Goal: Task Accomplishment & Management: Manage account settings

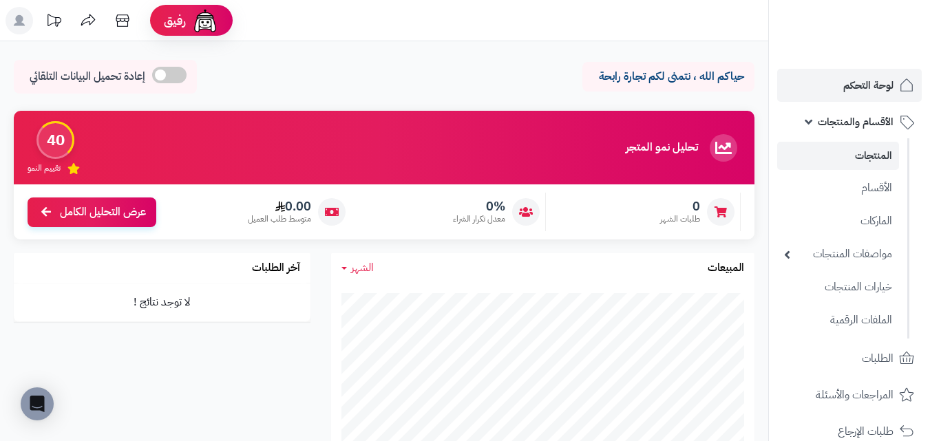
scroll to position [626, 0]
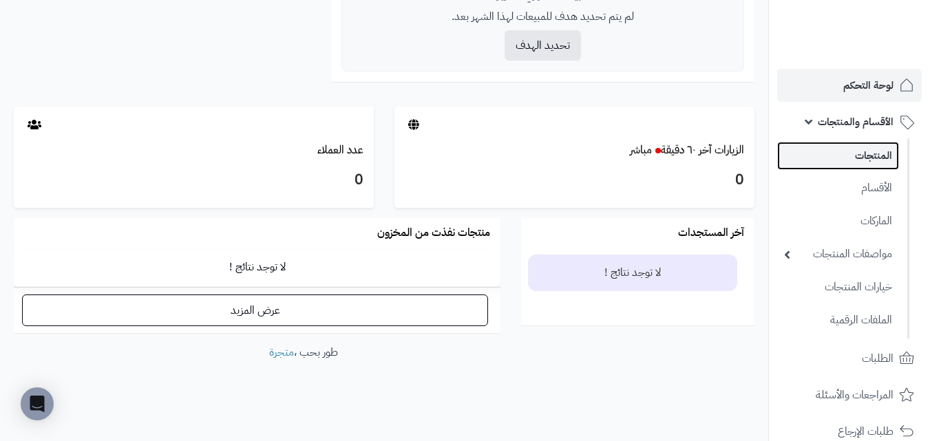
click at [888, 151] on link "المنتجات" at bounding box center [838, 156] width 122 height 28
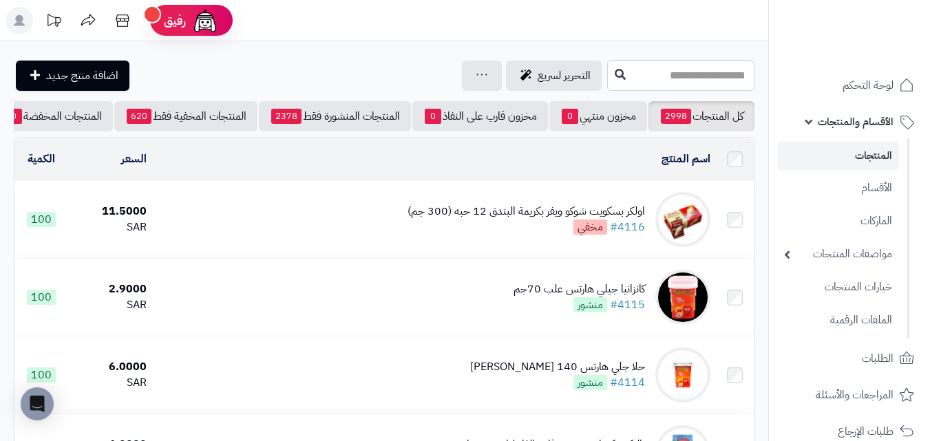
scroll to position [0, -23]
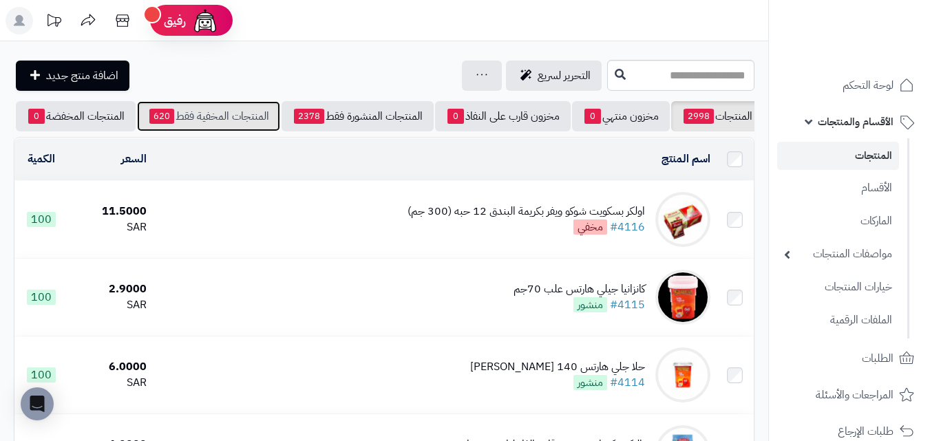
click at [211, 118] on link "المنتجات المخفية فقط 620" at bounding box center [208, 116] width 143 height 30
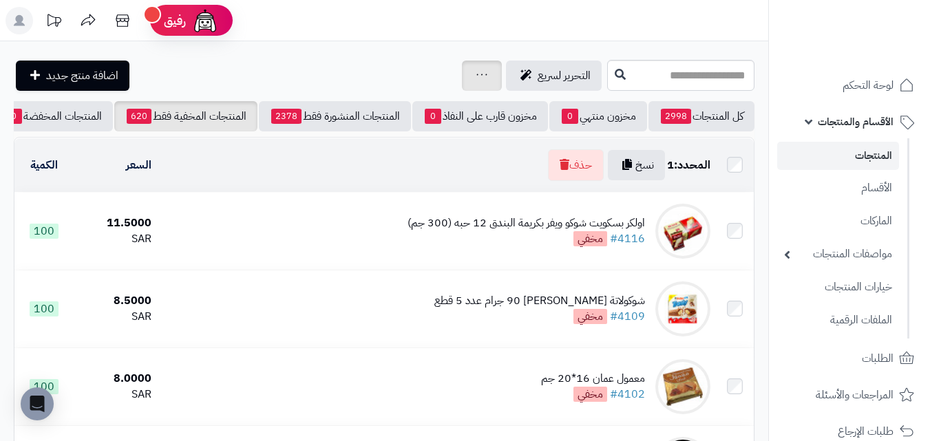
click at [462, 74] on div "جرد مخزون المنتجات جرد مخزون الخيارات فقط تعديل أسعار المنتجات الملصقات تصدير ا…" at bounding box center [482, 76] width 40 height 30
click at [476, 76] on icon at bounding box center [481, 74] width 11 height 9
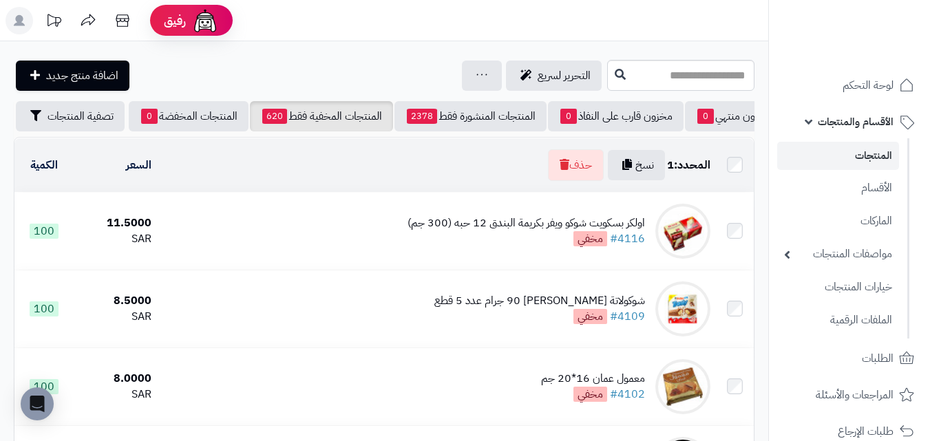
scroll to position [0, -149]
click at [476, 70] on icon at bounding box center [481, 74] width 11 height 9
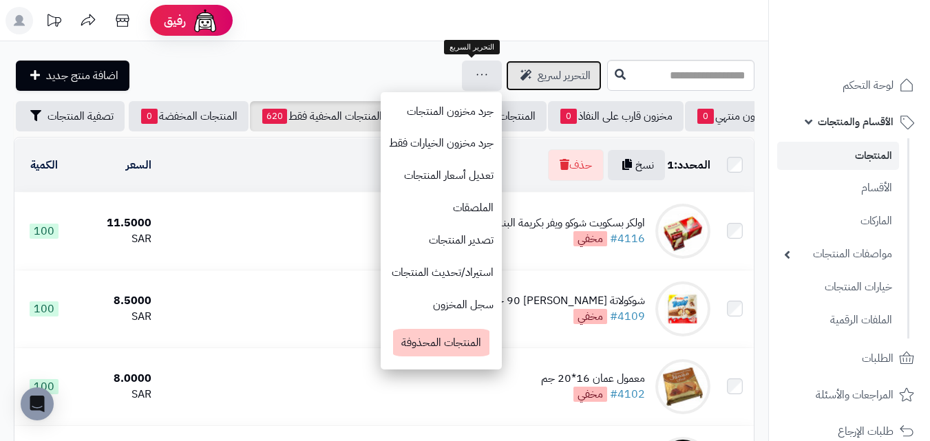
click at [506, 86] on link "التحرير لسريع" at bounding box center [554, 76] width 96 height 30
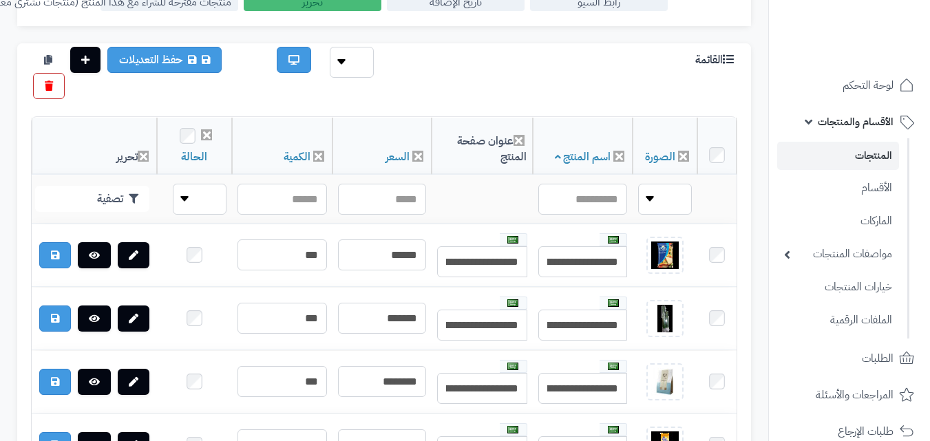
scroll to position [206, 0]
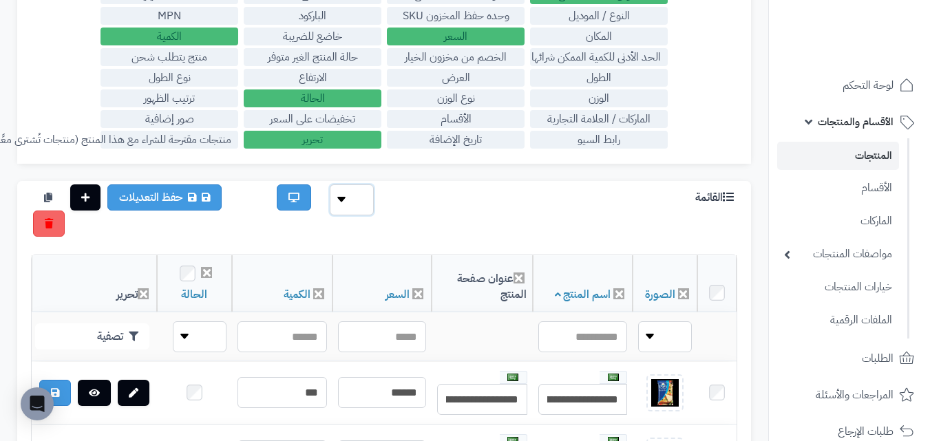
click at [366, 202] on select "** ** **" at bounding box center [352, 199] width 44 height 31
drag, startPoint x: 366, startPoint y: 202, endPoint x: 407, endPoint y: 314, distance: 119.3
click at [366, 202] on select "** ** **" at bounding box center [352, 199] width 44 height 31
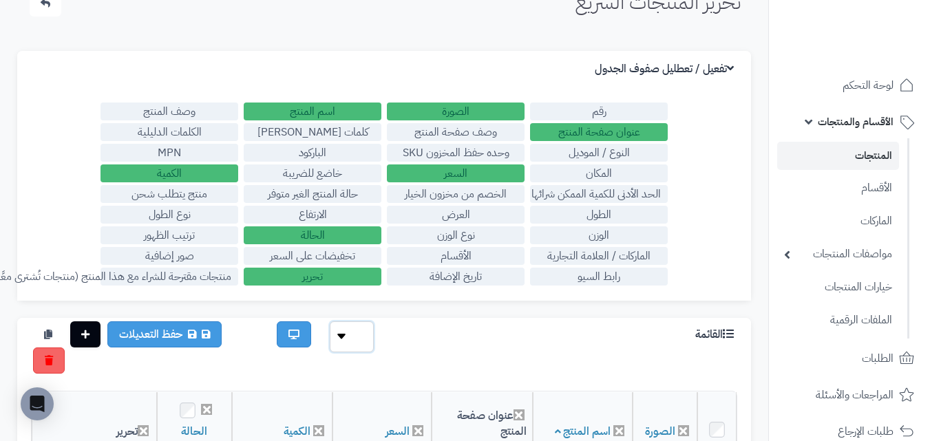
scroll to position [69, 0]
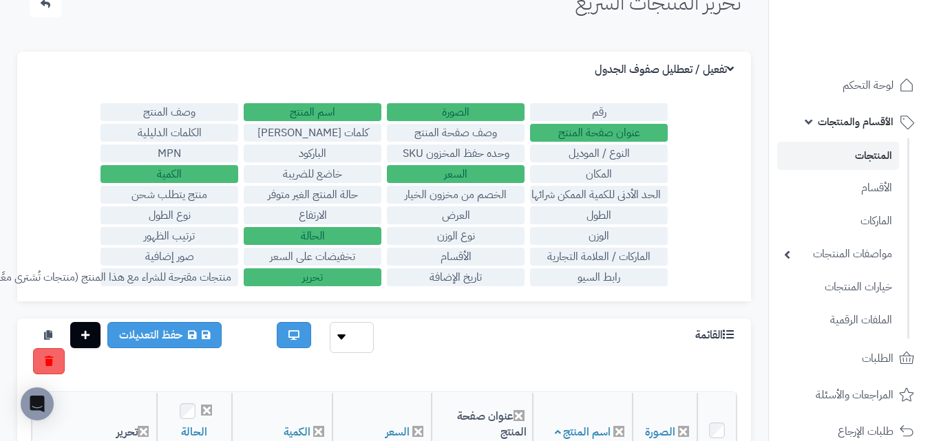
click at [473, 261] on label "الأقسام" at bounding box center [456, 257] width 138 height 18
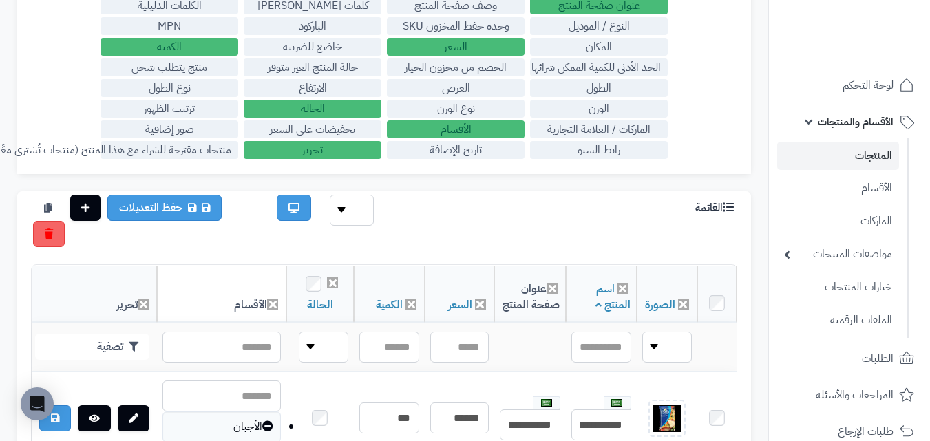
scroll to position [0, 0]
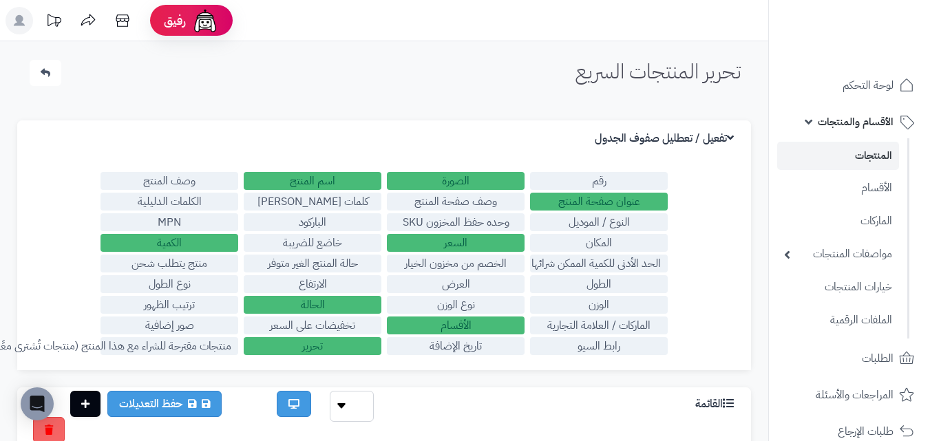
click at [195, 185] on label "وصف المنتج" at bounding box center [169, 181] width 138 height 18
click at [205, 206] on label "الكلمات الدليلية" at bounding box center [169, 202] width 138 height 18
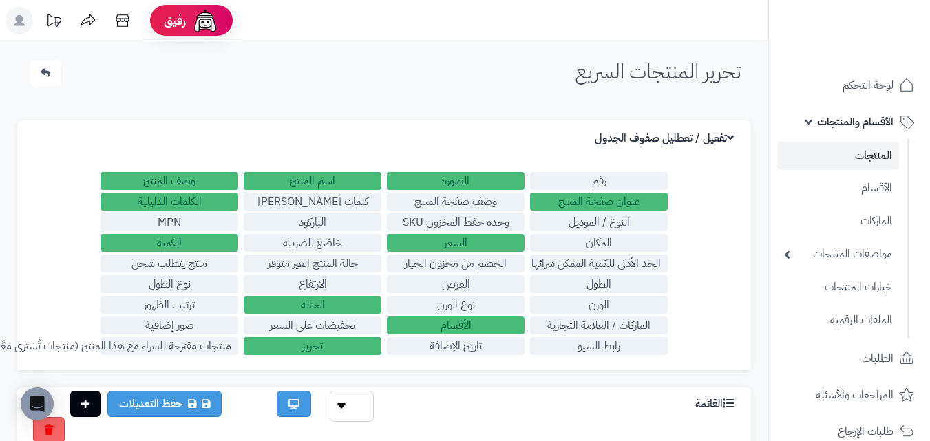
click at [208, 201] on label "الكلمات الدليلية" at bounding box center [169, 202] width 138 height 18
click at [211, 182] on label "وصف المنتج" at bounding box center [169, 181] width 138 height 18
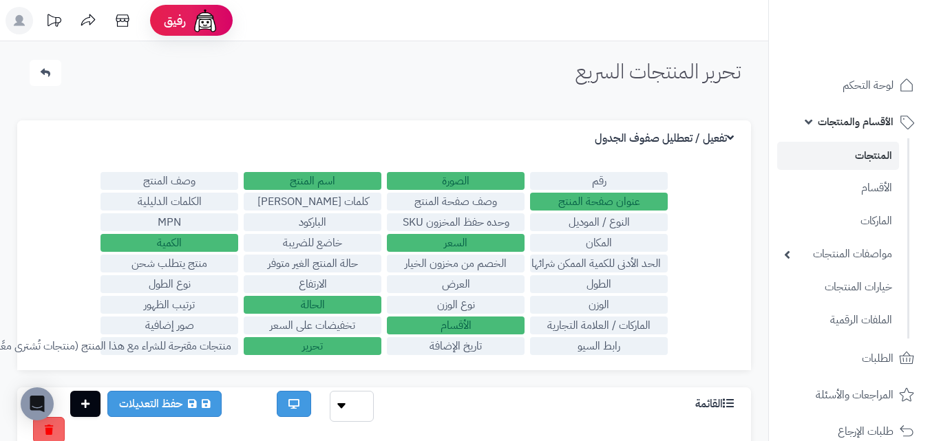
click at [228, 239] on label "الكمية" at bounding box center [169, 243] width 138 height 18
click at [354, 345] on label "تحرير" at bounding box center [313, 346] width 138 height 18
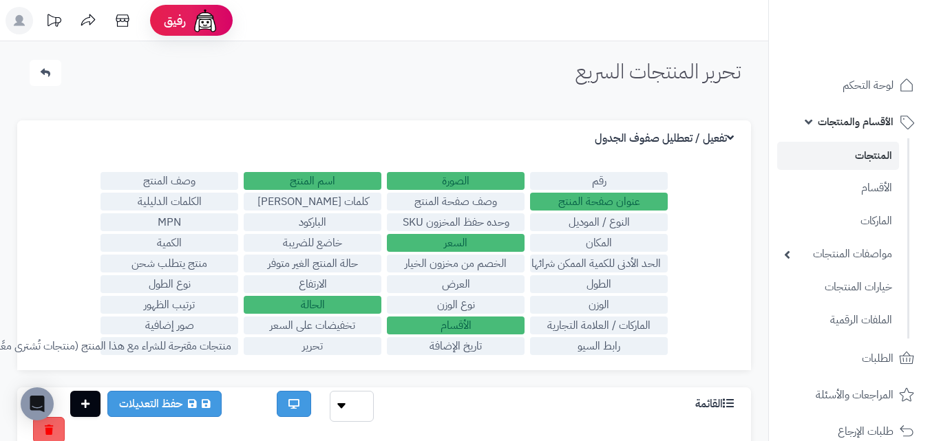
click at [468, 238] on label "السعر" at bounding box center [456, 243] width 138 height 18
click at [467, 242] on label "السعر" at bounding box center [456, 243] width 138 height 18
click at [491, 320] on label "الأقسام" at bounding box center [456, 326] width 138 height 18
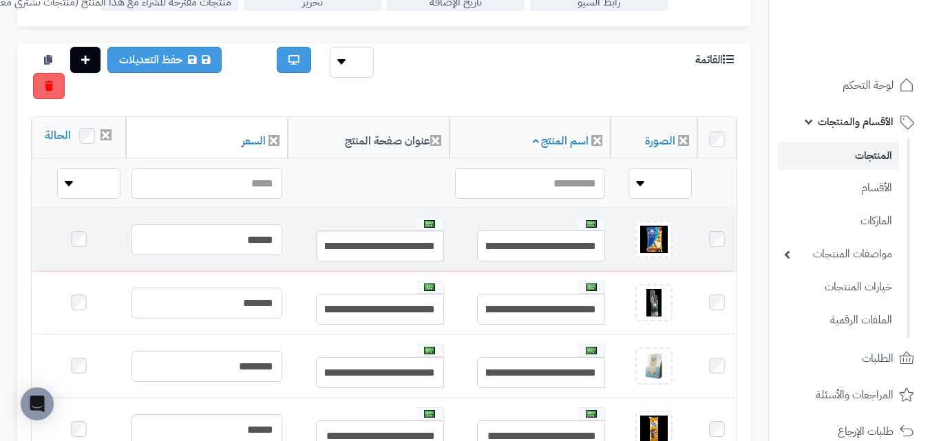
scroll to position [69, 0]
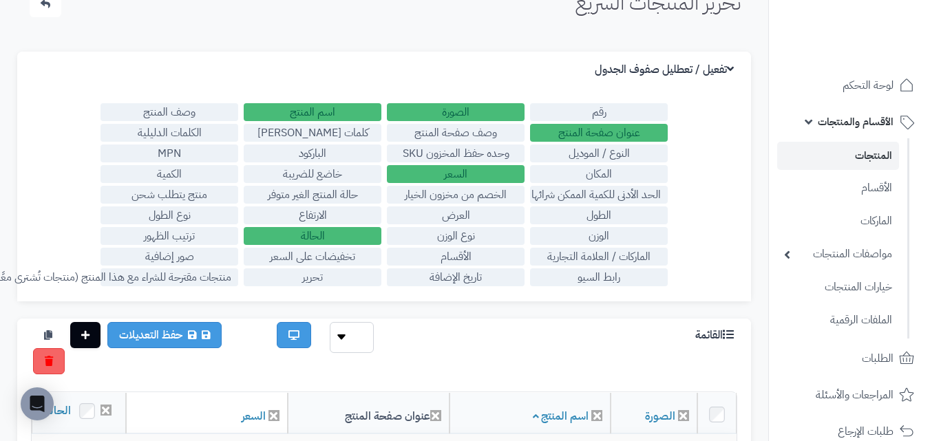
click at [354, 239] on label "الحالة" at bounding box center [313, 236] width 138 height 18
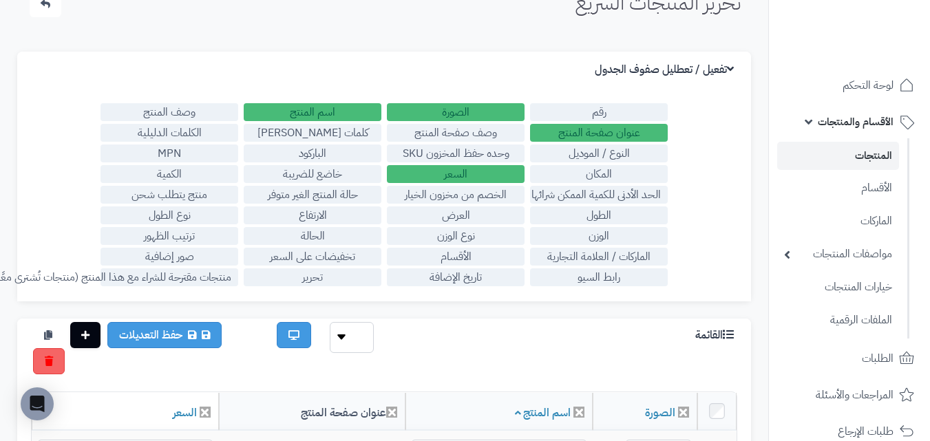
click at [354, 239] on label "الحالة" at bounding box center [313, 236] width 138 height 18
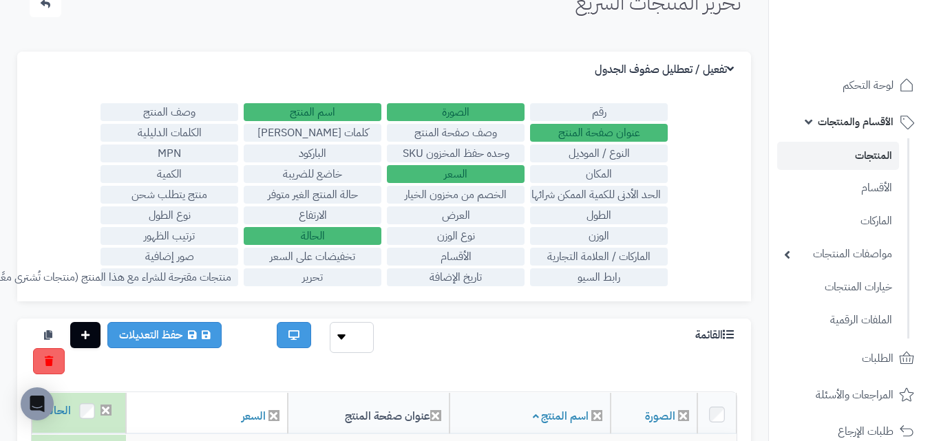
scroll to position [344, 0]
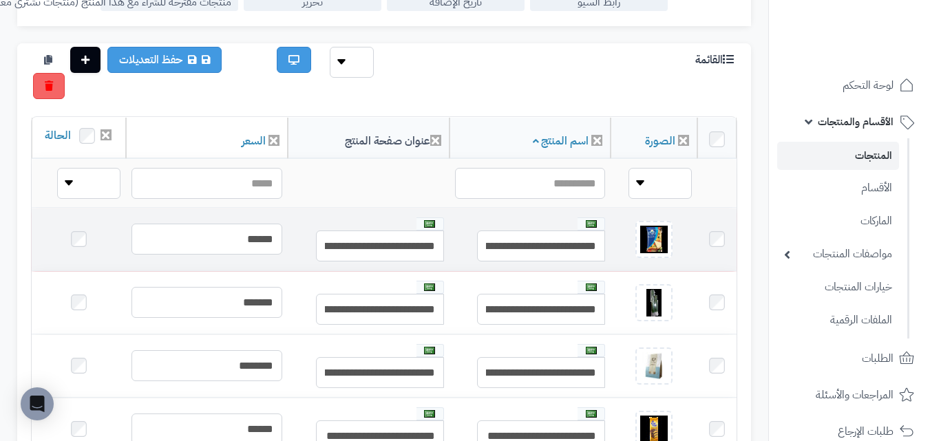
click at [71, 261] on td at bounding box center [79, 240] width 94 height 63
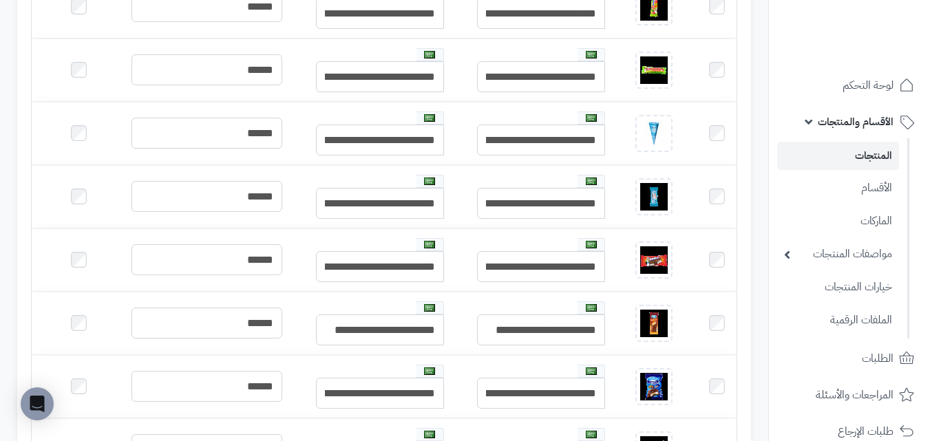
scroll to position [895, 0]
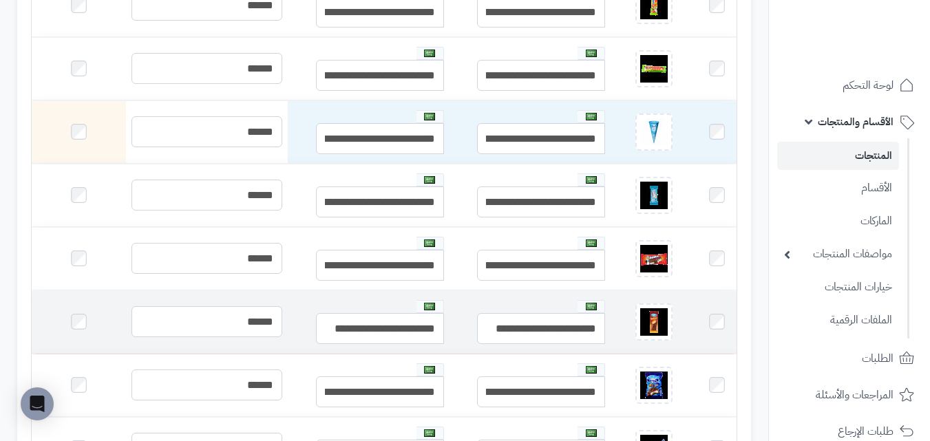
click at [71, 328] on td at bounding box center [79, 322] width 94 height 63
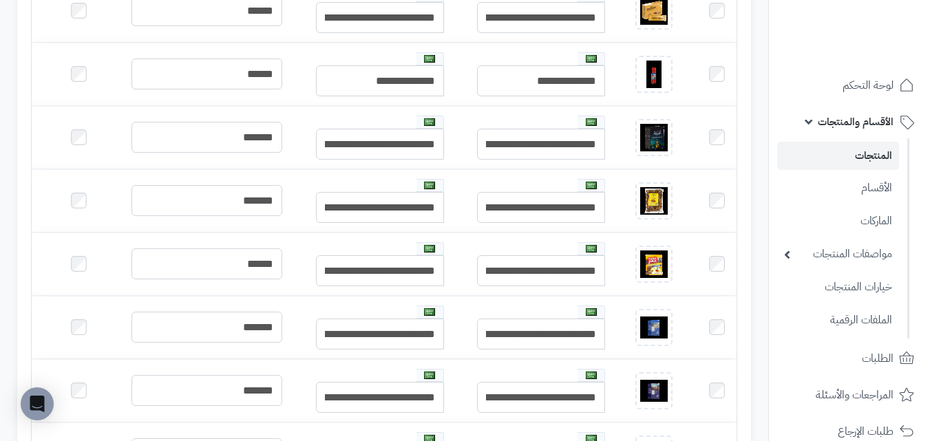
scroll to position [2615, 0]
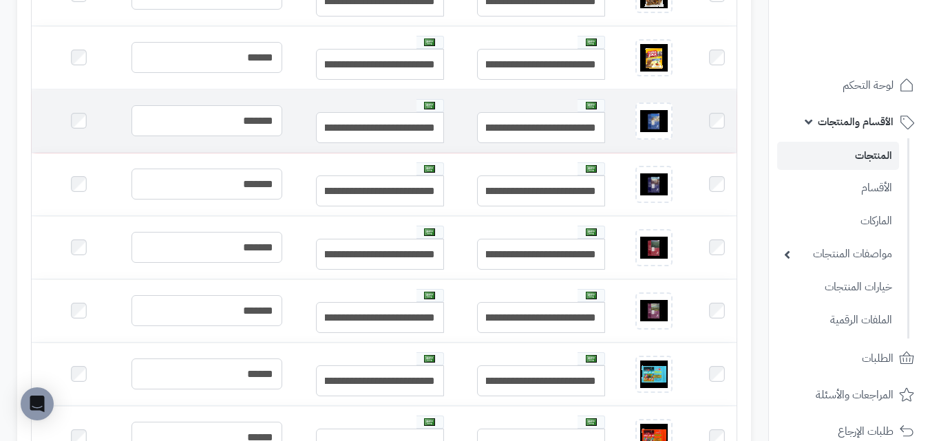
click at [67, 144] on td at bounding box center [79, 121] width 94 height 63
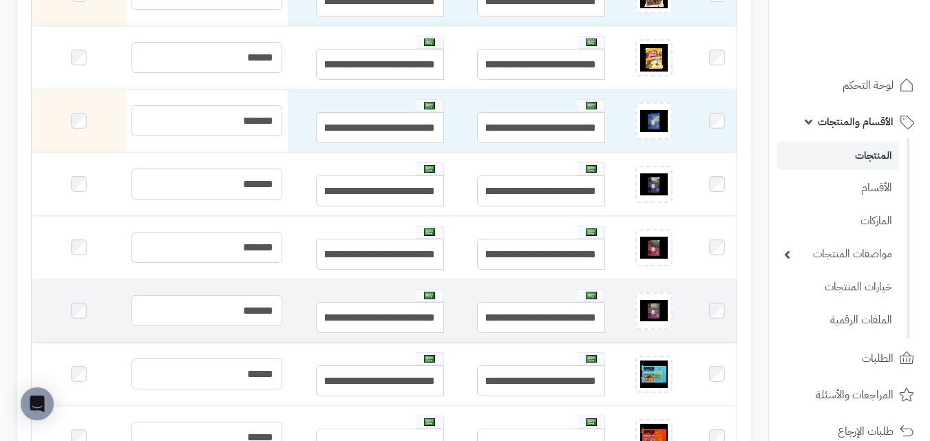
click at [70, 316] on td at bounding box center [79, 311] width 94 height 63
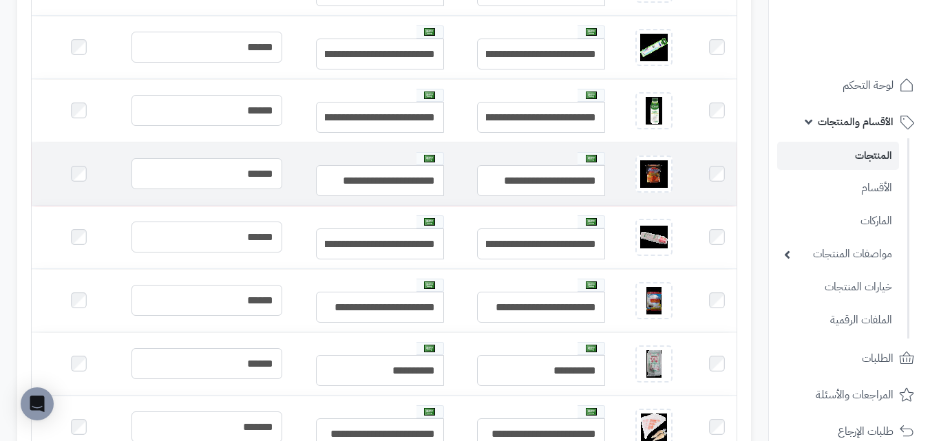
scroll to position [3647, 0]
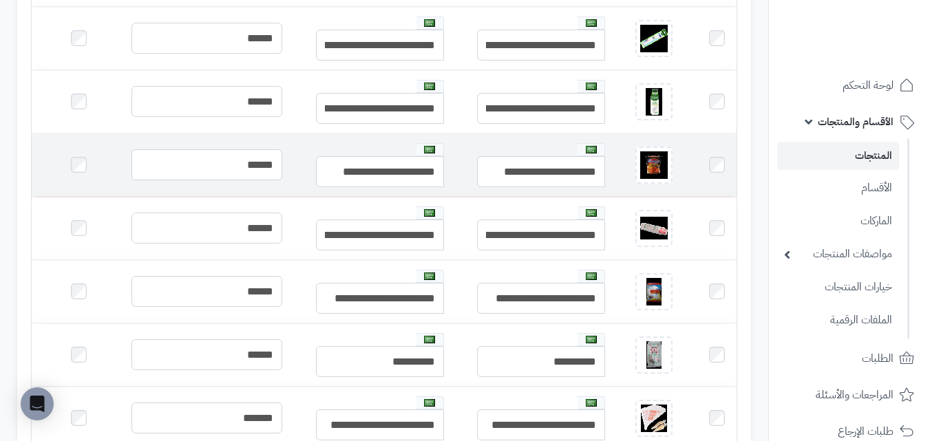
click at [61, 173] on td at bounding box center [79, 165] width 94 height 63
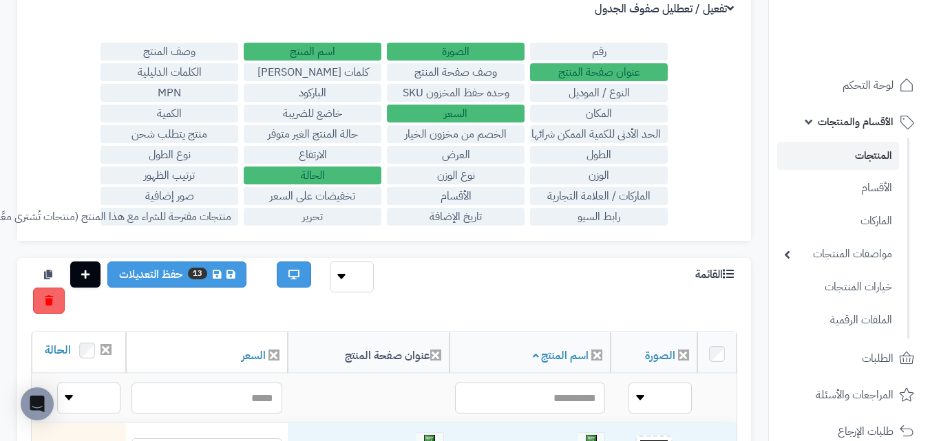
scroll to position [138, 0]
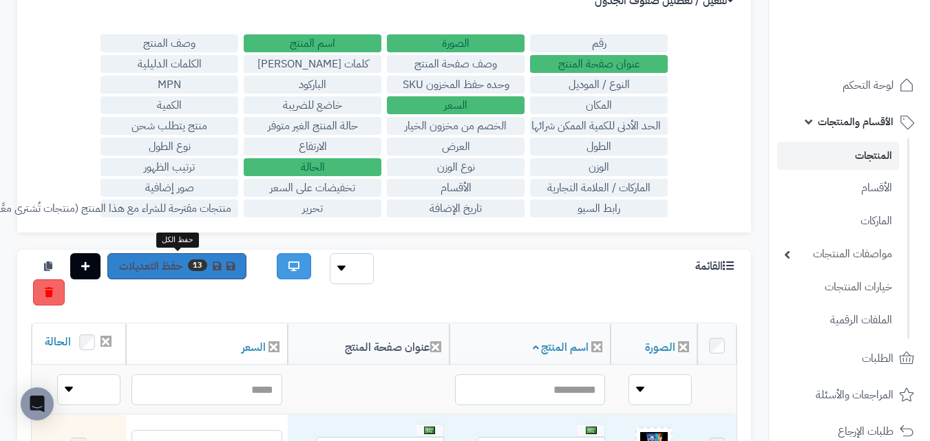
click at [171, 270] on link "13 حفظ التعديلات" at bounding box center [176, 266] width 139 height 26
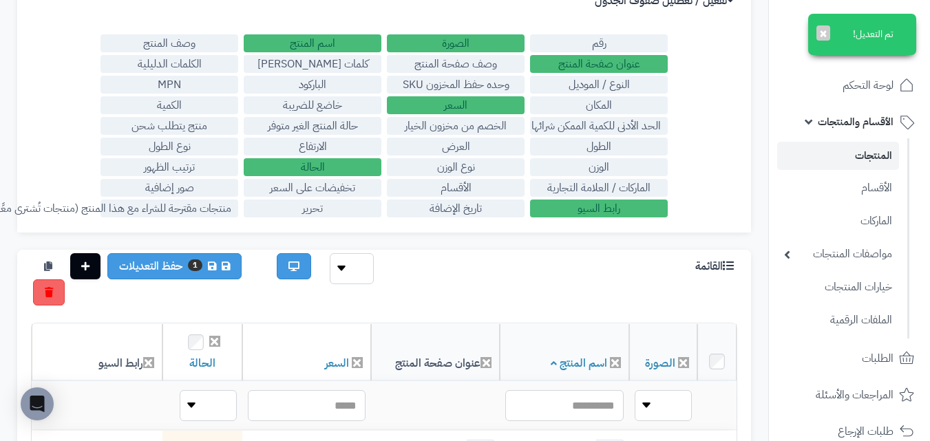
scroll to position [275, 0]
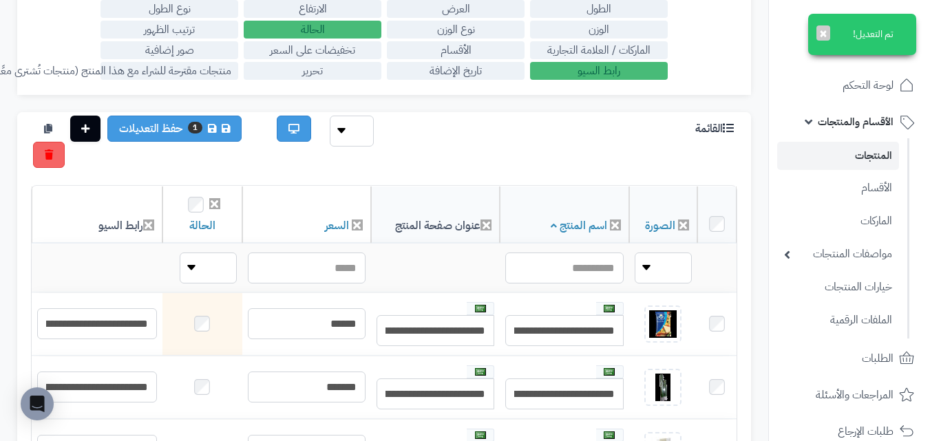
click at [871, 153] on link "المنتجات" at bounding box center [838, 156] width 122 height 28
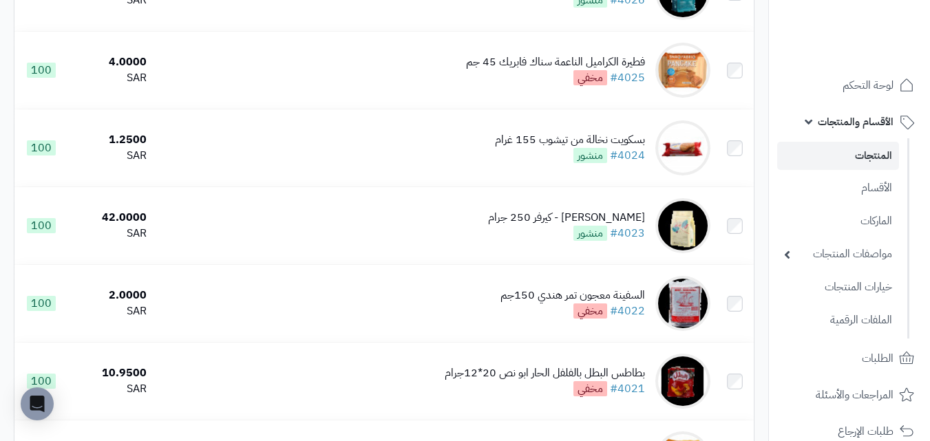
scroll to position [7674, 0]
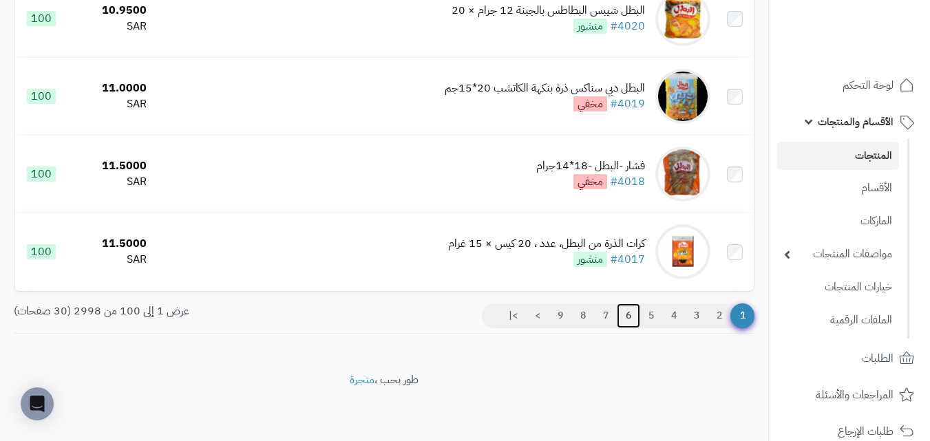
click at [627, 317] on link "6" at bounding box center [628, 315] width 23 height 25
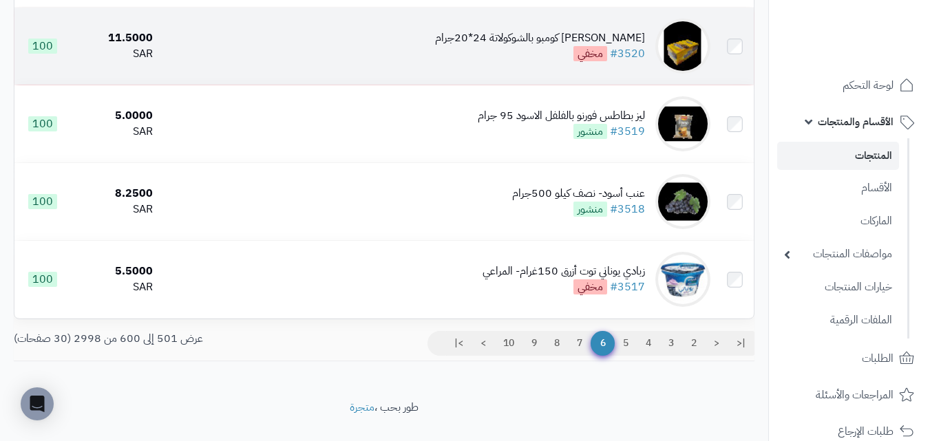
scroll to position [7674, 0]
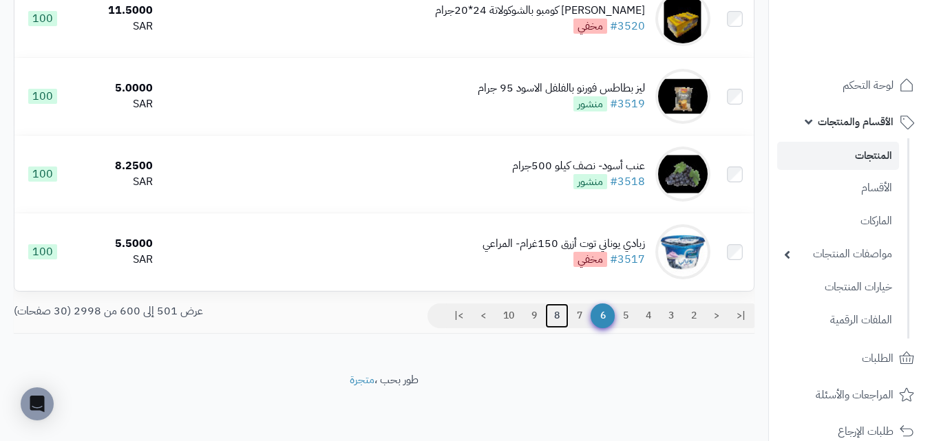
click at [561, 319] on link "8" at bounding box center [556, 315] width 23 height 25
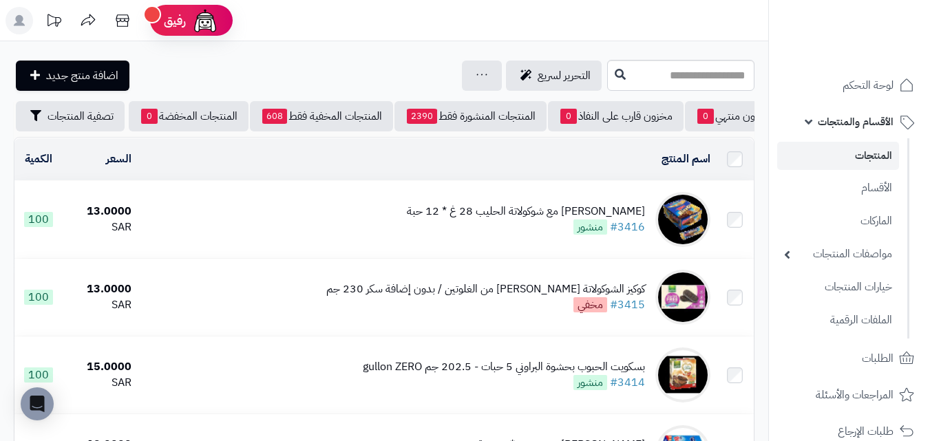
scroll to position [0, -149]
click at [318, 117] on link "المنتجات المخفية فقط 608" at bounding box center [321, 116] width 143 height 30
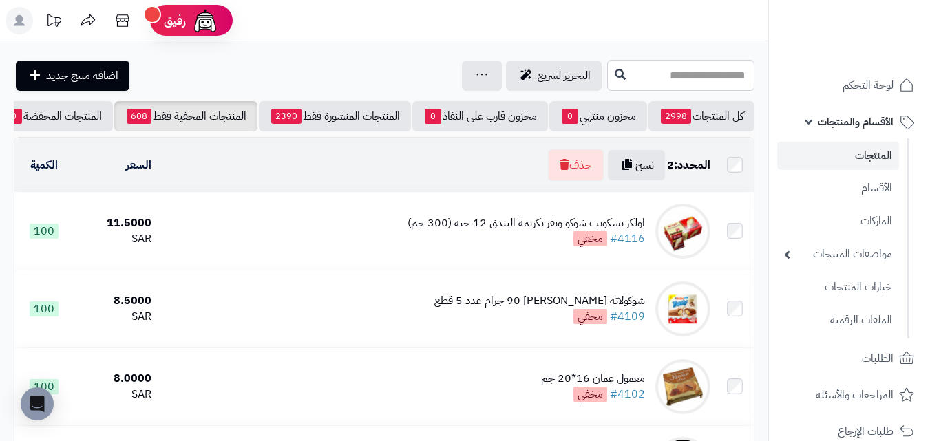
scroll to position [0, -149]
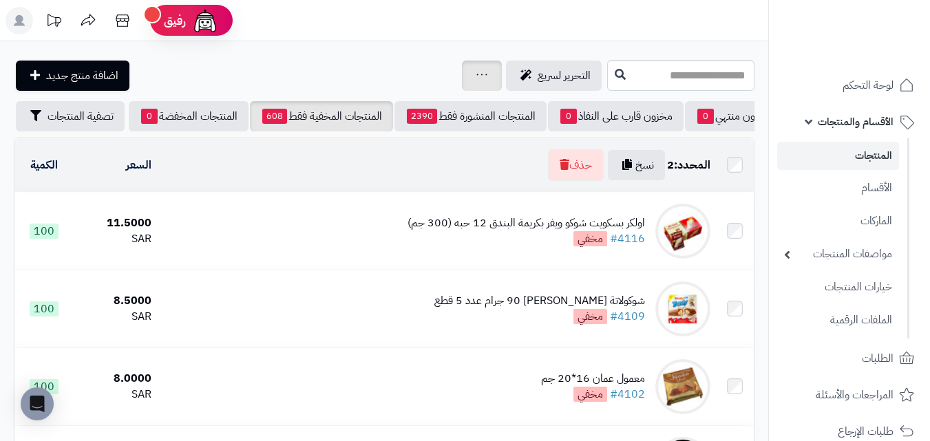
click at [476, 78] on icon at bounding box center [481, 74] width 11 height 9
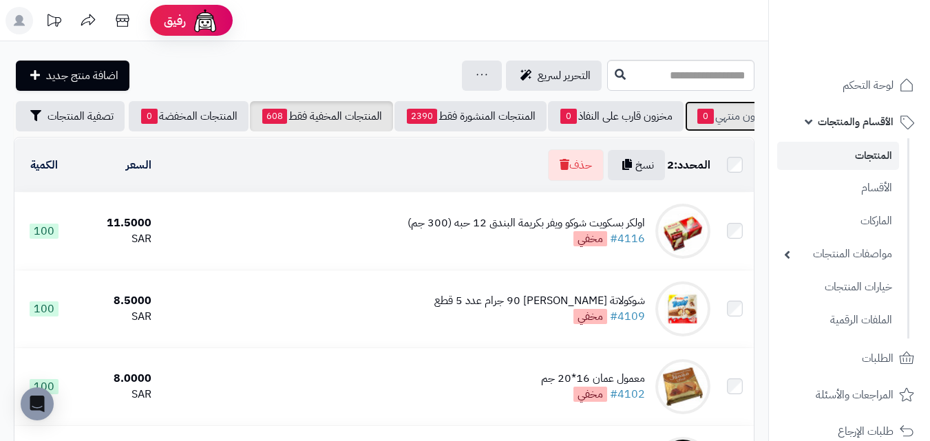
click at [738, 125] on link "مخزون منتهي 0" at bounding box center [734, 116] width 98 height 30
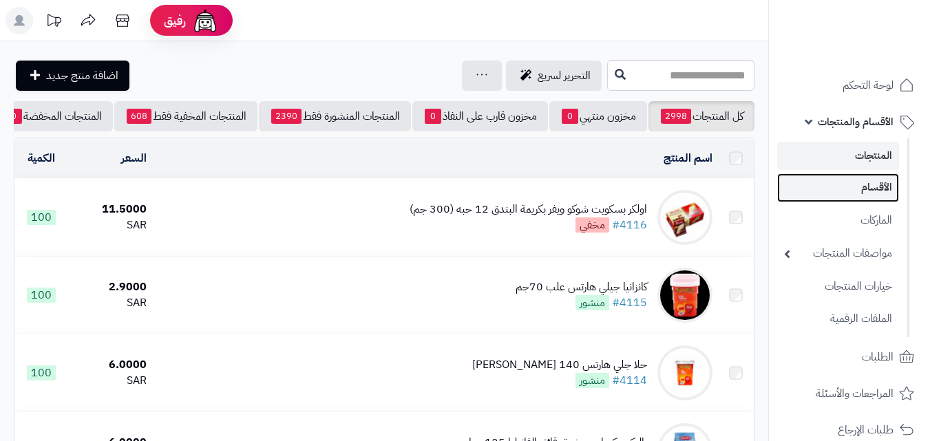
click at [890, 191] on link "الأقسام" at bounding box center [838, 187] width 122 height 28
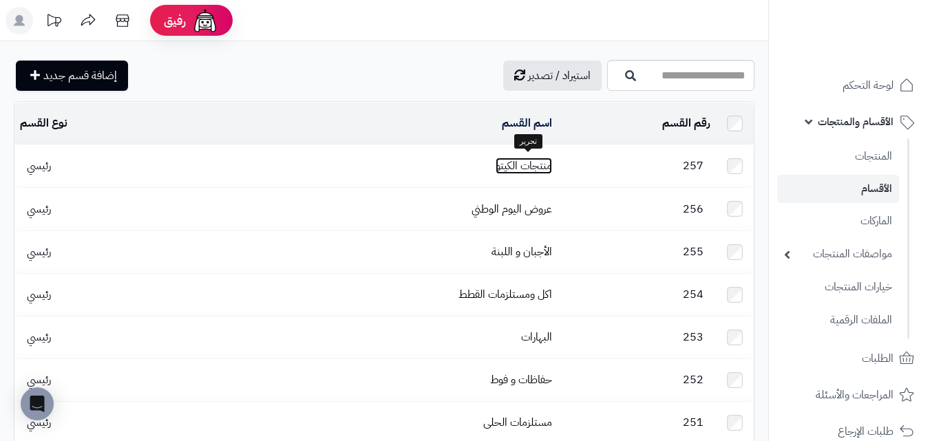
click at [530, 165] on link "منتجات الكيتو" at bounding box center [523, 166] width 56 height 17
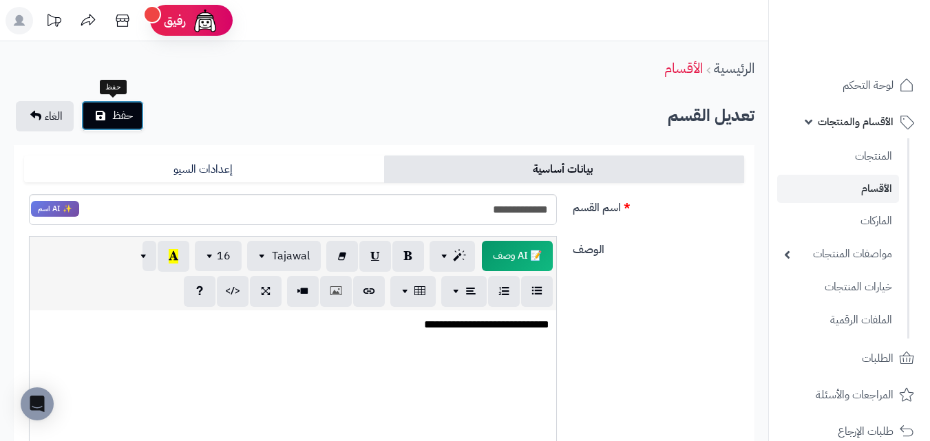
click at [107, 126] on button "حفظ" at bounding box center [112, 115] width 63 height 30
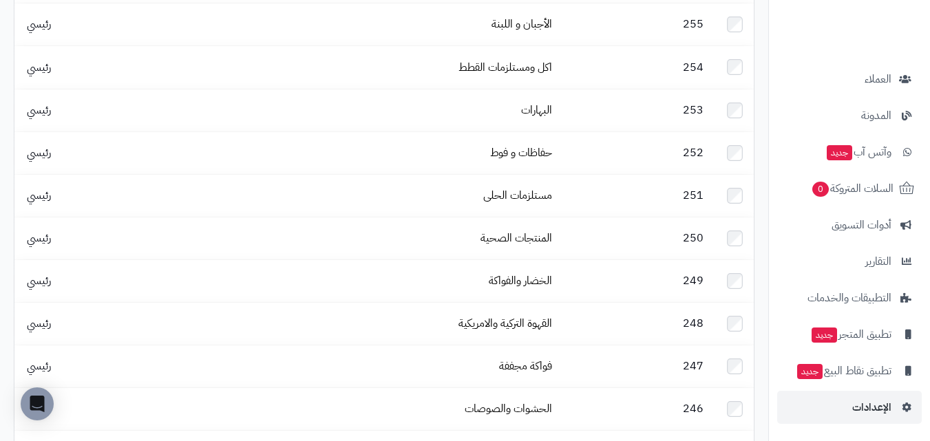
scroll to position [482, 0]
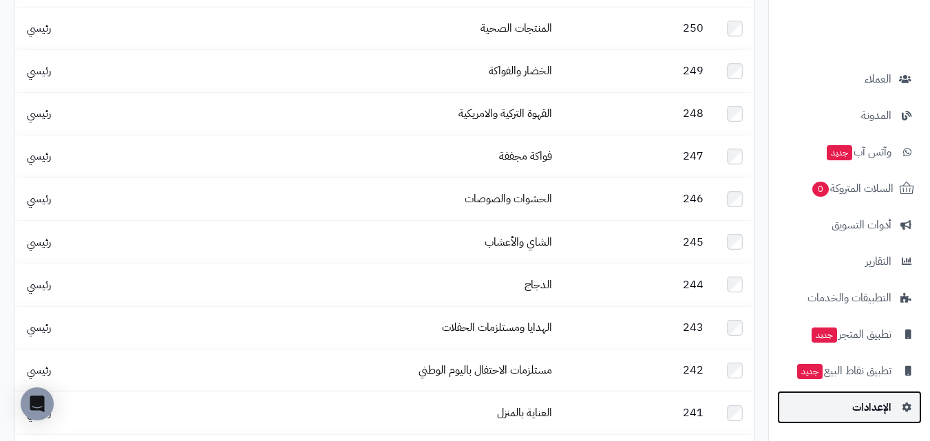
click at [866, 412] on span "الإعدادات" at bounding box center [871, 407] width 39 height 19
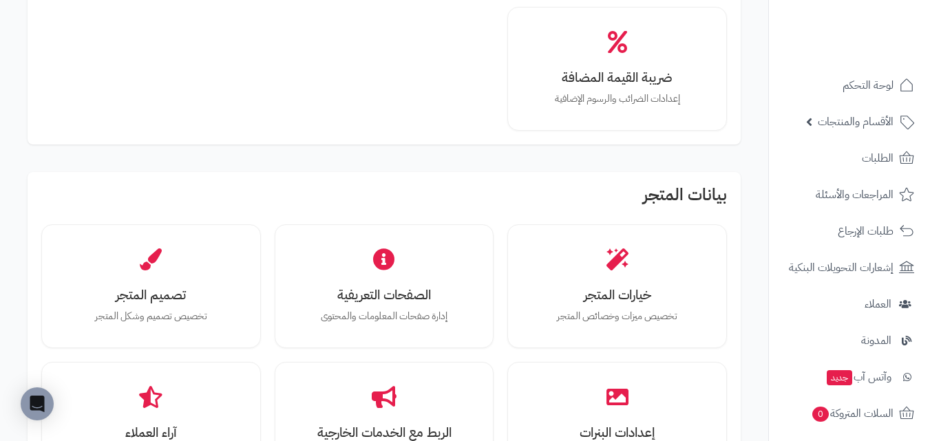
scroll to position [275, 0]
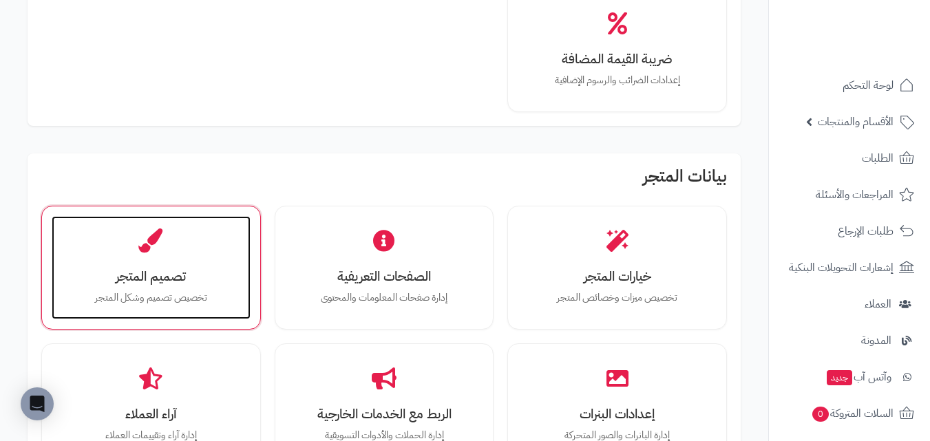
click at [231, 252] on div "تصميم المتجر تخصيص تصميم وشكل المتجر" at bounding box center [151, 267] width 199 height 103
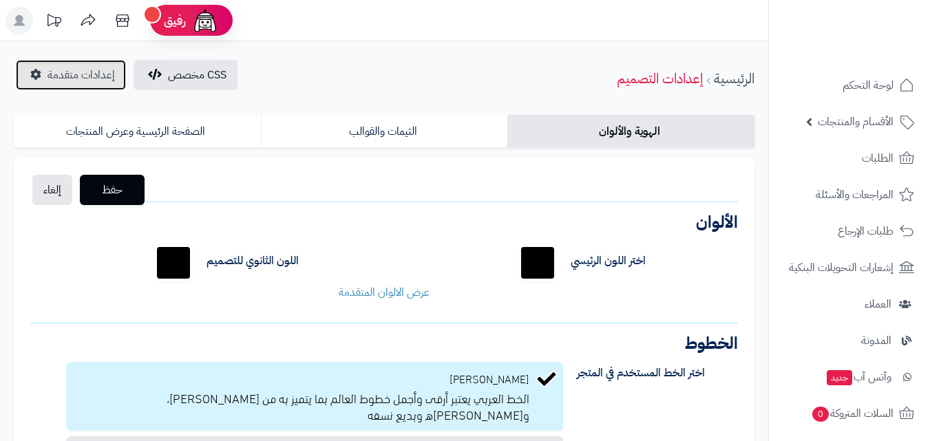
click at [80, 81] on span "إعدادات متقدمة" at bounding box center [80, 75] width 67 height 17
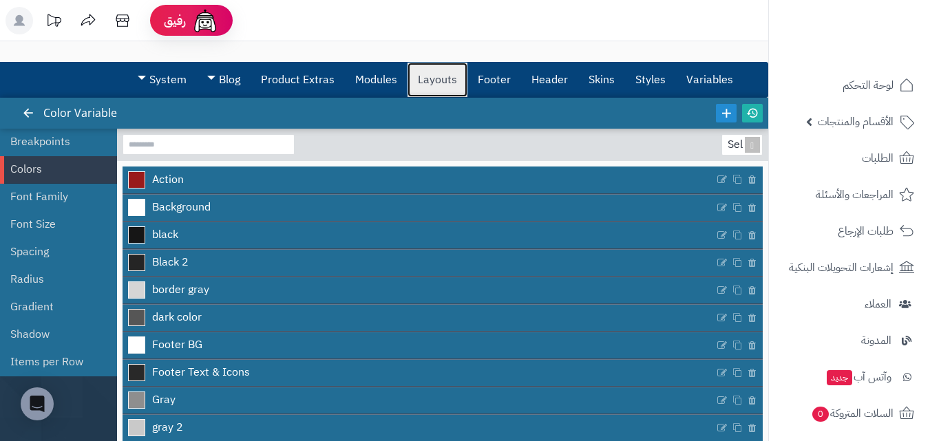
click at [462, 76] on link "Layouts" at bounding box center [437, 80] width 60 height 34
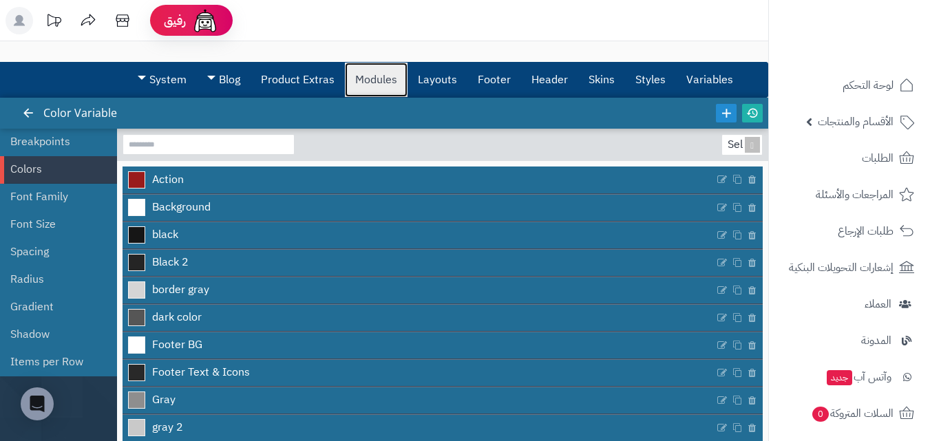
click at [378, 83] on link "Modules" at bounding box center [376, 80] width 63 height 34
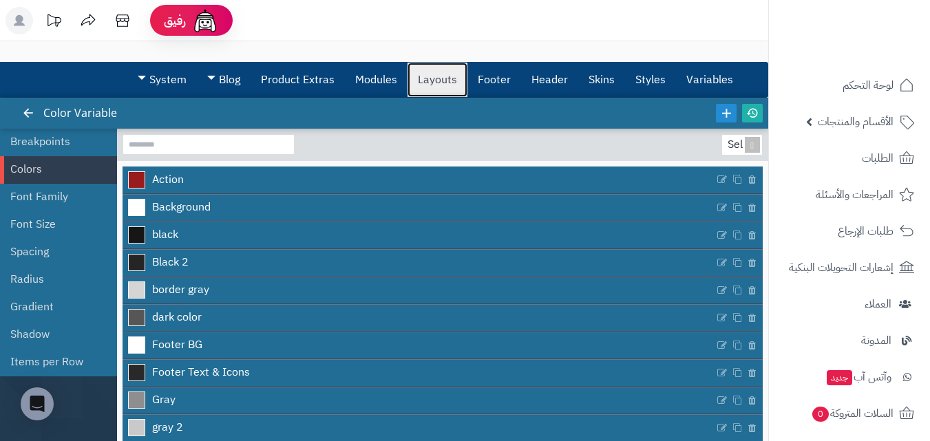
click at [429, 87] on link "Layouts" at bounding box center [437, 80] width 60 height 34
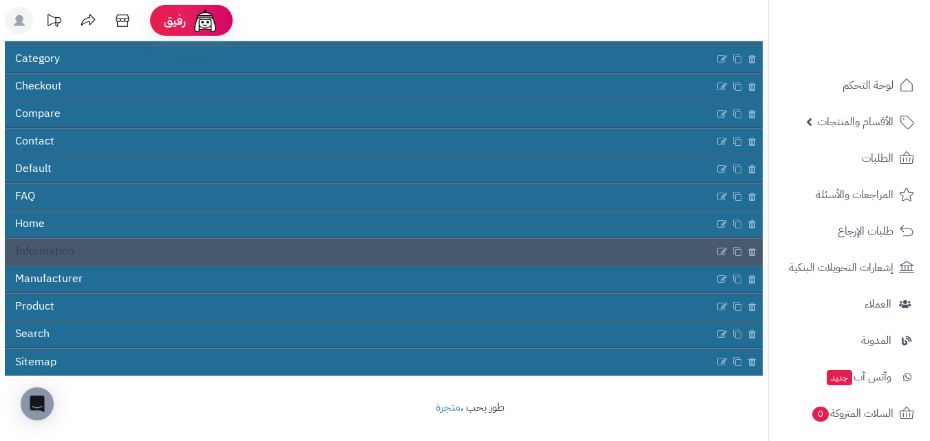
scroll to position [206, 0]
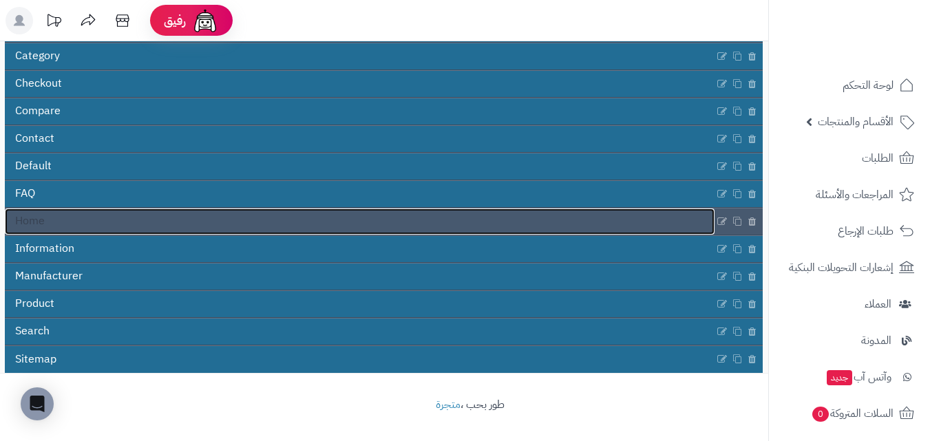
click at [158, 224] on link "Home" at bounding box center [359, 222] width 709 height 26
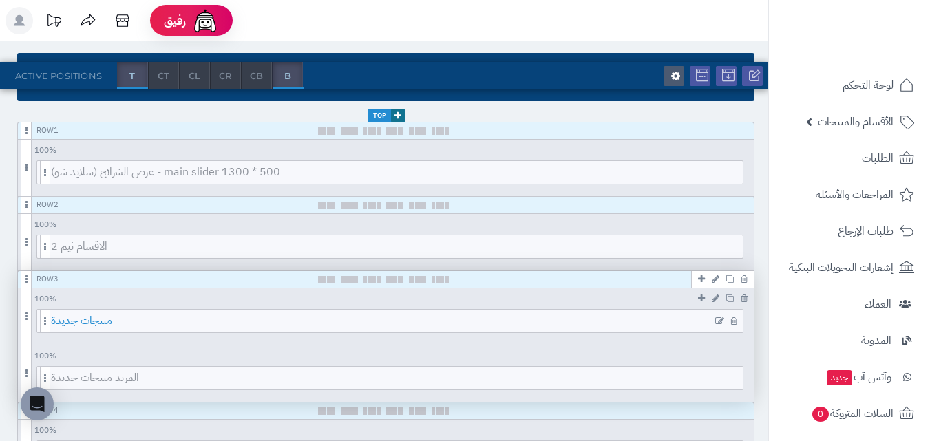
scroll to position [206, 0]
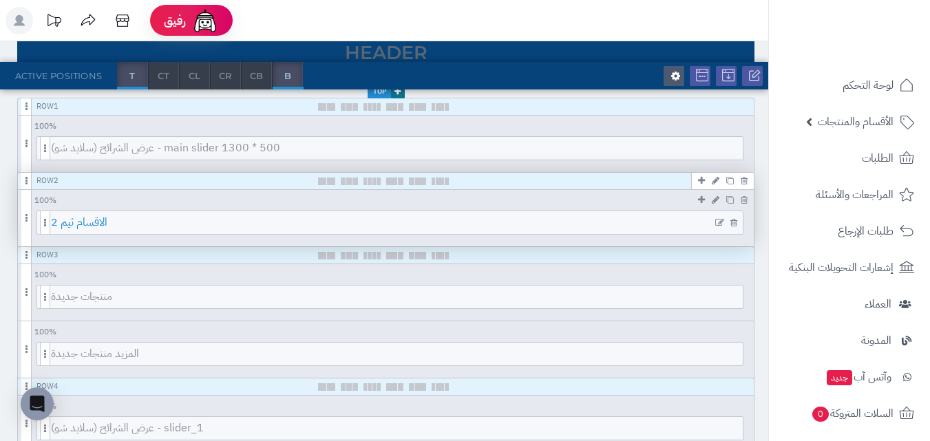
click at [316, 223] on span "الاقسام ثيم 2" at bounding box center [397, 222] width 692 height 23
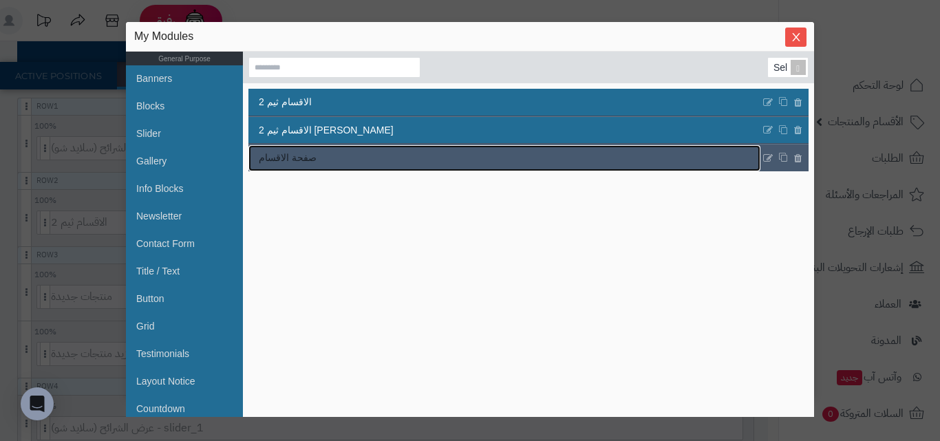
click at [347, 157] on link "صفحة الاقسام" at bounding box center [504, 158] width 512 height 26
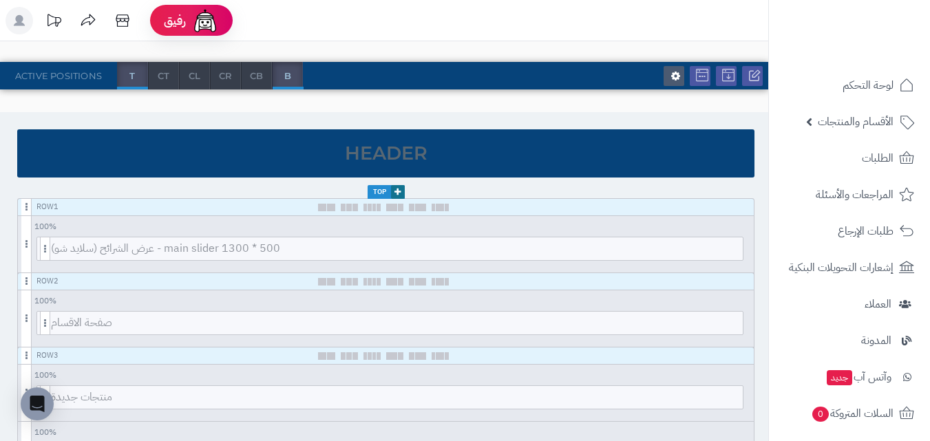
scroll to position [0, 0]
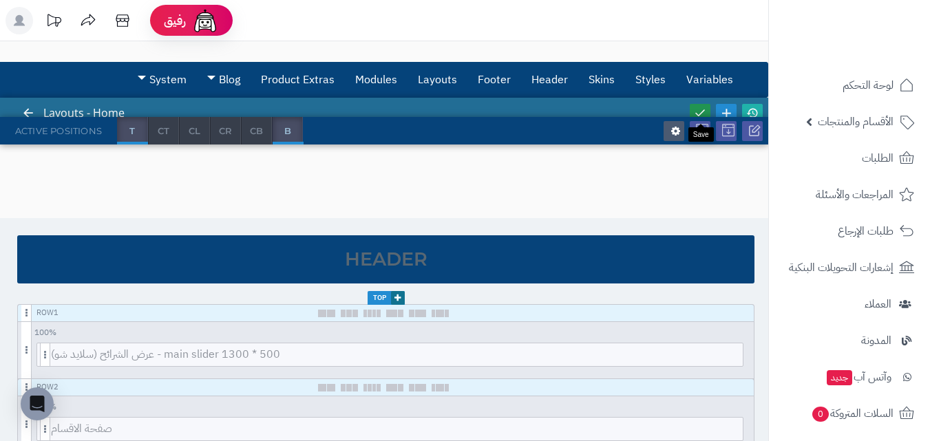
click at [708, 109] on link at bounding box center [700, 113] width 21 height 19
click at [752, 110] on icon at bounding box center [752, 113] width 12 height 12
click at [696, 105] on link at bounding box center [700, 113] width 21 height 19
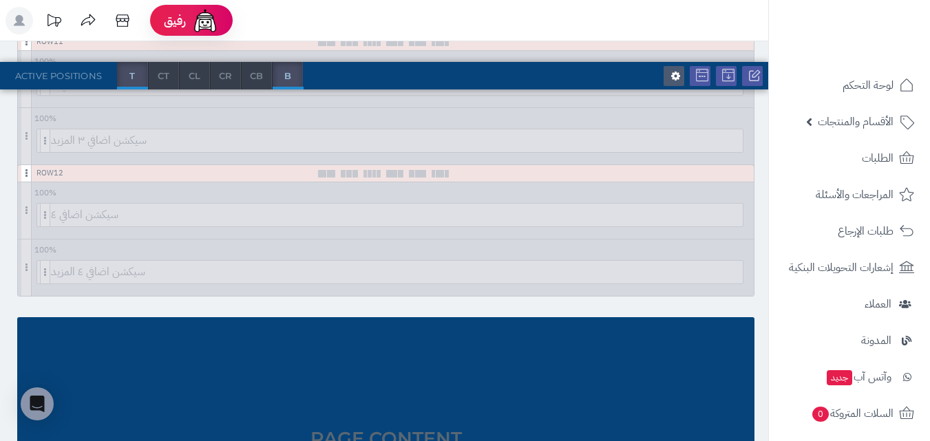
scroll to position [1307, 0]
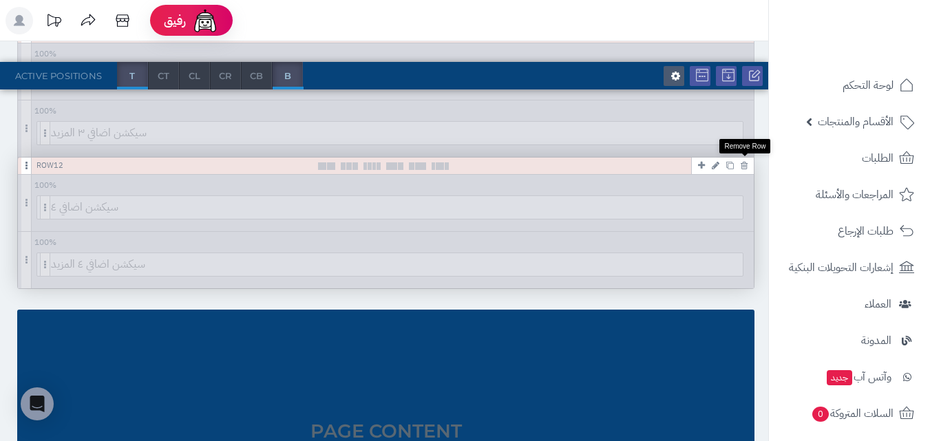
click at [742, 163] on icon at bounding box center [743, 165] width 7 height 9
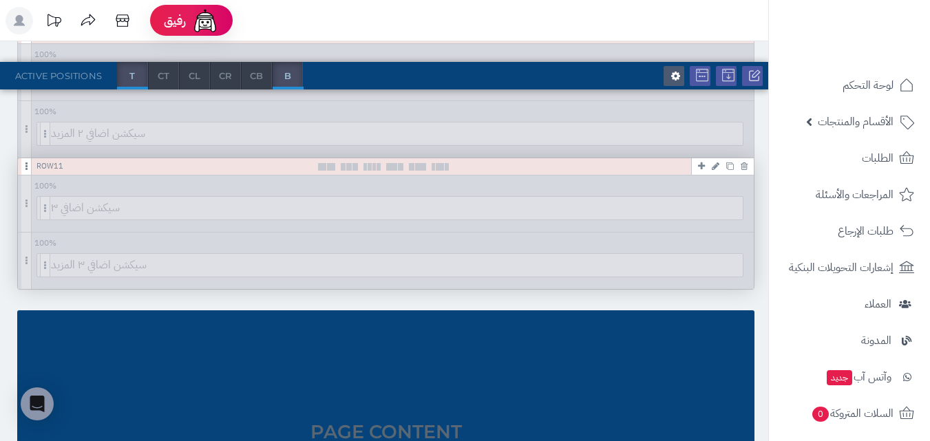
scroll to position [1170, 0]
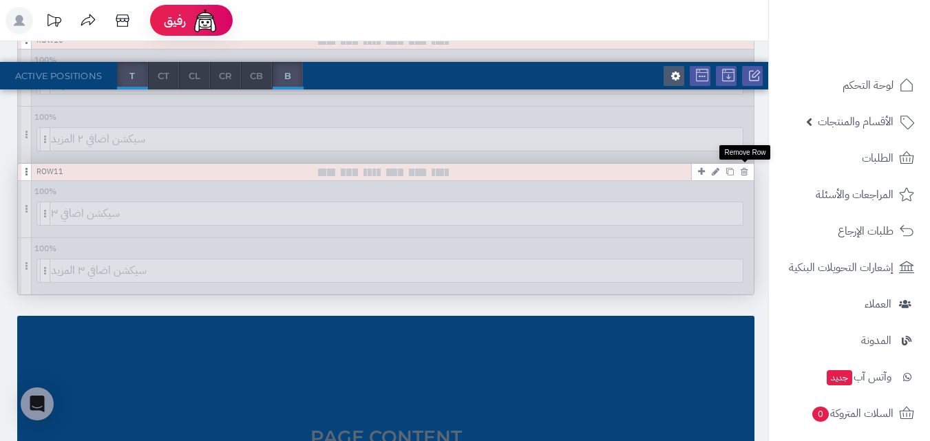
click at [742, 167] on icon at bounding box center [743, 171] width 7 height 9
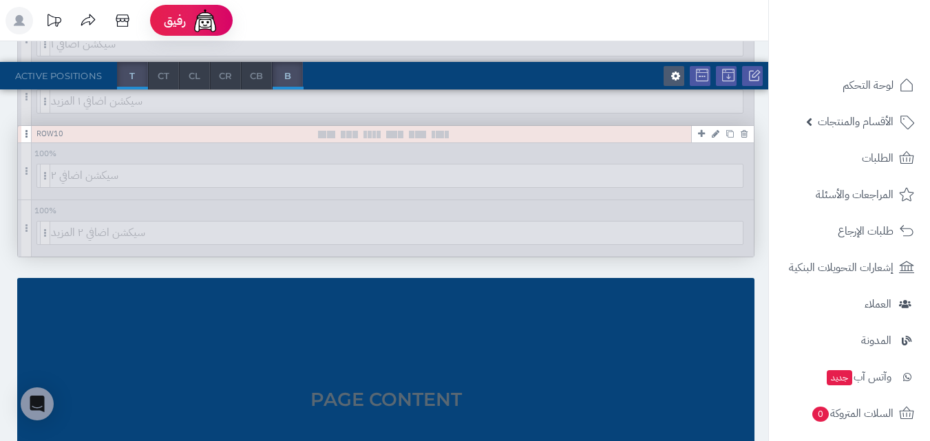
scroll to position [1101, 0]
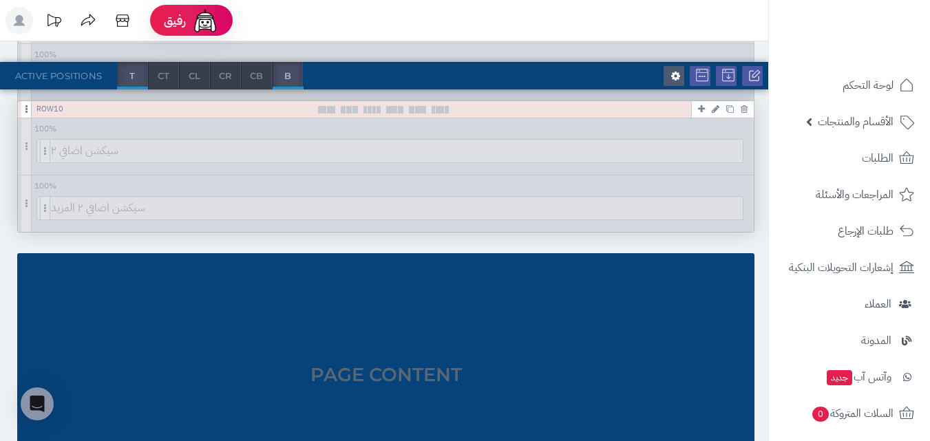
click at [747, 105] on link at bounding box center [744, 108] width 14 height 17
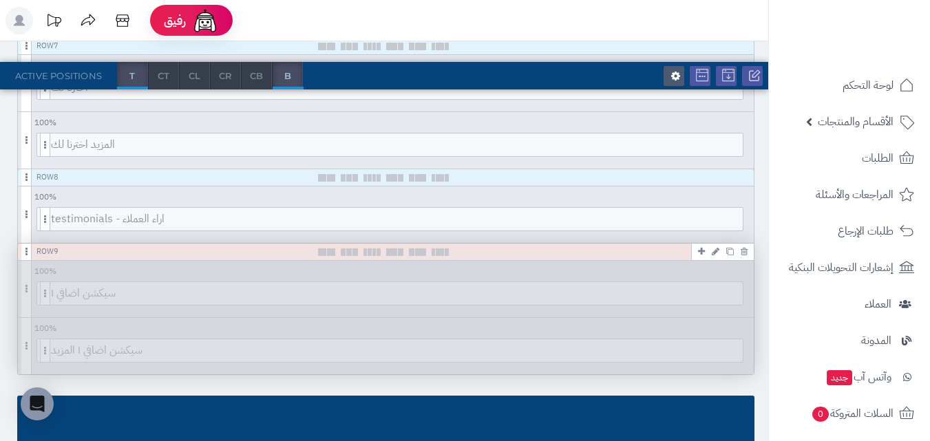
scroll to position [826, 0]
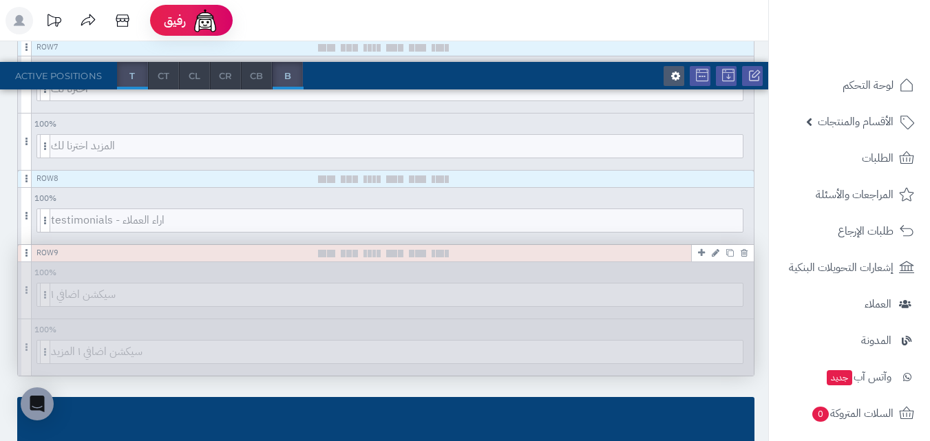
click at [745, 253] on icon at bounding box center [743, 252] width 7 height 9
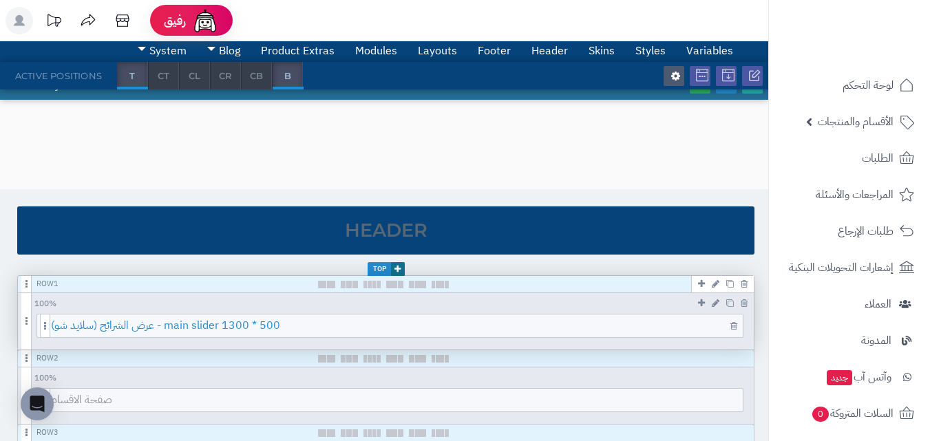
scroll to position [0, 0]
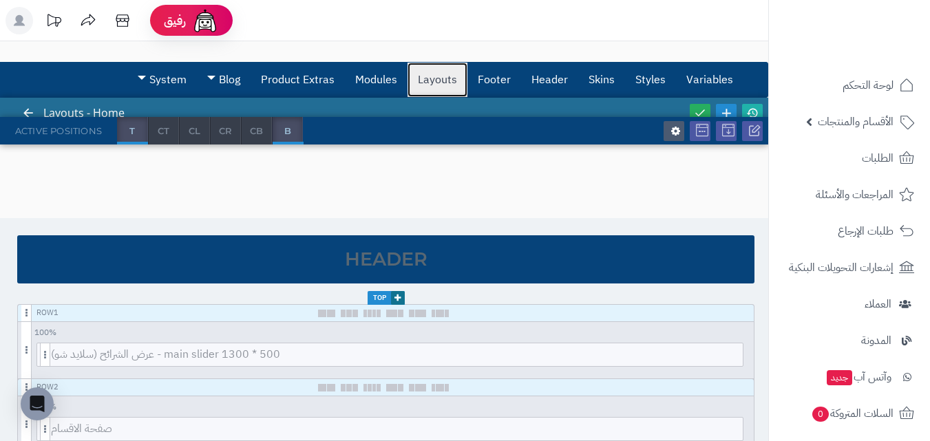
click at [437, 76] on link "Layouts" at bounding box center [437, 80] width 60 height 34
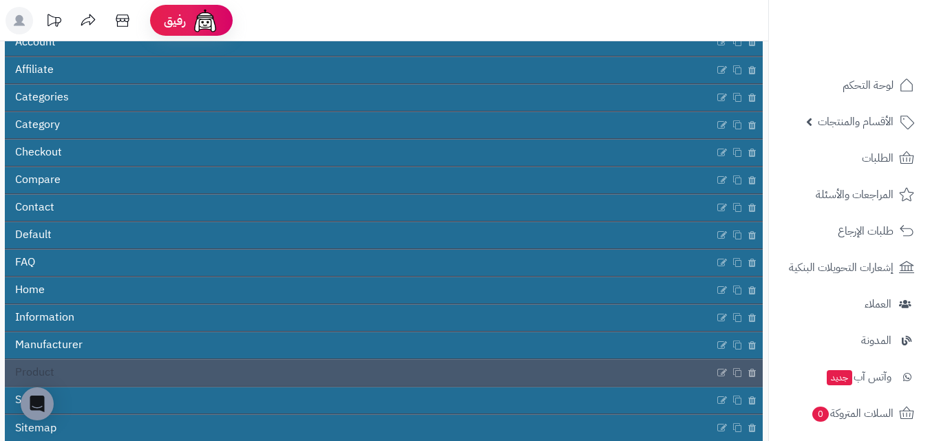
scroll to position [69, 0]
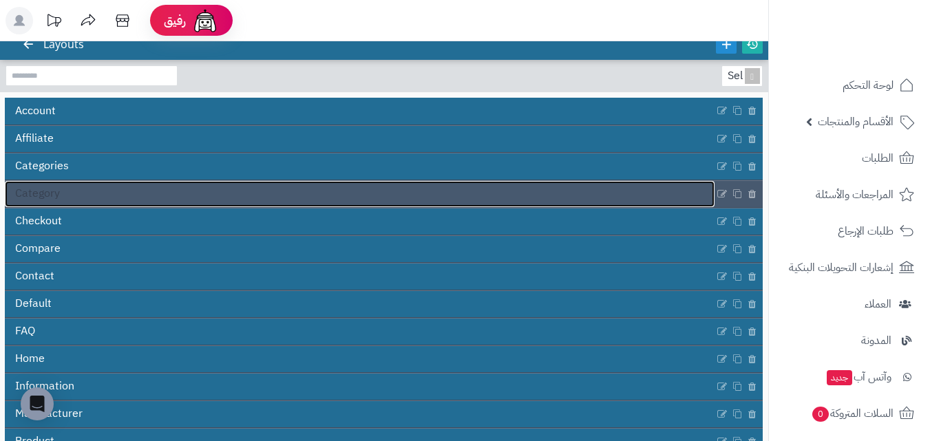
click at [100, 195] on link "Category" at bounding box center [359, 194] width 709 height 26
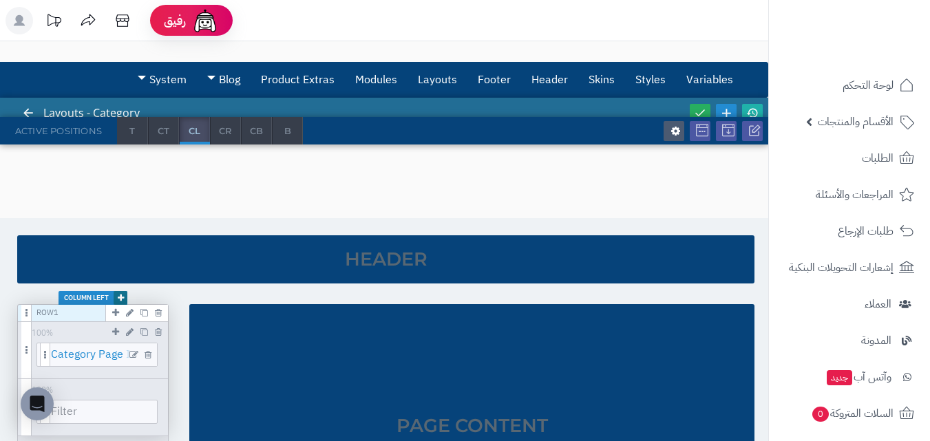
click at [109, 352] on span "Category Page Image" at bounding box center [100, 354] width 99 height 23
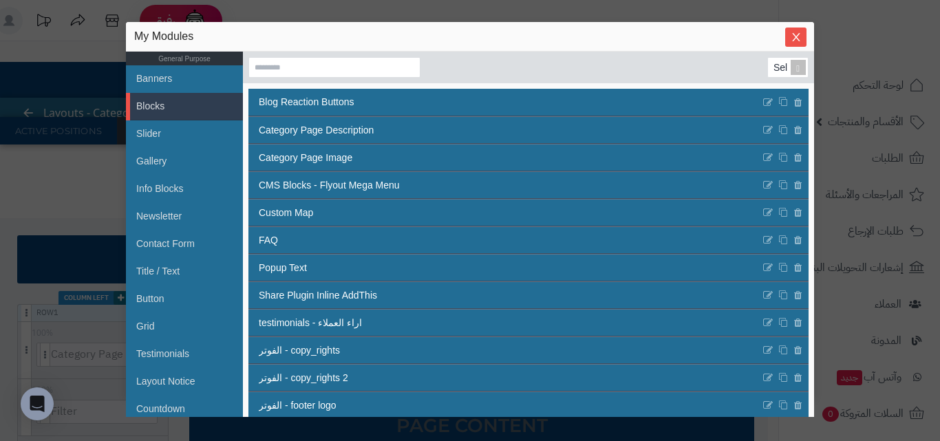
click at [87, 304] on div "sentinelStart My Modules General Purpose Banners Blocks Slider Gallery Info Blo…" at bounding box center [470, 220] width 940 height 441
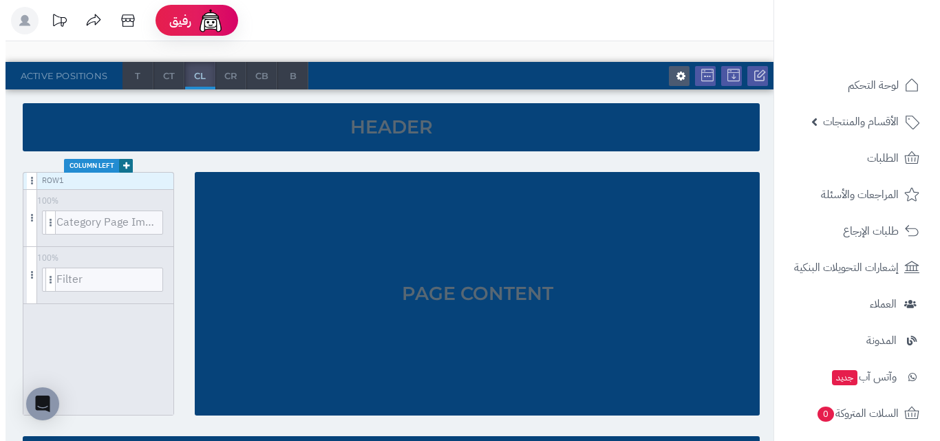
scroll to position [138, 0]
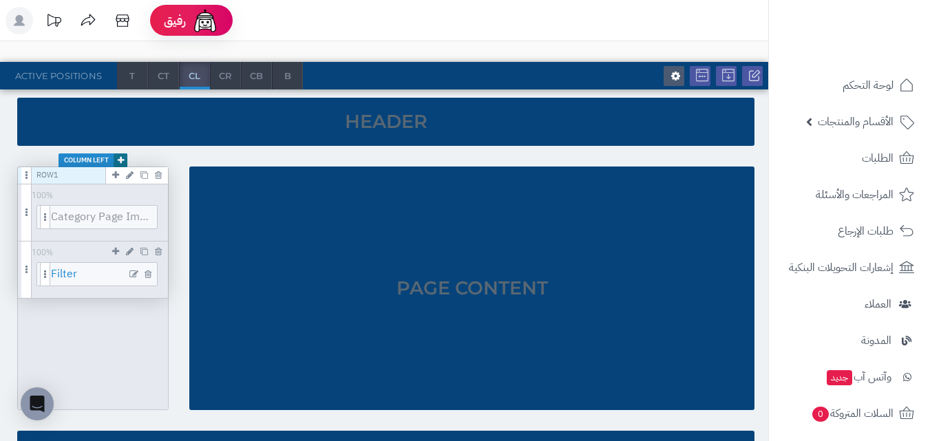
click at [96, 281] on span "Filter" at bounding box center [100, 274] width 99 height 23
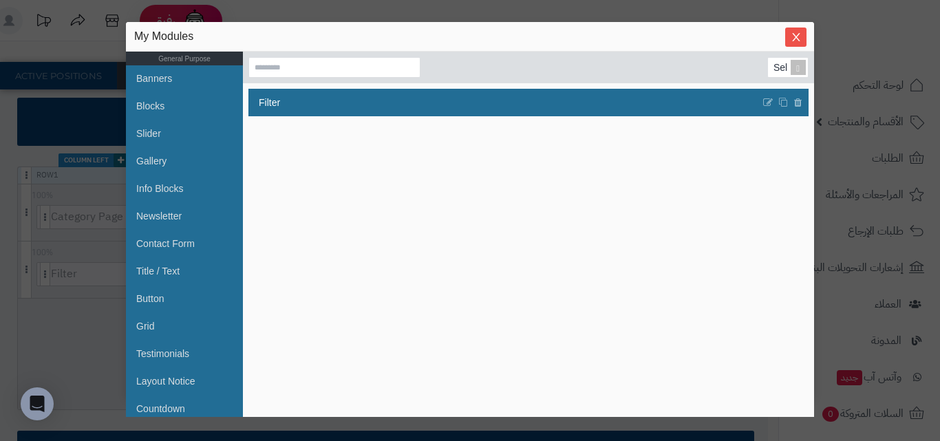
click at [87, 213] on div "sentinelStart My Modules General Purpose Banners Blocks Slider Gallery Info Blo…" at bounding box center [470, 220] width 940 height 441
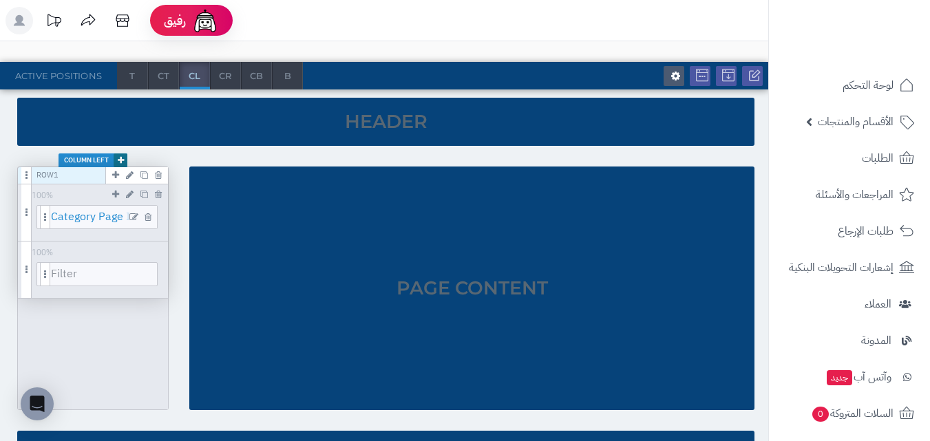
click at [95, 215] on span "Category Page Image" at bounding box center [100, 217] width 99 height 23
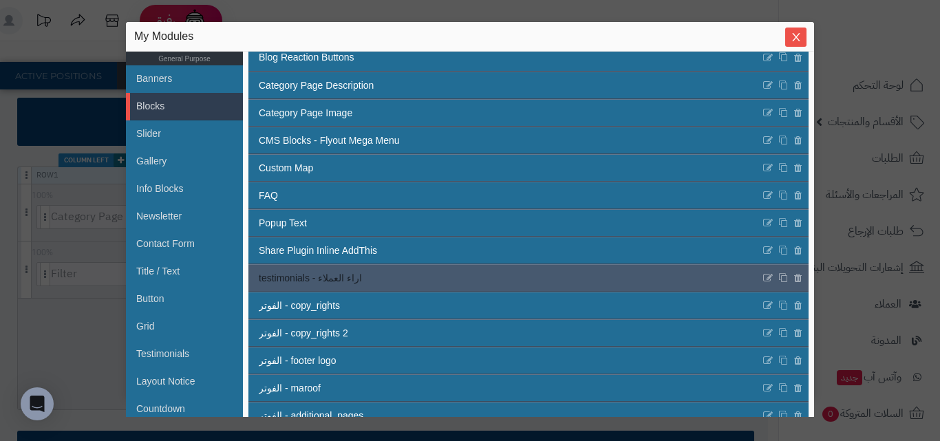
scroll to position [69, 0]
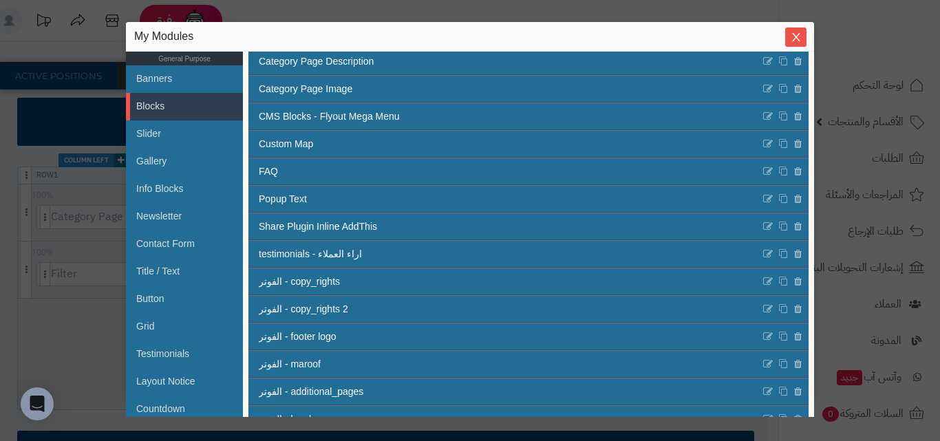
click at [85, 286] on div "sentinelStart My Modules General Purpose Banners Blocks Slider Gallery Info Blo…" at bounding box center [470, 220] width 940 height 441
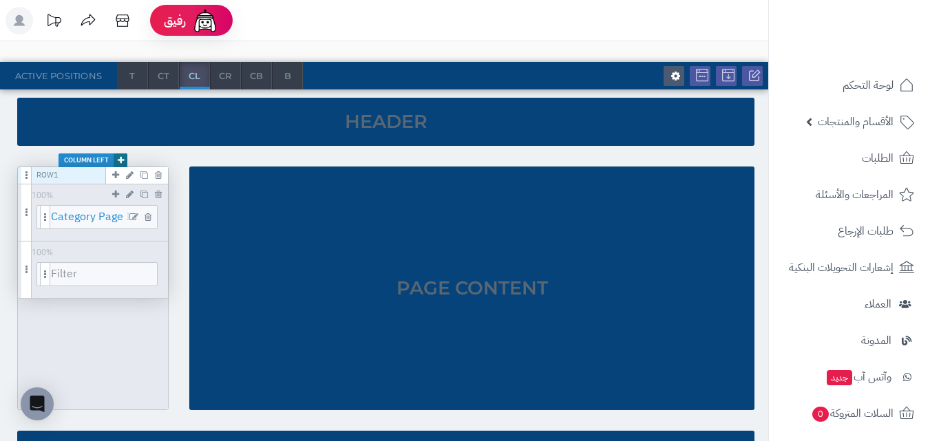
click at [115, 218] on span "Category Page Image" at bounding box center [100, 217] width 99 height 23
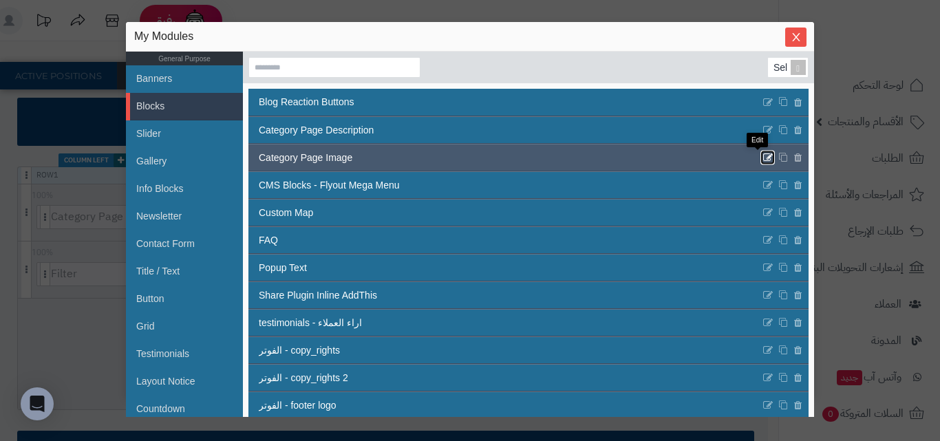
click at [762, 155] on icon at bounding box center [767, 158] width 11 height 12
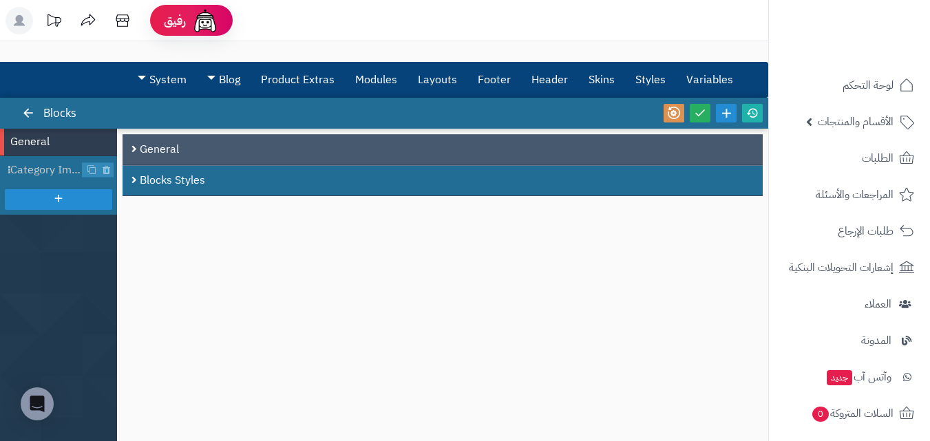
click at [176, 149] on div "General" at bounding box center [442, 149] width 640 height 31
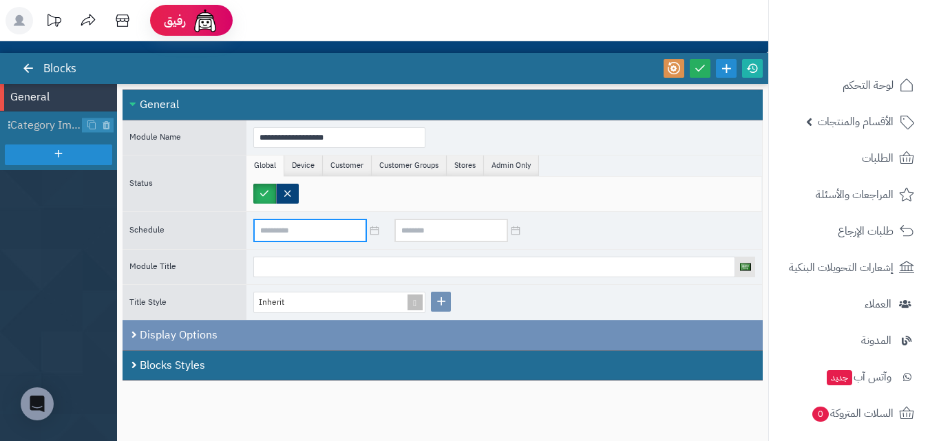
scroll to position [69, 0]
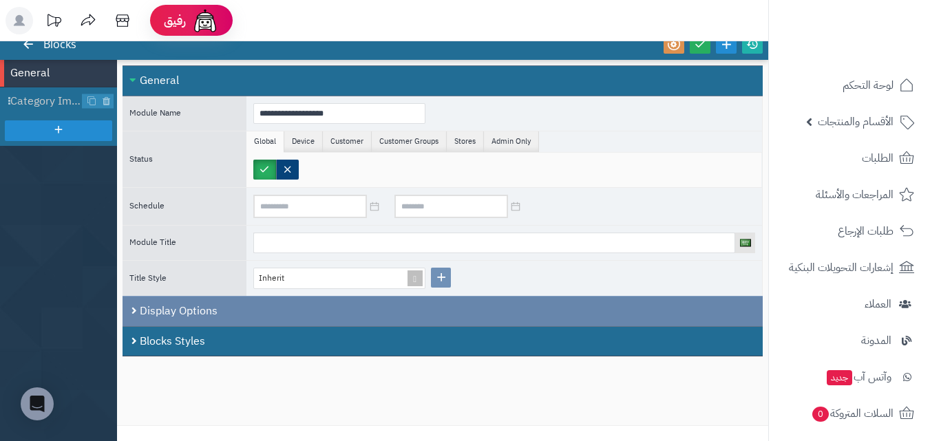
click at [327, 312] on div "Display Options" at bounding box center [442, 311] width 640 height 30
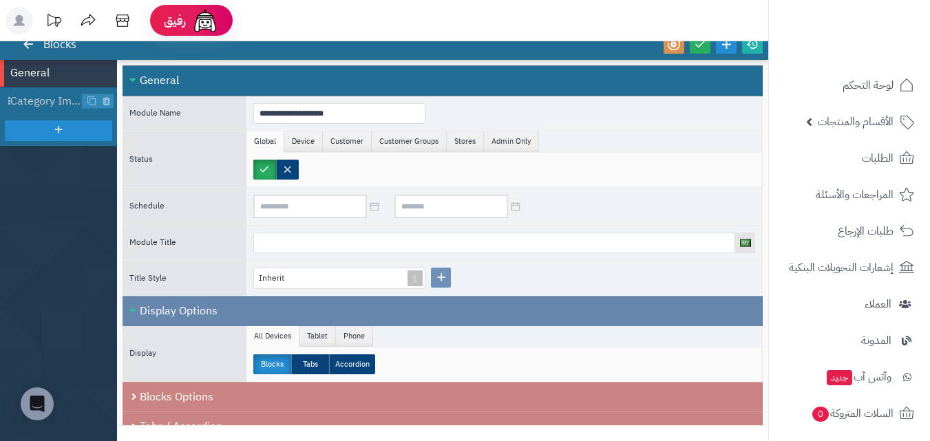
scroll to position [53, 0]
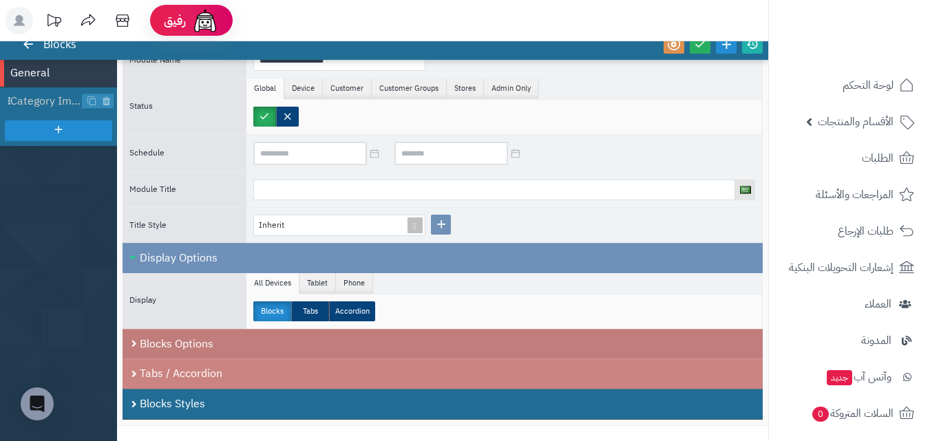
click at [295, 340] on div "Blocks Options" at bounding box center [442, 344] width 640 height 30
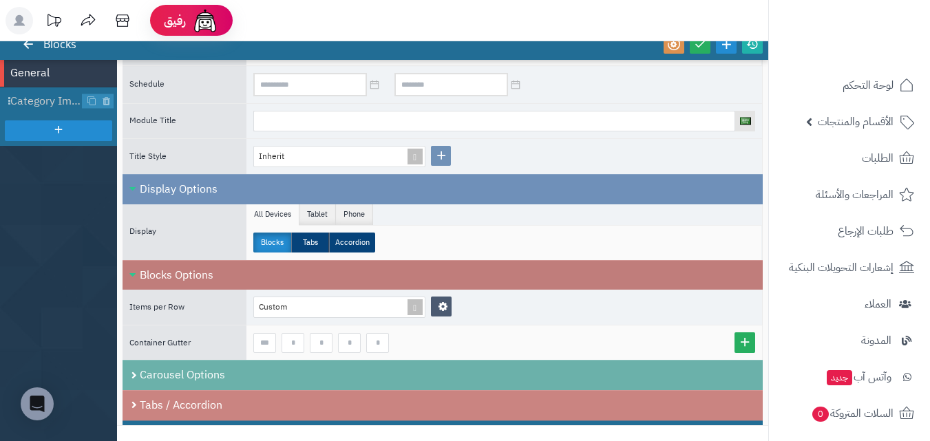
click at [305, 273] on div "Blocks Options" at bounding box center [442, 275] width 640 height 30
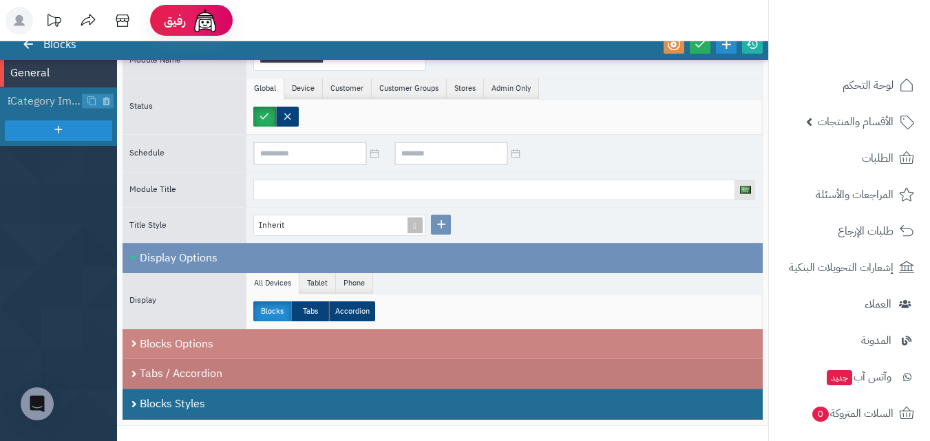
click at [254, 370] on div "Tabs / Accordion" at bounding box center [442, 374] width 640 height 30
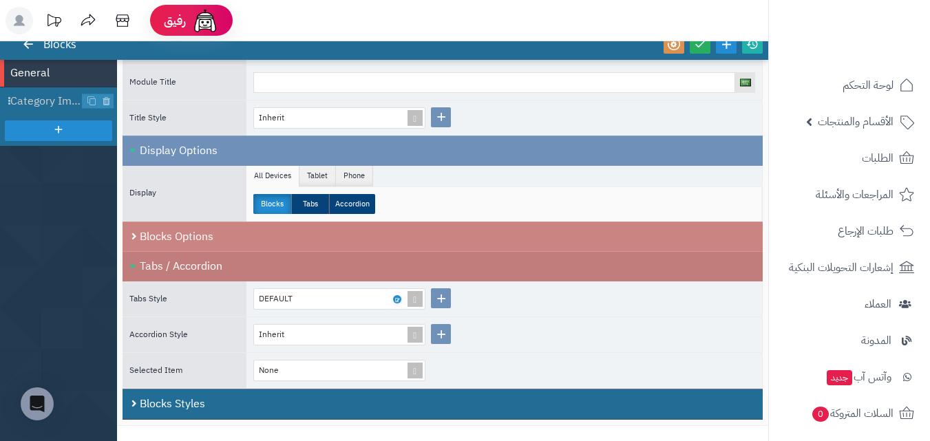
click at [275, 263] on div "Tabs / Accordion" at bounding box center [442, 266] width 640 height 30
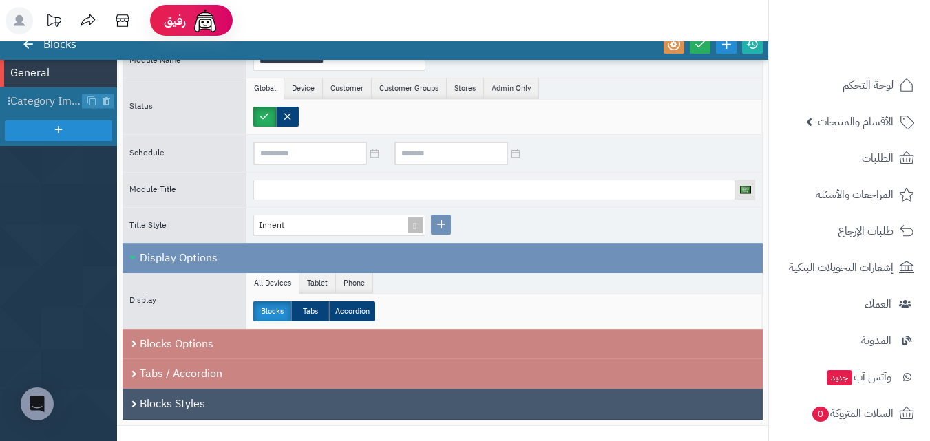
click at [234, 414] on div "Blocks Styles" at bounding box center [442, 404] width 640 height 31
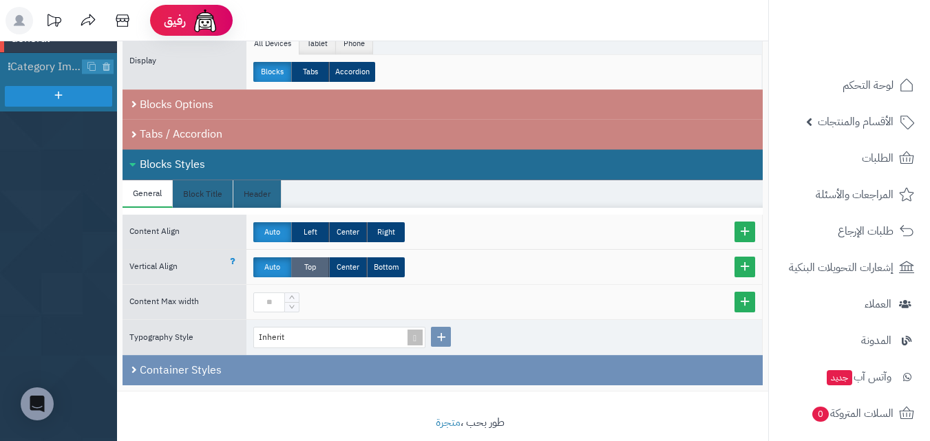
scroll to position [122, 0]
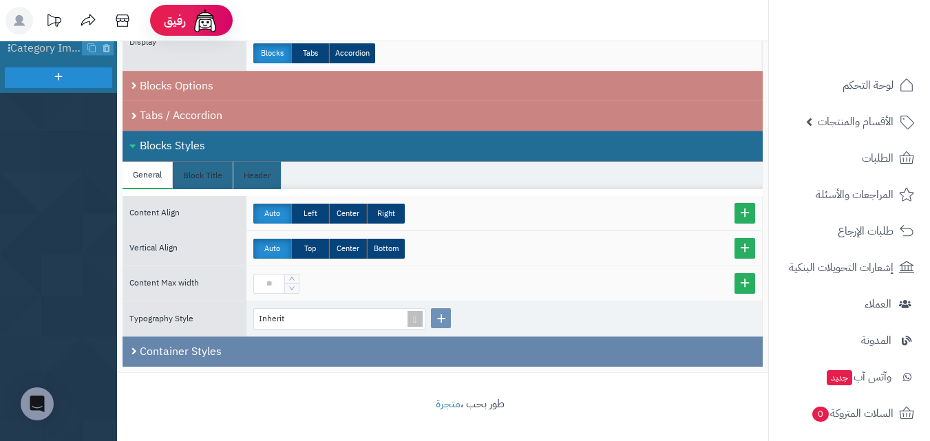
click at [272, 352] on div "Container Styles" at bounding box center [442, 351] width 640 height 30
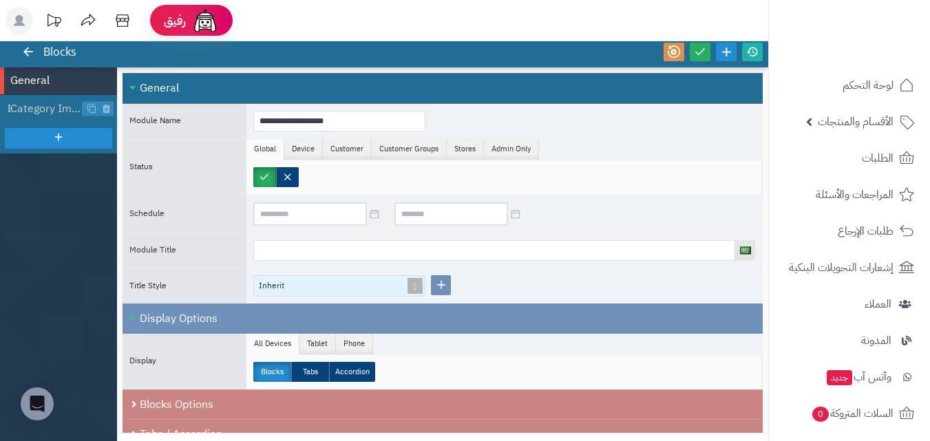
scroll to position [0, 0]
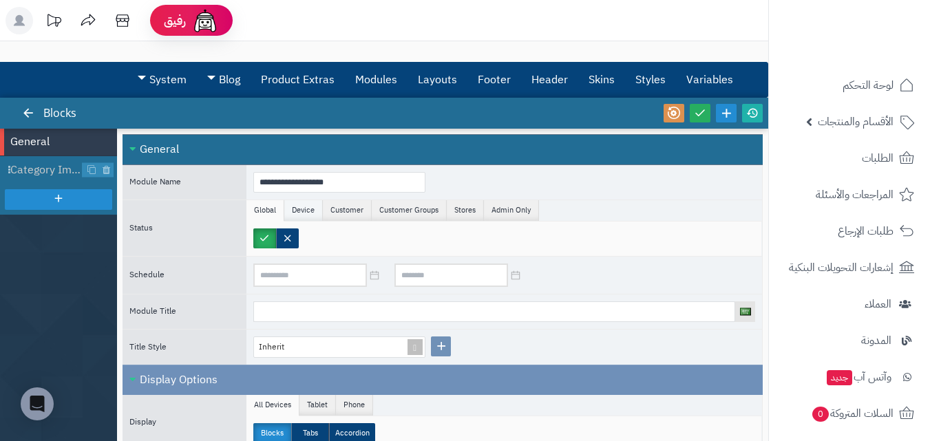
click at [310, 215] on li "Device" at bounding box center [303, 210] width 39 height 21
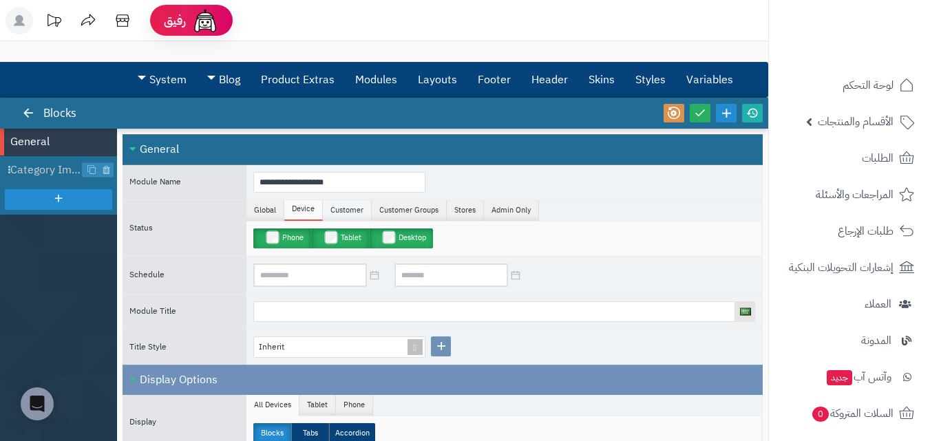
click at [361, 208] on li "Customer" at bounding box center [347, 210] width 49 height 21
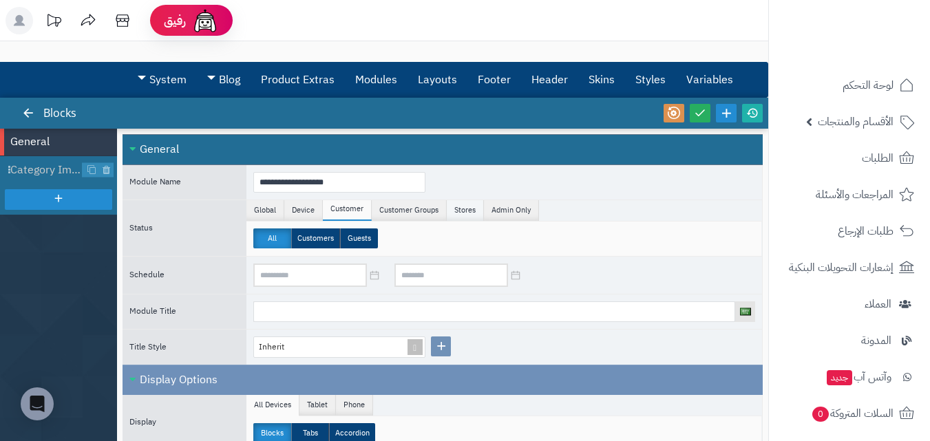
drag, startPoint x: 395, startPoint y: 211, endPoint x: 471, endPoint y: 211, distance: 75.7
click at [400, 211] on li "Customer Groups" at bounding box center [409, 210] width 75 height 21
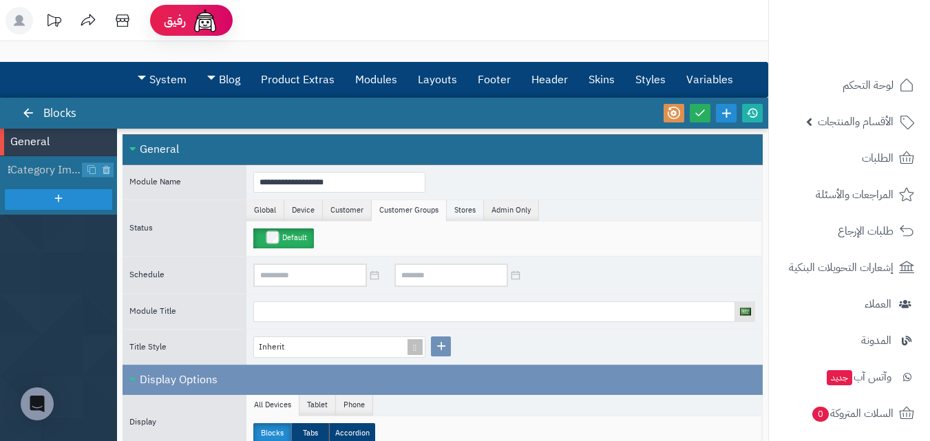
click at [471, 211] on li "Stores" at bounding box center [465, 210] width 37 height 21
click at [509, 209] on li "Admin Only" at bounding box center [511, 210] width 55 height 21
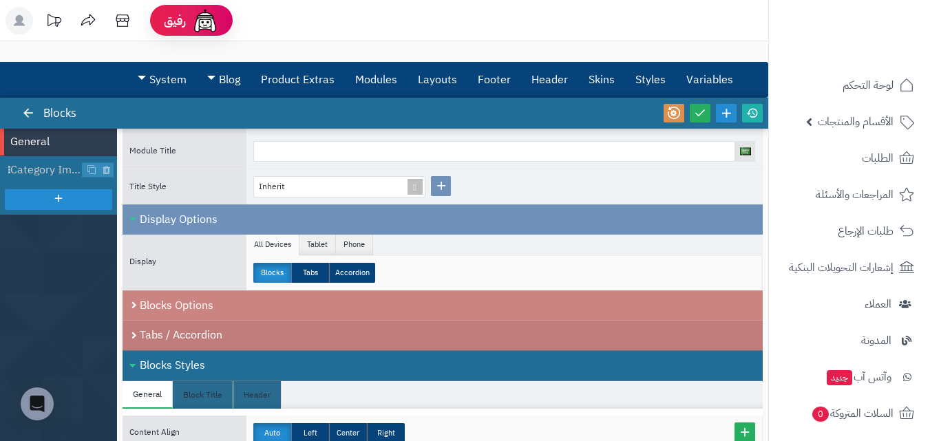
scroll to position [206, 0]
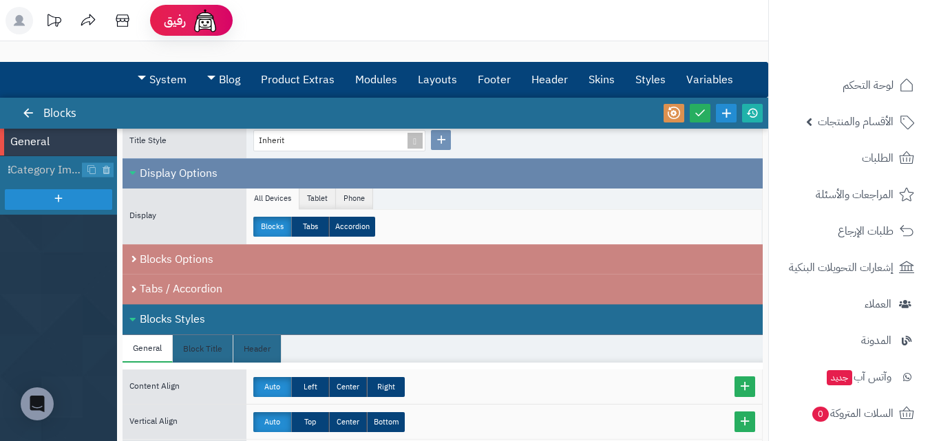
click at [313, 187] on div "Display Options" at bounding box center [442, 173] width 640 height 30
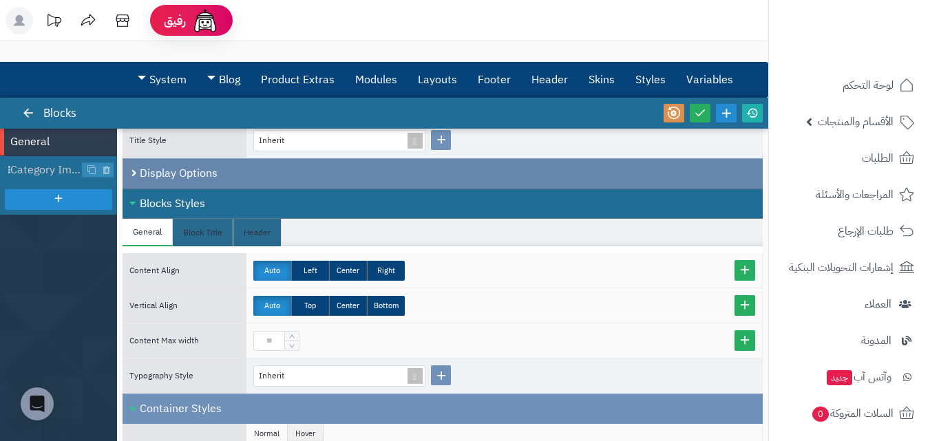
click at [298, 171] on div "Display Options" at bounding box center [442, 173] width 640 height 30
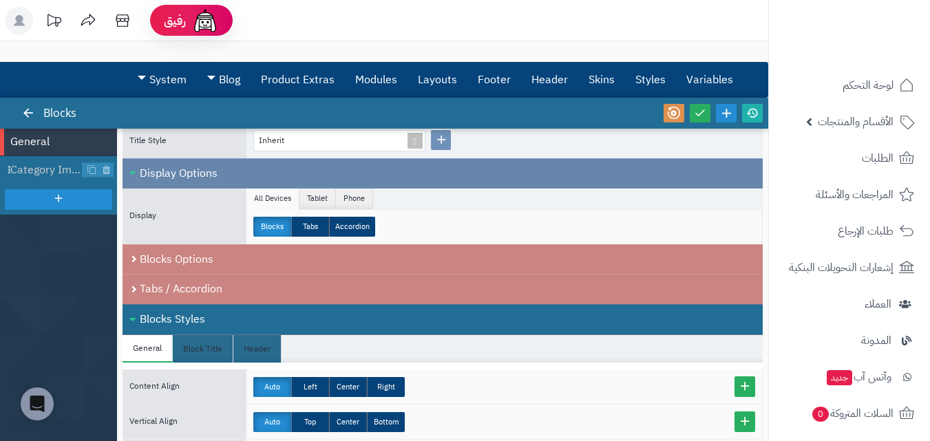
click at [296, 178] on div "Display Options" at bounding box center [442, 173] width 640 height 30
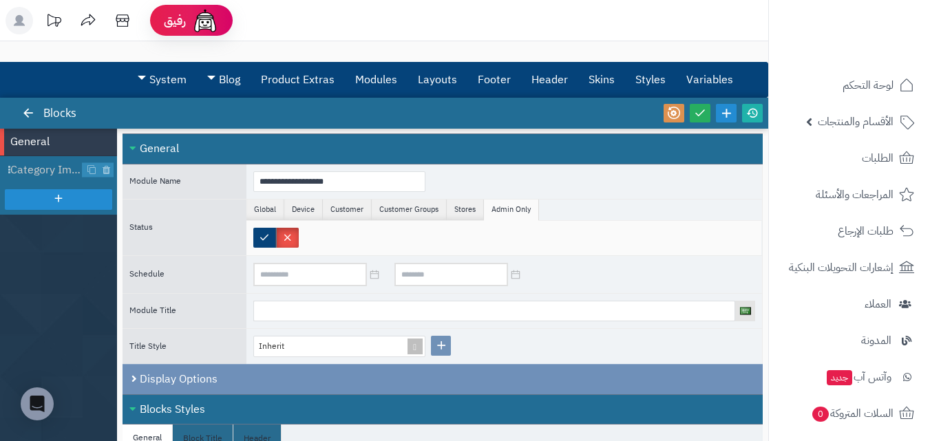
scroll to position [0, 0]
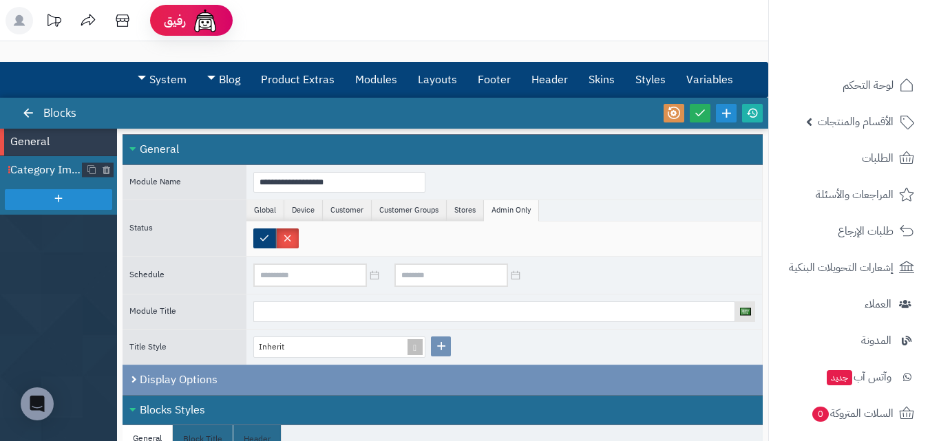
click at [35, 173] on span "Category Image" at bounding box center [46, 170] width 72 height 16
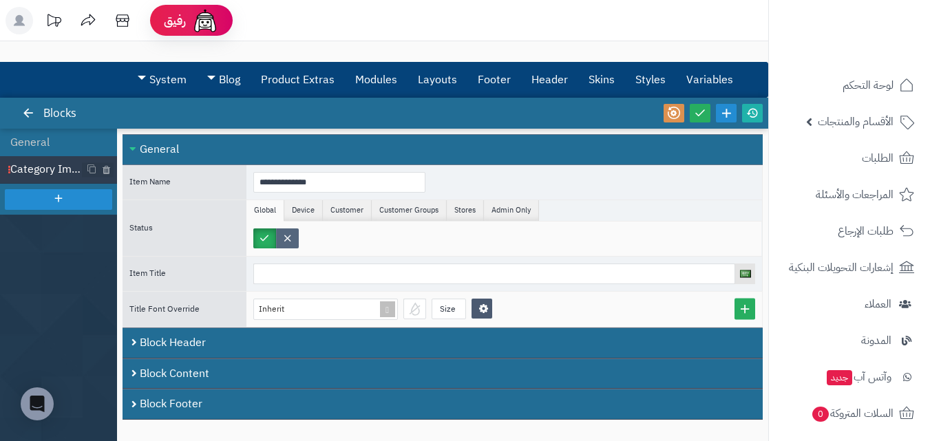
scroll to position [69, 0]
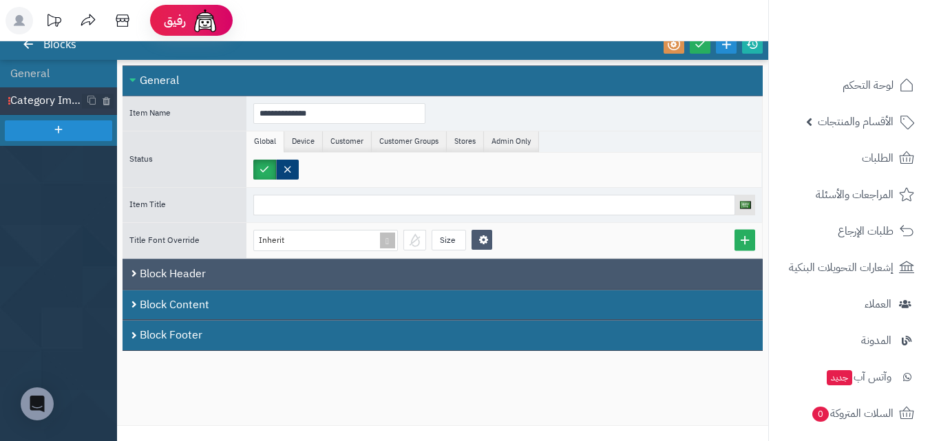
click at [229, 273] on div "Block Header" at bounding box center [442, 274] width 640 height 31
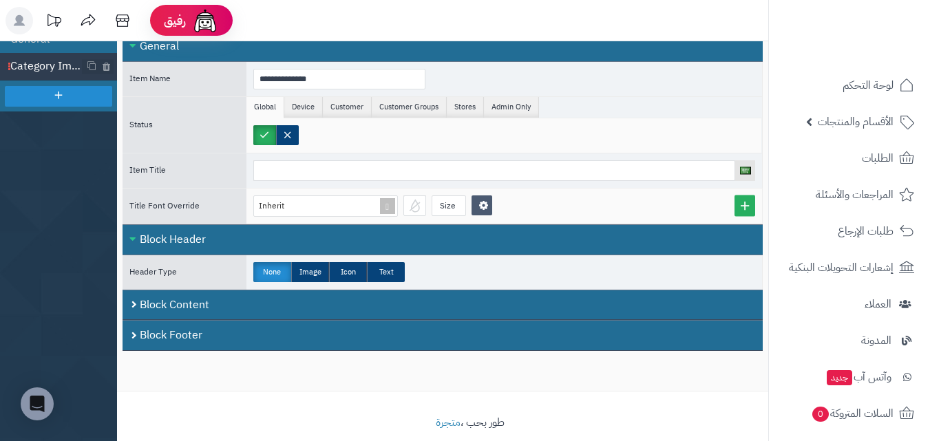
scroll to position [122, 0]
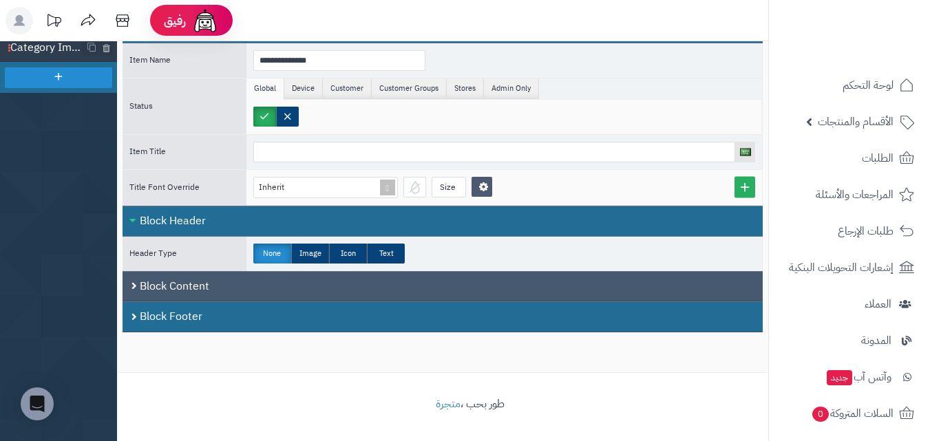
click at [253, 292] on div "Block Content" at bounding box center [442, 286] width 640 height 31
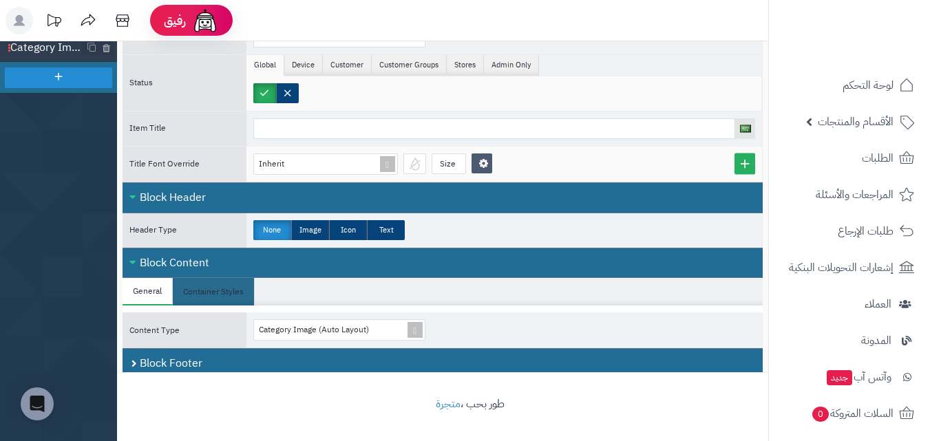
scroll to position [36, 0]
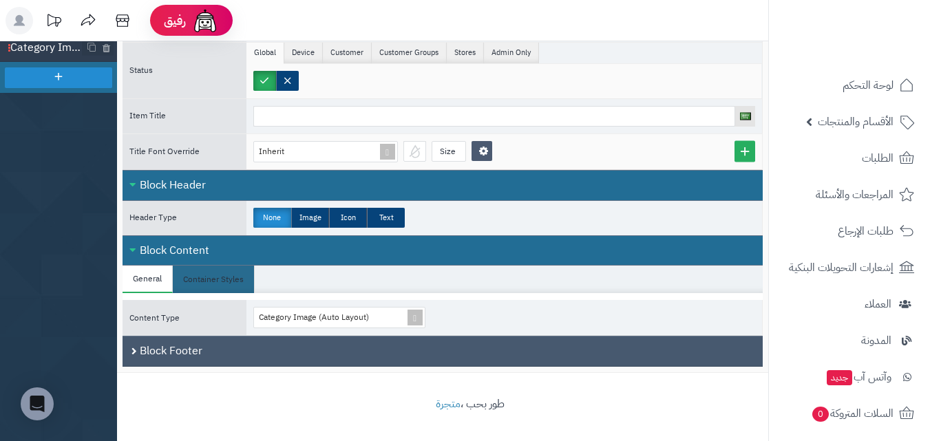
click at [285, 350] on div "Block Footer" at bounding box center [442, 351] width 640 height 31
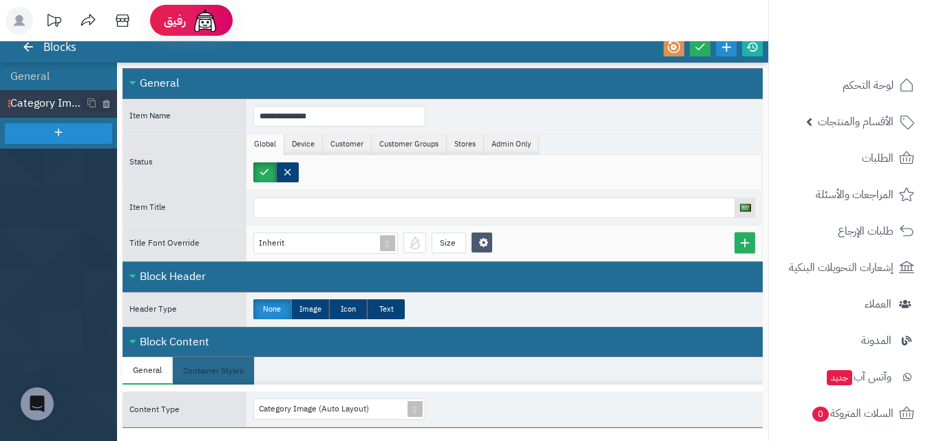
scroll to position [0, 0]
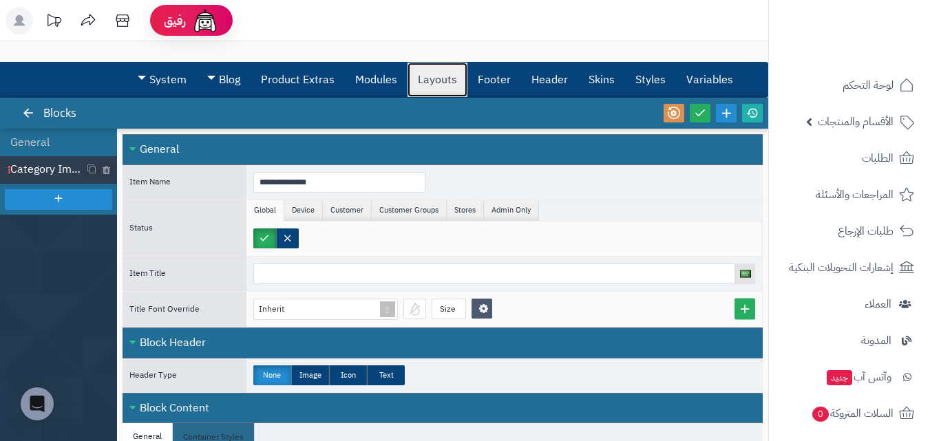
click at [438, 76] on link "Layouts" at bounding box center [437, 80] width 60 height 34
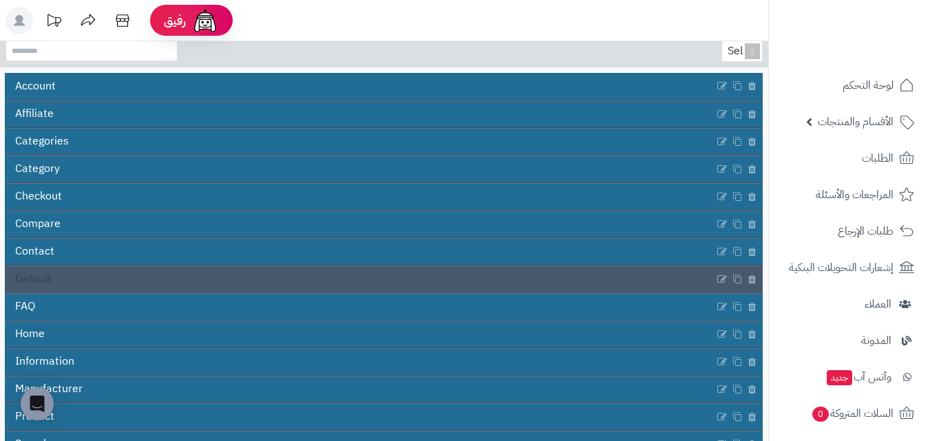
scroll to position [138, 0]
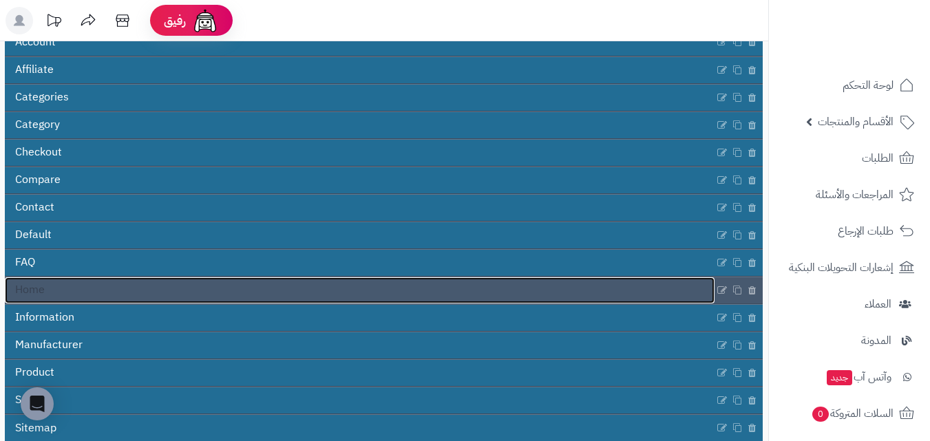
click at [84, 294] on link "Home" at bounding box center [359, 290] width 709 height 26
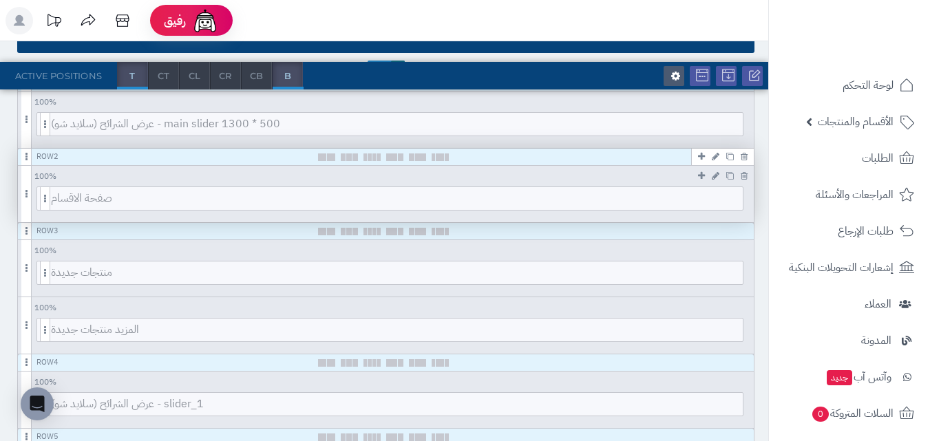
scroll to position [206, 0]
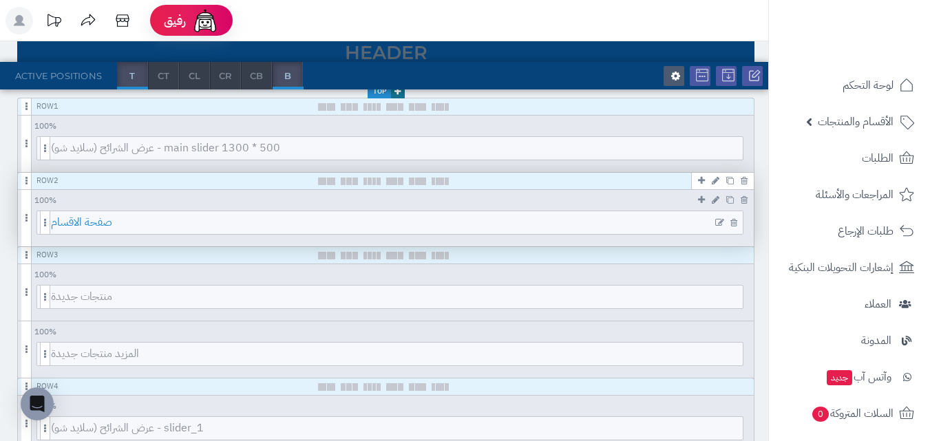
click at [367, 225] on span "صفحة الاقسام" at bounding box center [397, 222] width 692 height 23
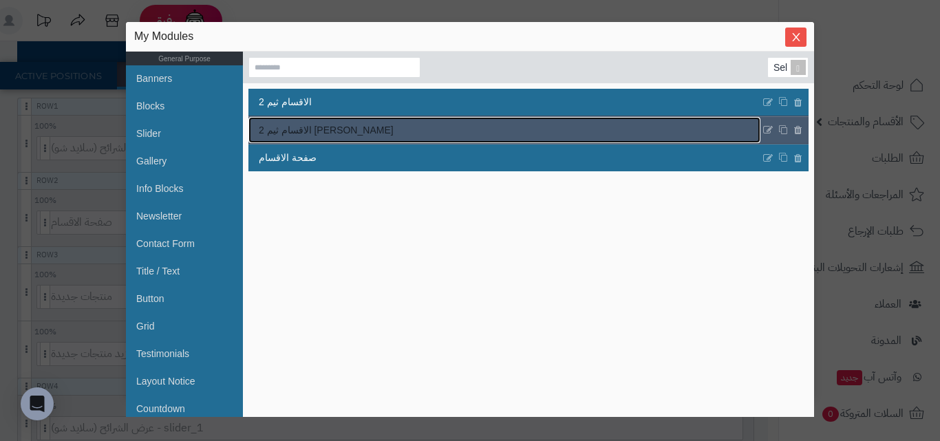
click at [376, 131] on link "الاقسام ثيم 2 [PERSON_NAME]" at bounding box center [504, 130] width 512 height 26
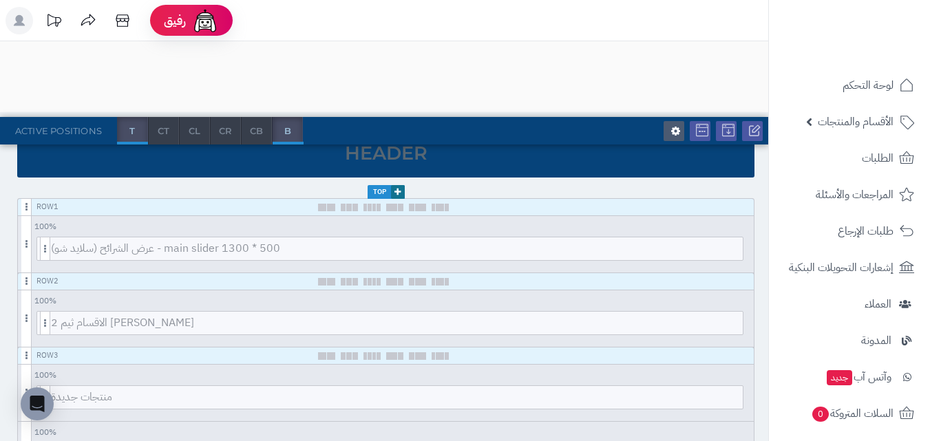
scroll to position [0, 0]
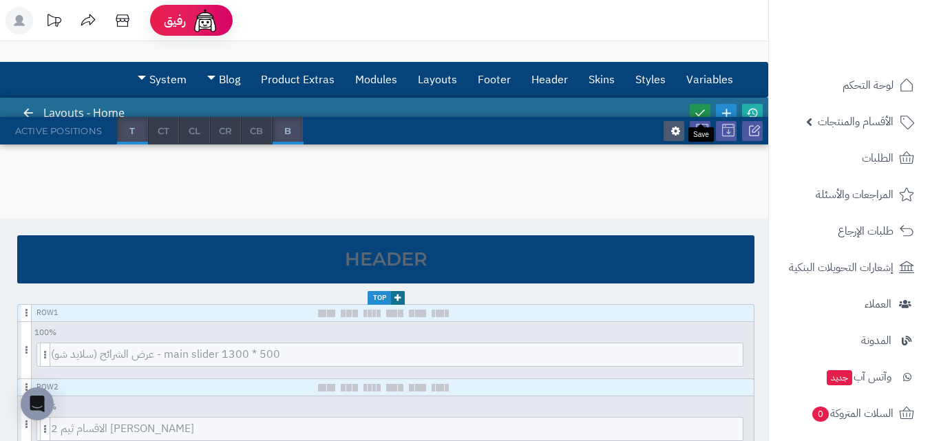
click at [698, 107] on icon at bounding box center [700, 113] width 12 height 12
click at [754, 111] on icon at bounding box center [752, 113] width 12 height 12
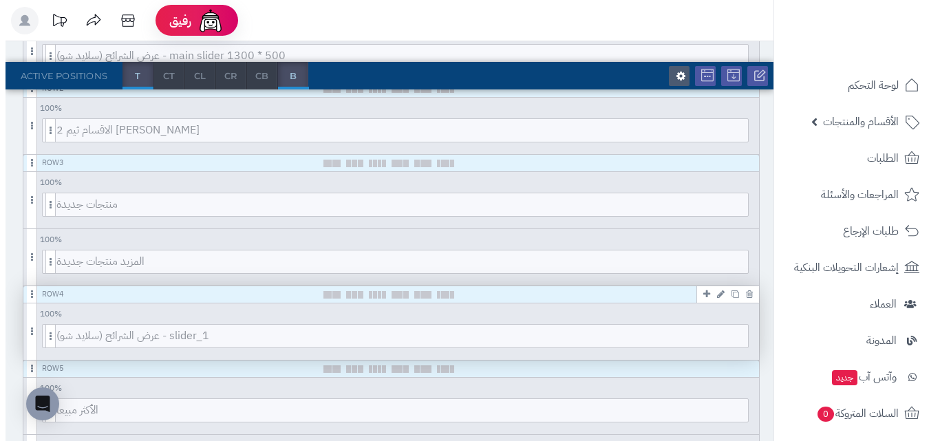
scroll to position [275, 0]
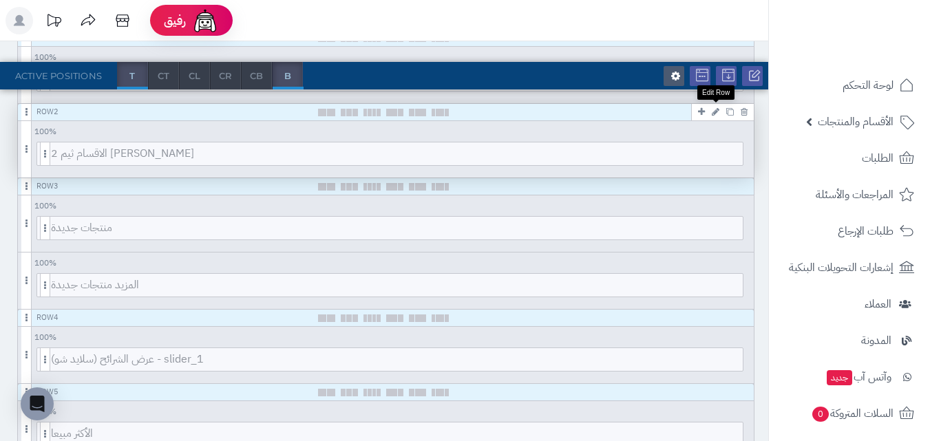
click at [715, 112] on icon at bounding box center [716, 111] width 8 height 9
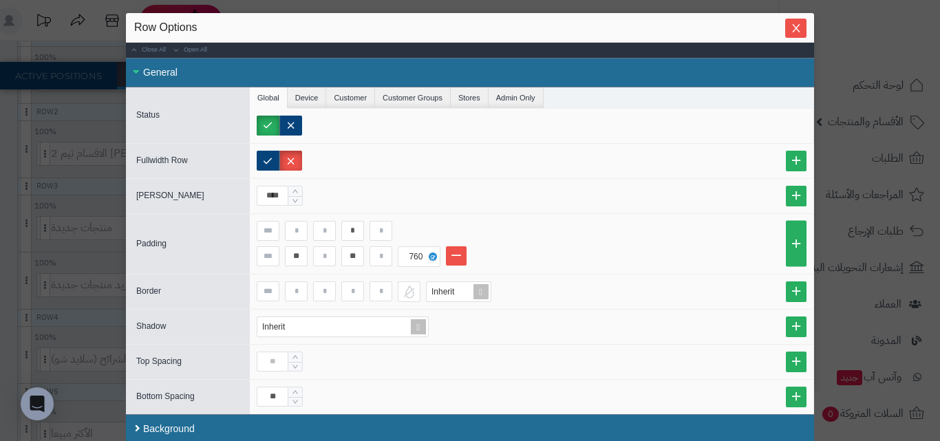
scroll to position [12, 0]
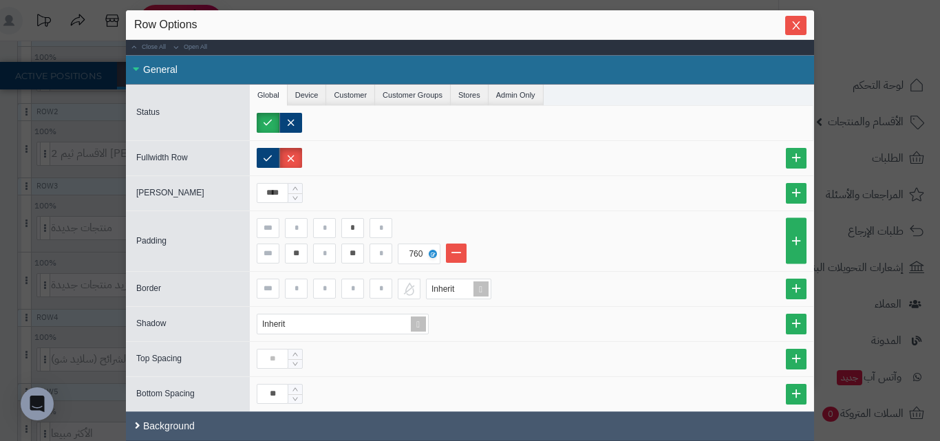
click at [260, 416] on div "Background" at bounding box center [470, 427] width 688 height 30
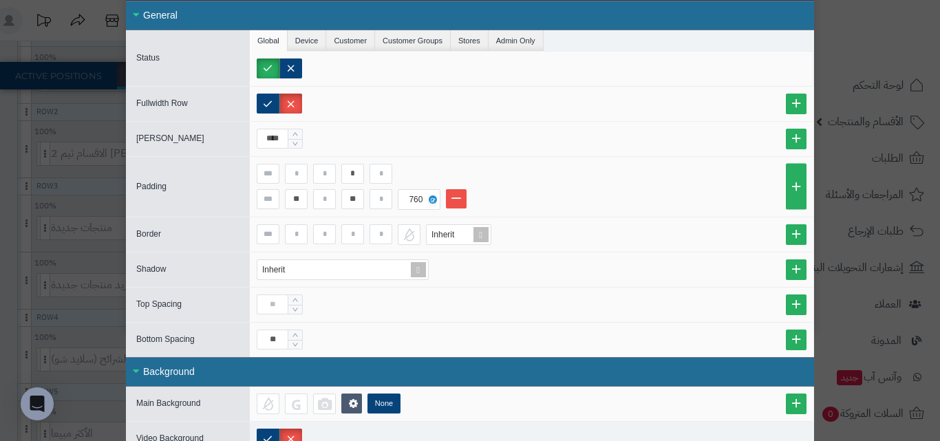
scroll to position [140, 0]
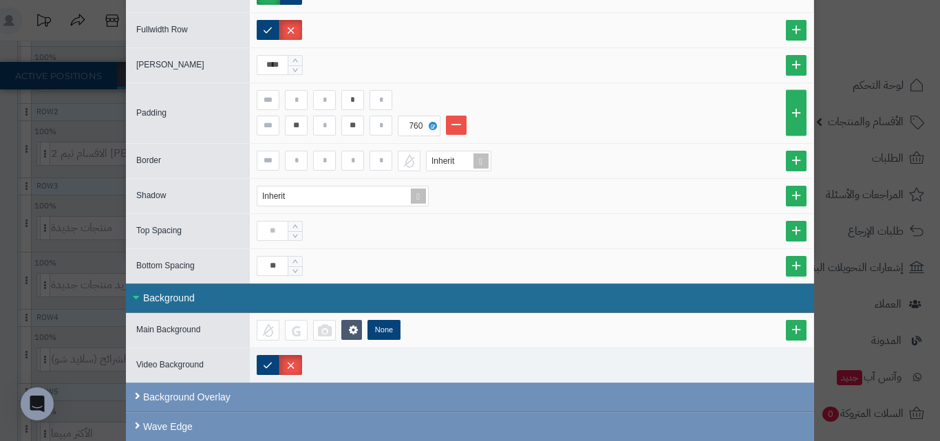
click at [322, 291] on div "Background" at bounding box center [470, 299] width 688 height 30
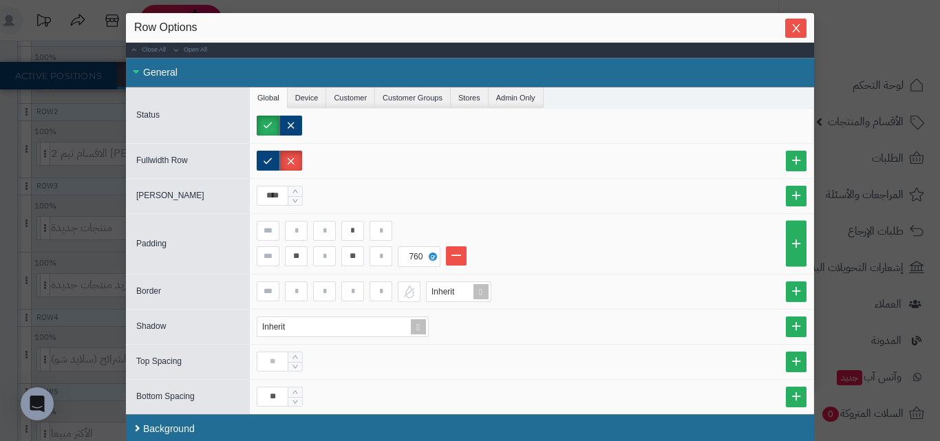
scroll to position [12, 0]
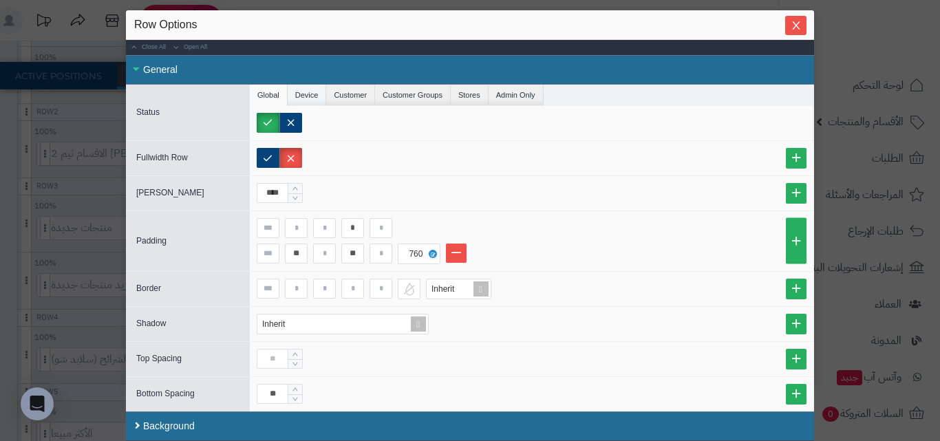
click at [326, 95] on li "Device" at bounding box center [307, 95] width 39 height 21
click at [375, 98] on li "Customer" at bounding box center [350, 95] width 49 height 21
drag, startPoint x: 409, startPoint y: 98, endPoint x: 418, endPoint y: 98, distance: 8.3
click at [412, 98] on li "Customer Groups" at bounding box center [413, 95] width 76 height 21
click at [485, 85] on li "Stores" at bounding box center [470, 95] width 38 height 21
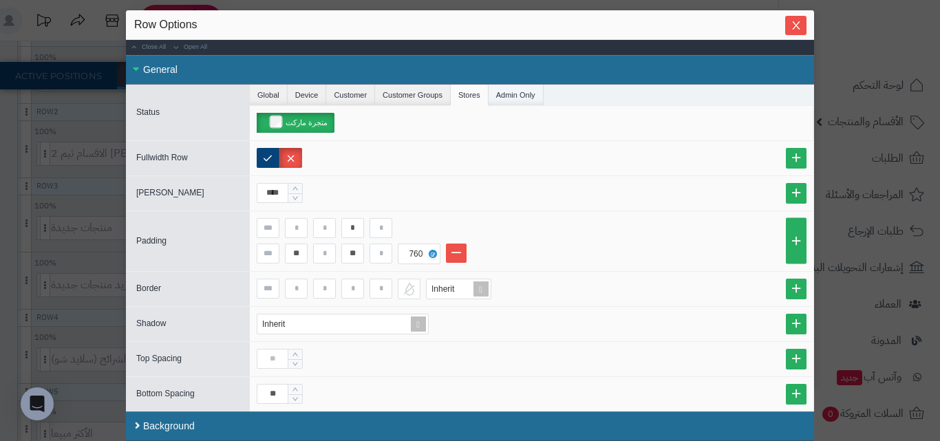
click at [500, 94] on li "Admin Only" at bounding box center [516, 95] width 55 height 21
click at [471, 98] on li "Stores" at bounding box center [470, 95] width 38 height 21
click at [308, 92] on li "Device" at bounding box center [307, 95] width 39 height 21
click at [272, 96] on li "Global" at bounding box center [269, 95] width 38 height 21
click at [269, 165] on label at bounding box center [268, 158] width 23 height 20
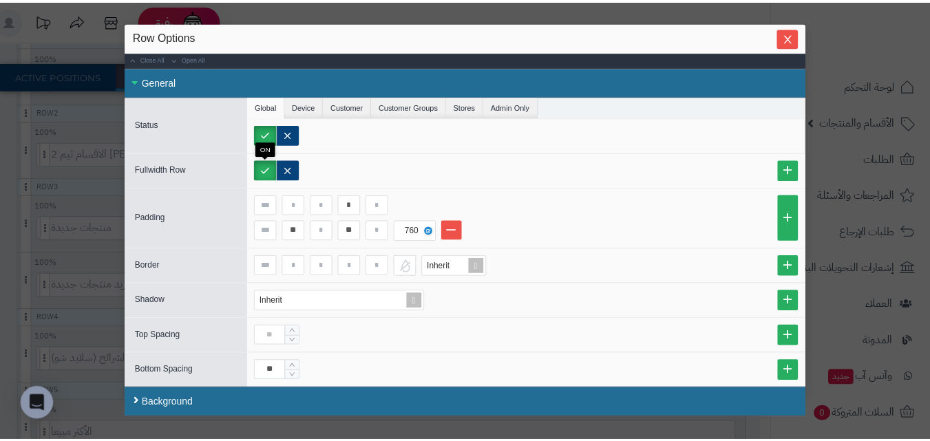
scroll to position [0, 0]
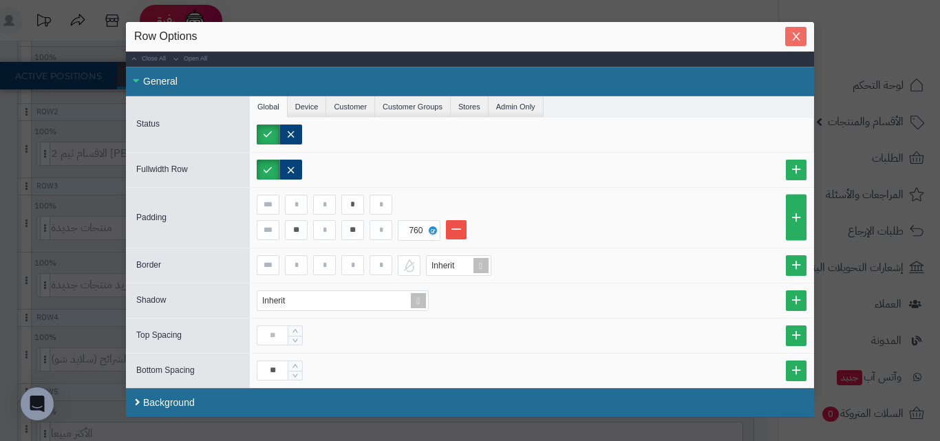
click at [798, 42] on icon "Close" at bounding box center [796, 36] width 11 height 11
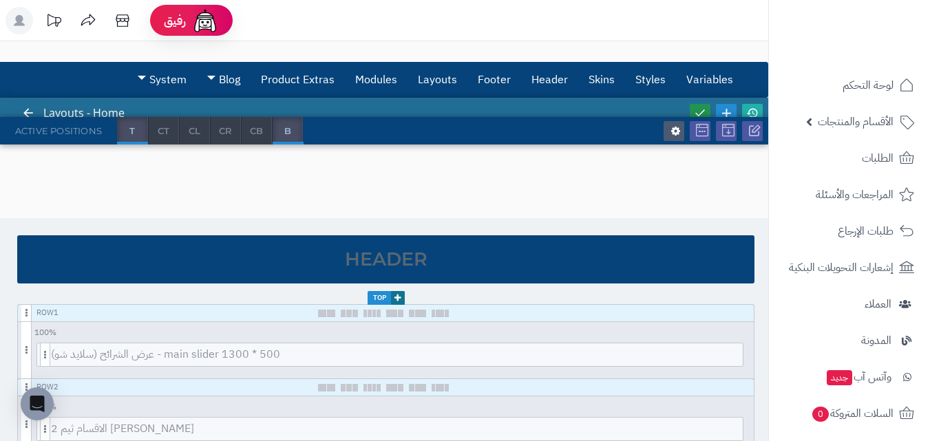
click at [700, 107] on icon at bounding box center [700, 113] width 12 height 12
click at [750, 109] on icon at bounding box center [752, 113] width 12 height 12
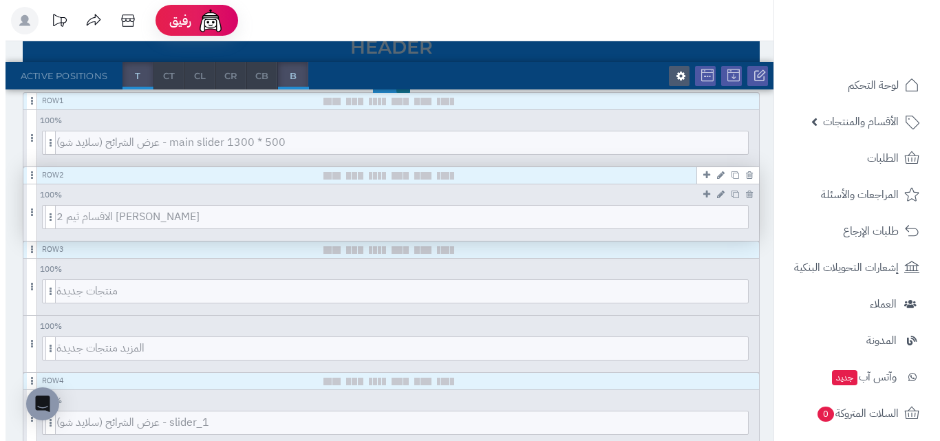
scroll to position [206, 0]
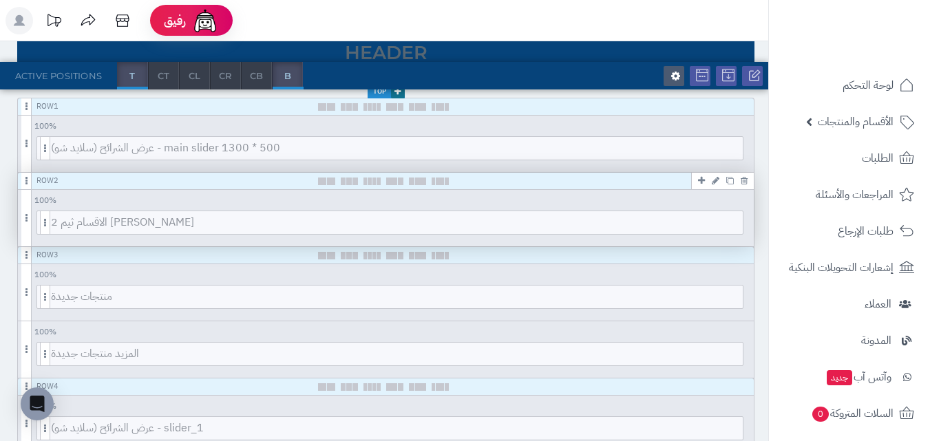
click at [716, 181] on icon at bounding box center [716, 180] width 8 height 9
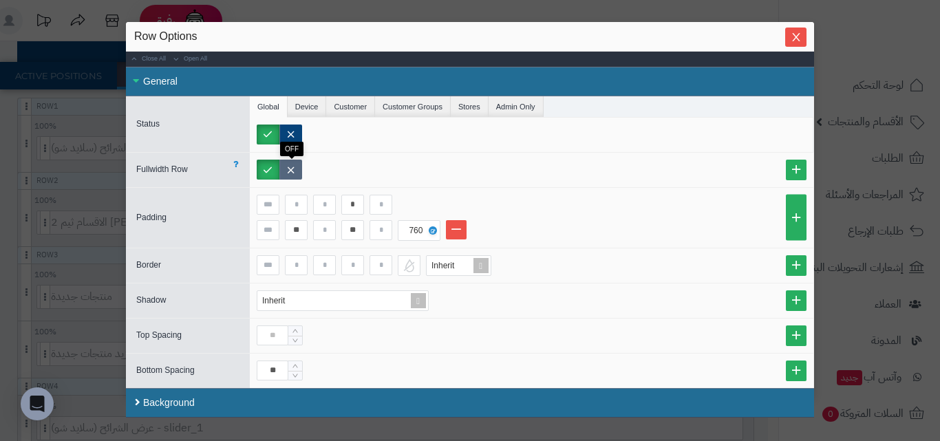
click at [297, 173] on label at bounding box center [290, 170] width 23 height 20
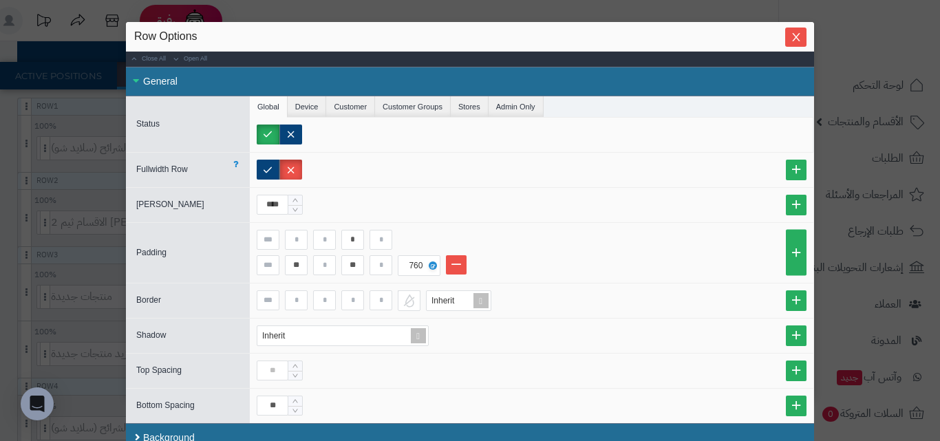
click at [284, 176] on label at bounding box center [290, 170] width 23 height 20
click at [279, 171] on label at bounding box center [268, 170] width 23 height 20
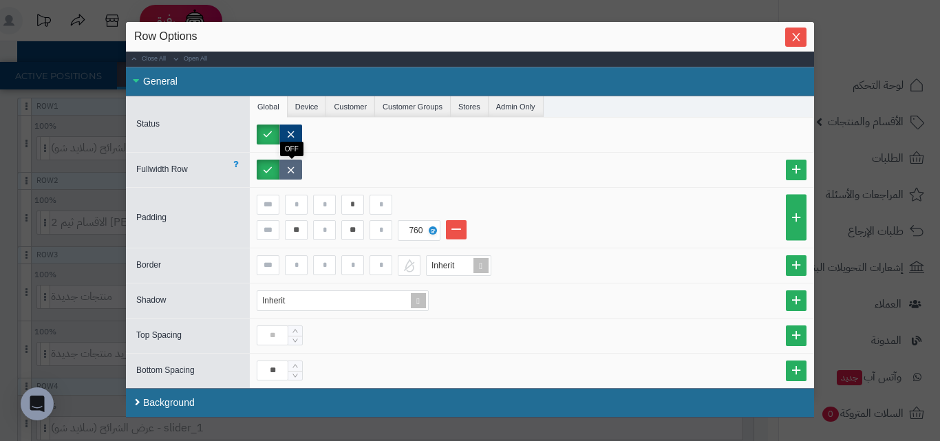
click at [291, 171] on label at bounding box center [290, 170] width 23 height 20
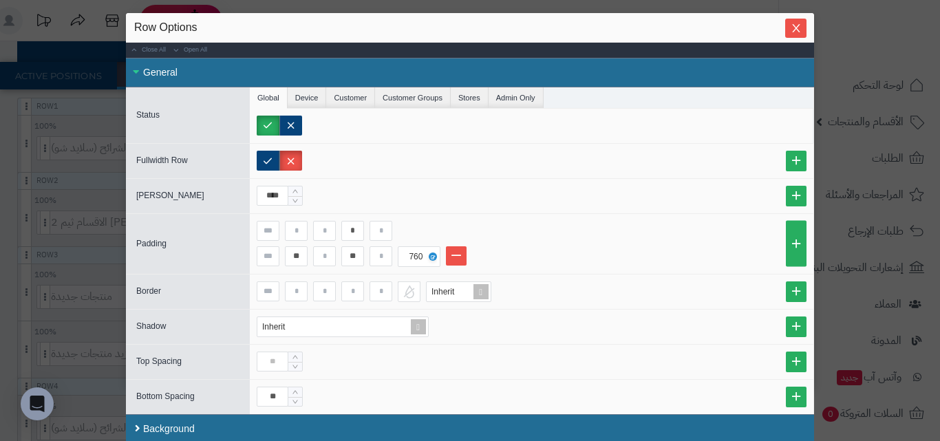
scroll to position [12, 0]
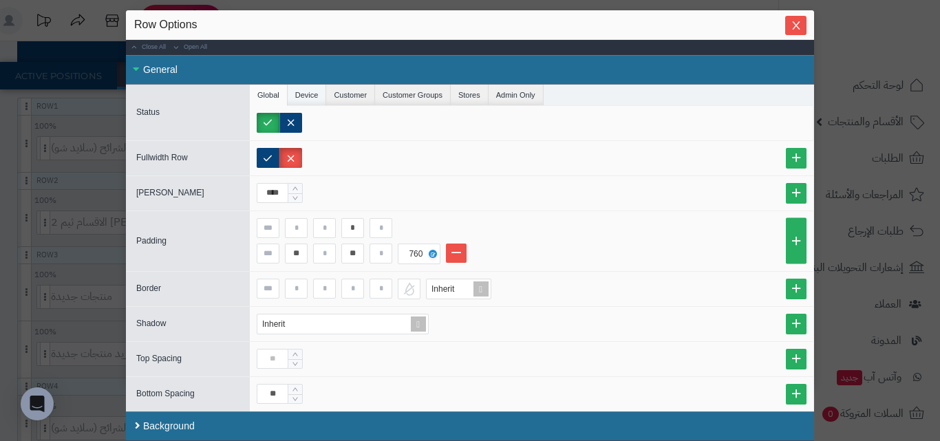
click at [301, 94] on li "Device" at bounding box center [307, 95] width 39 height 21
click at [173, 189] on span "[PERSON_NAME]" at bounding box center [170, 193] width 68 height 10
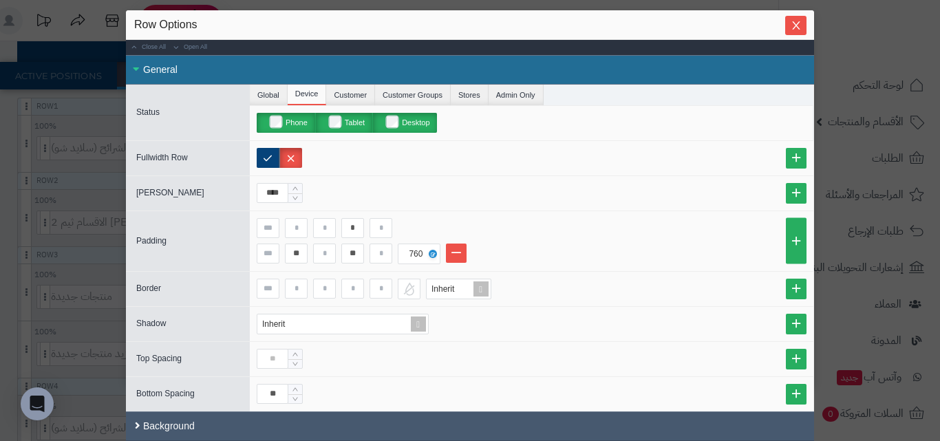
click at [202, 427] on div "Background" at bounding box center [470, 427] width 688 height 30
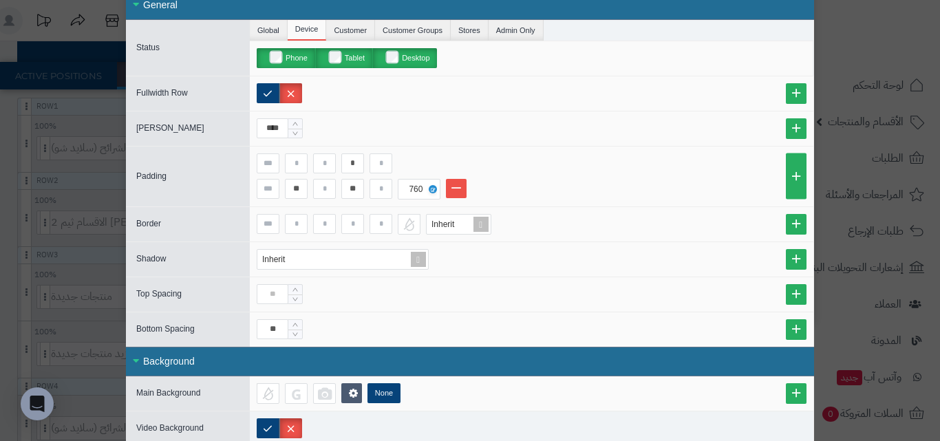
scroll to position [140, 0]
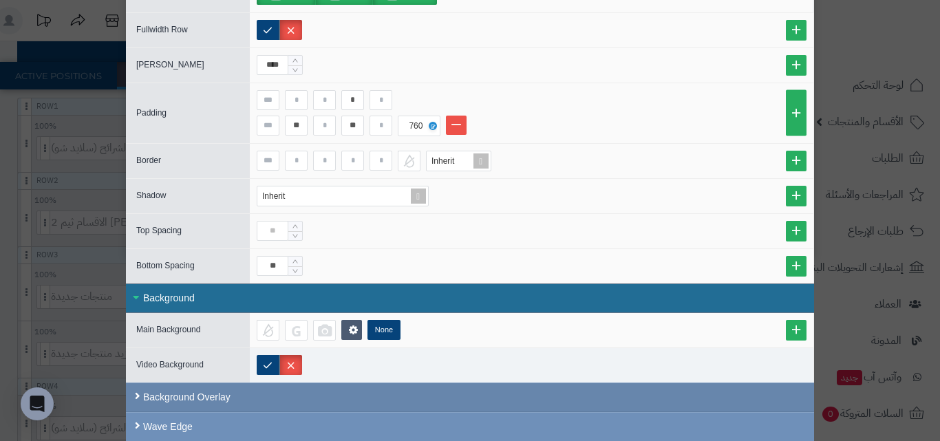
click at [217, 390] on div "Background Overlay" at bounding box center [470, 398] width 688 height 30
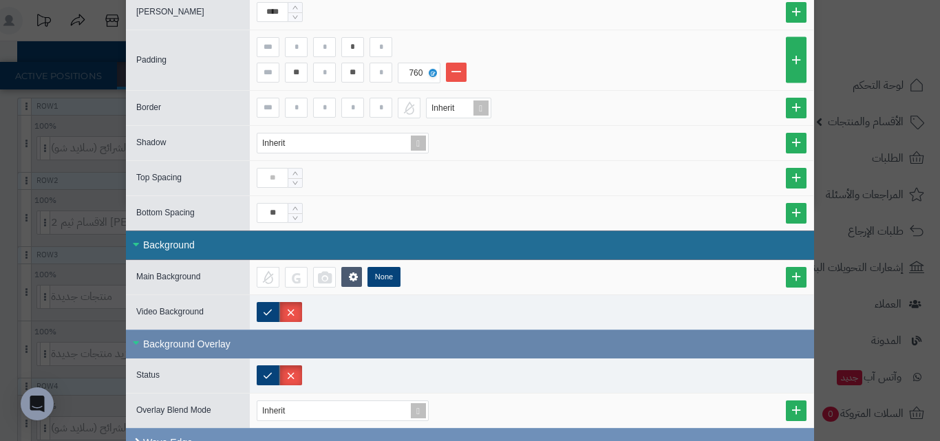
scroll to position [209, 0]
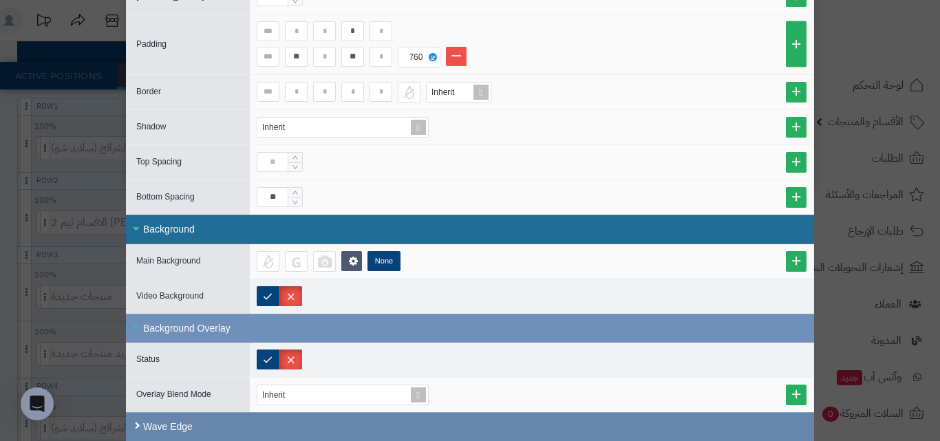
click at [236, 418] on div "Wave Edge" at bounding box center [470, 426] width 688 height 29
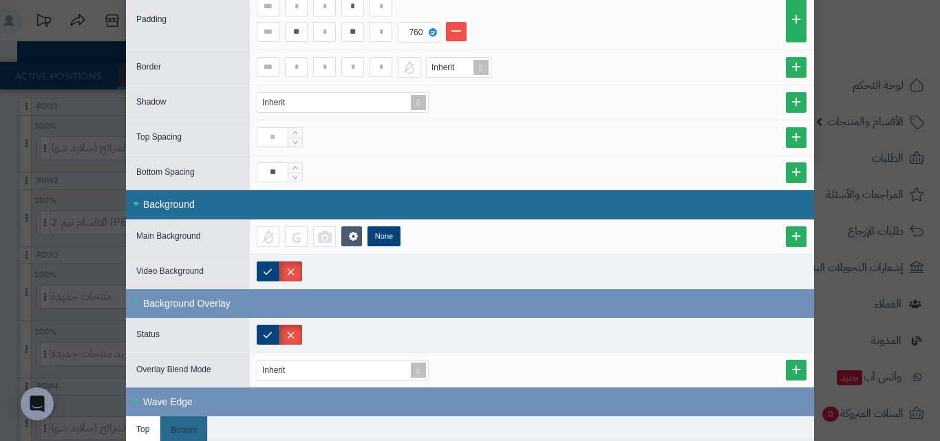
scroll to position [277, 0]
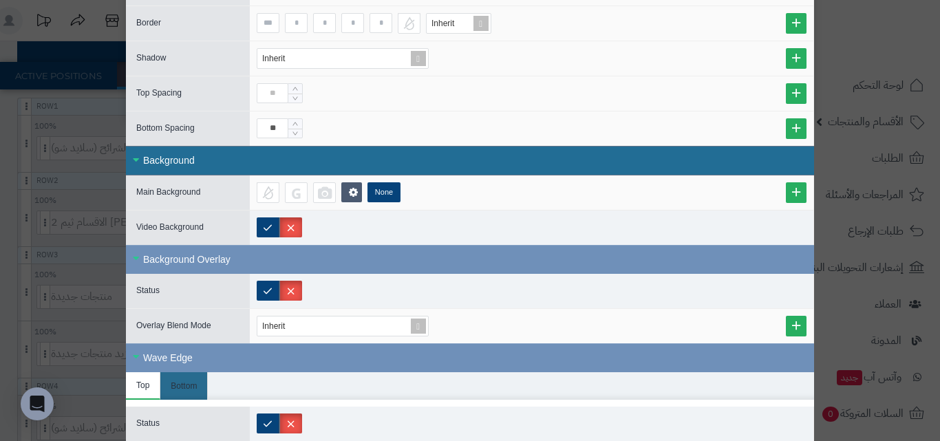
click at [75, 303] on div "sentinelStart Row Options Close All Open All General Status Global Device Custo…" at bounding box center [470, 220] width 940 height 441
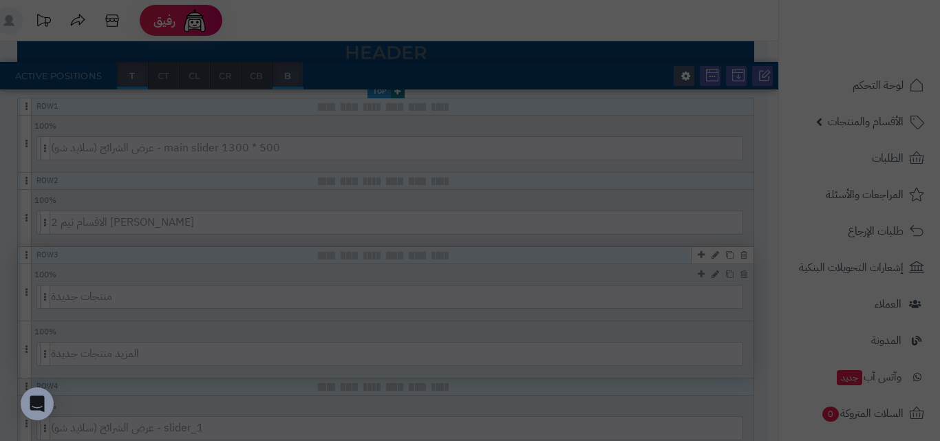
scroll to position [0, 0]
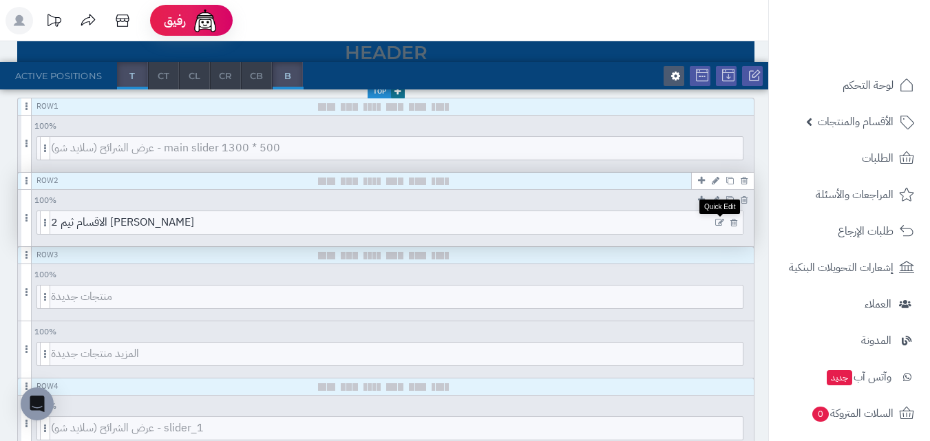
click at [718, 226] on icon at bounding box center [719, 223] width 9 height 10
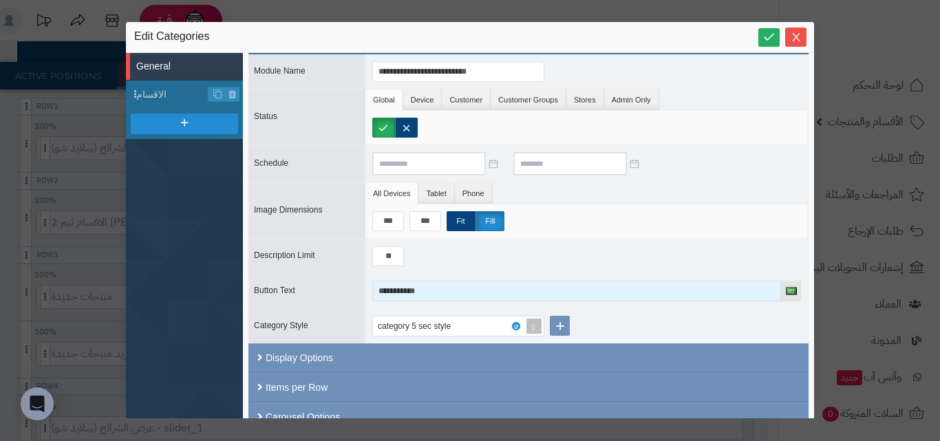
scroll to position [52, 0]
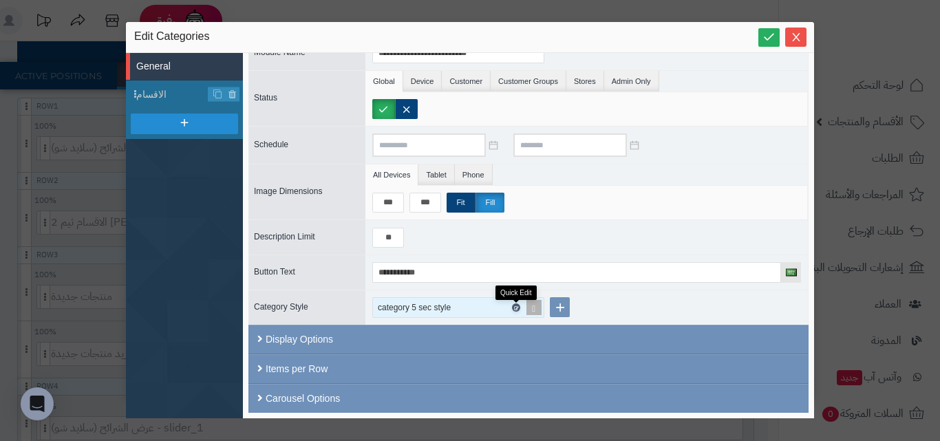
click at [515, 308] on icon at bounding box center [515, 308] width 4 height 6
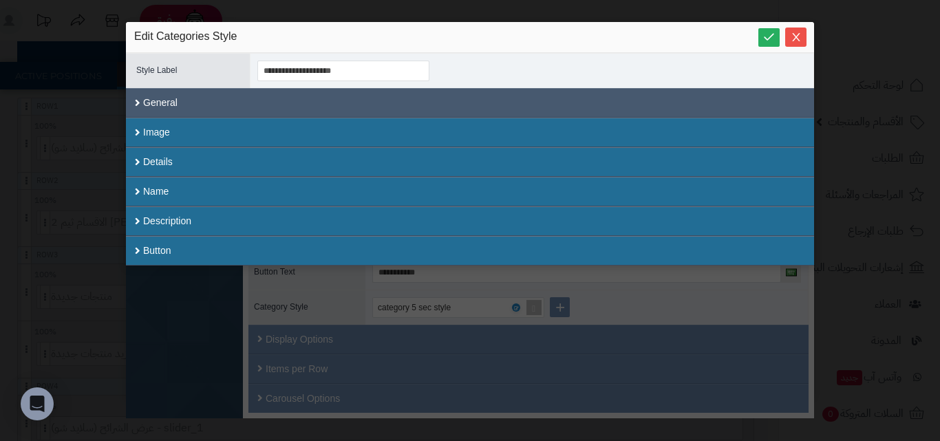
click at [351, 114] on div "General" at bounding box center [470, 103] width 688 height 30
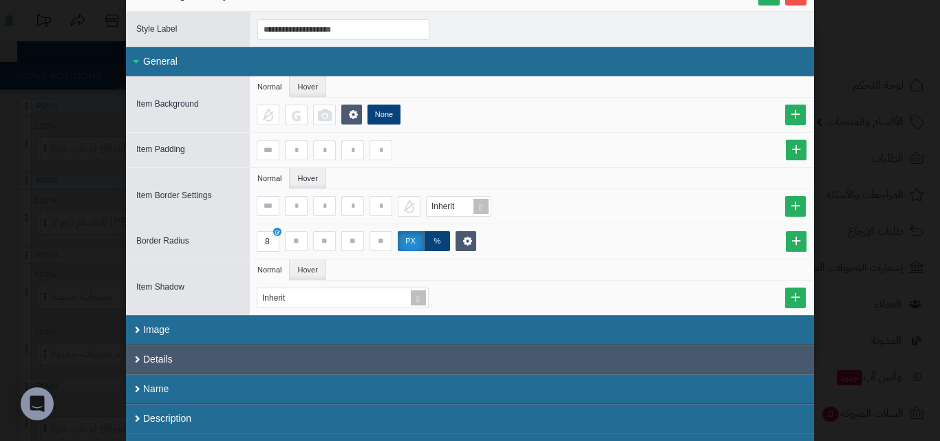
scroll to position [63, 0]
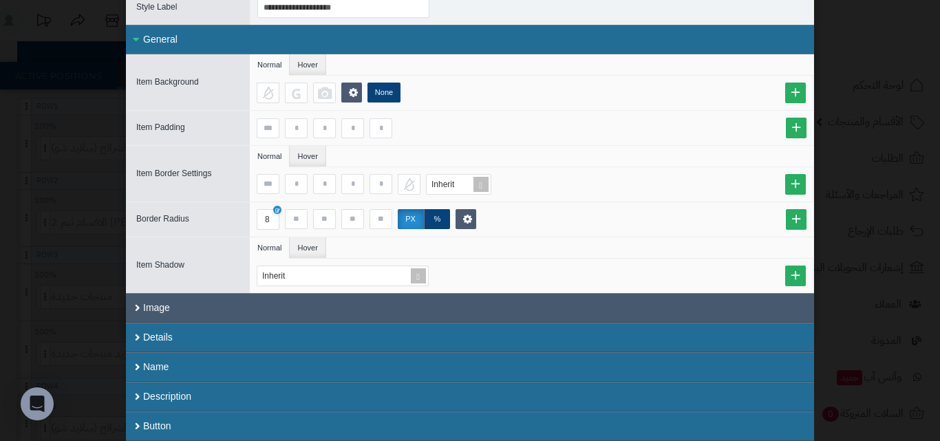
click at [314, 310] on div "Image" at bounding box center [470, 308] width 688 height 30
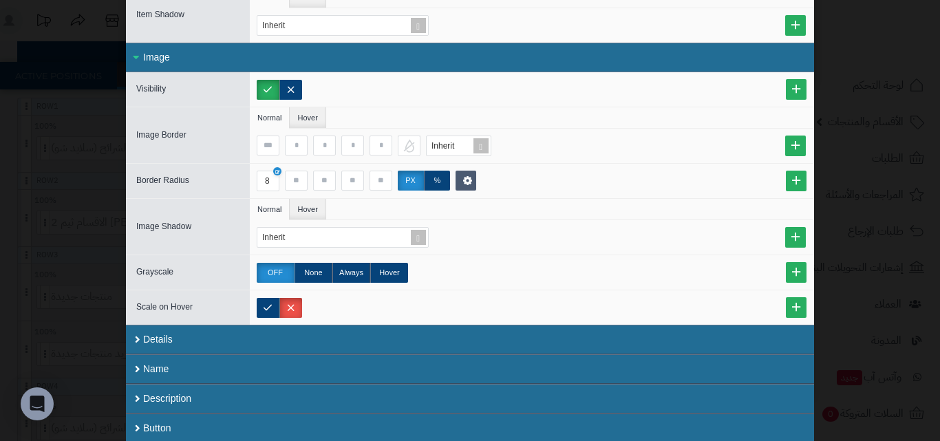
scroll to position [316, 0]
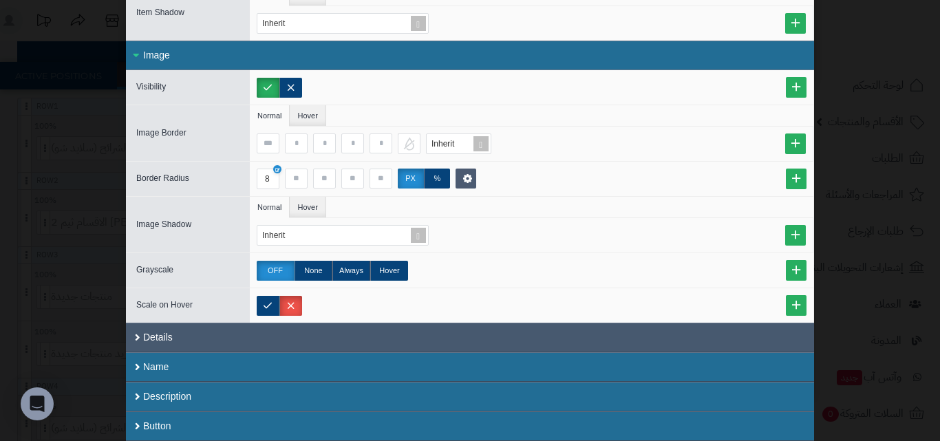
click at [315, 327] on div "Details" at bounding box center [470, 338] width 688 height 30
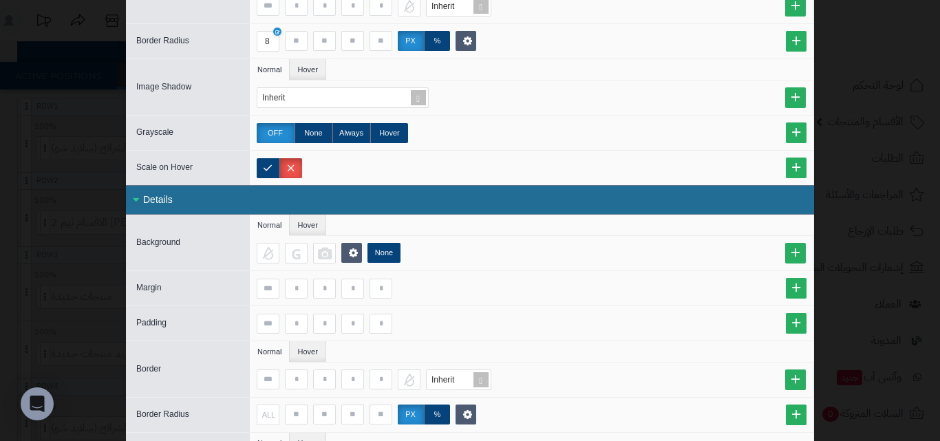
scroll to position [590, 0]
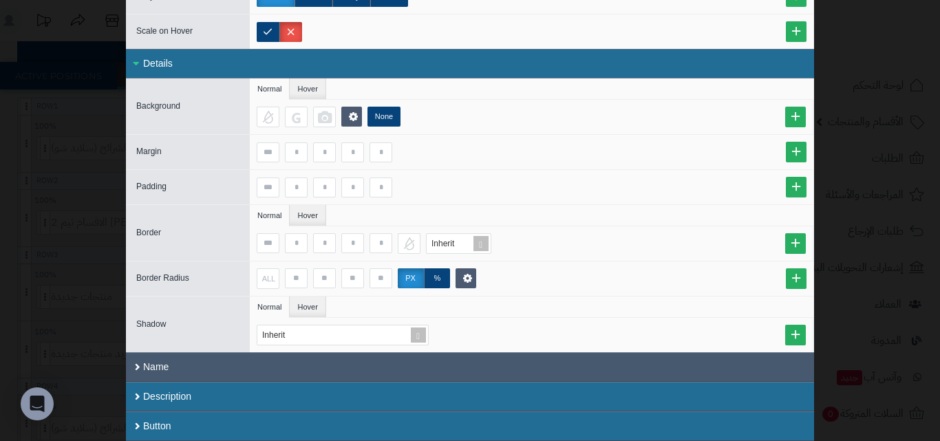
click at [304, 361] on div "Name" at bounding box center [470, 367] width 688 height 30
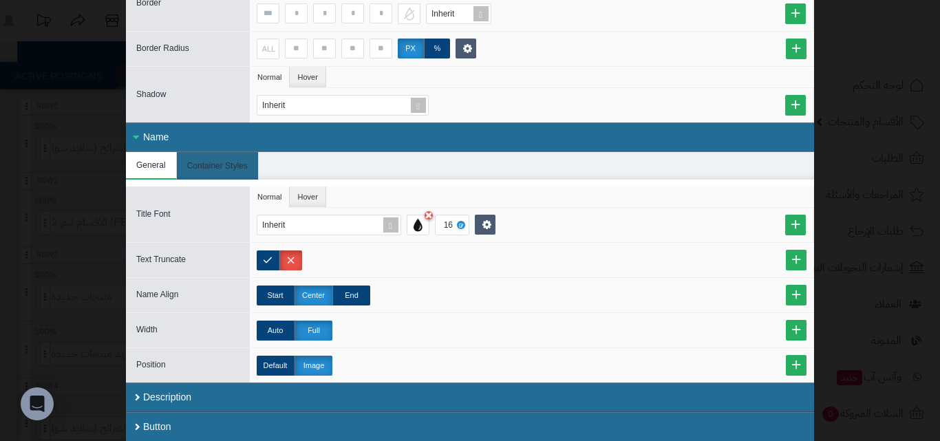
scroll to position [820, 0]
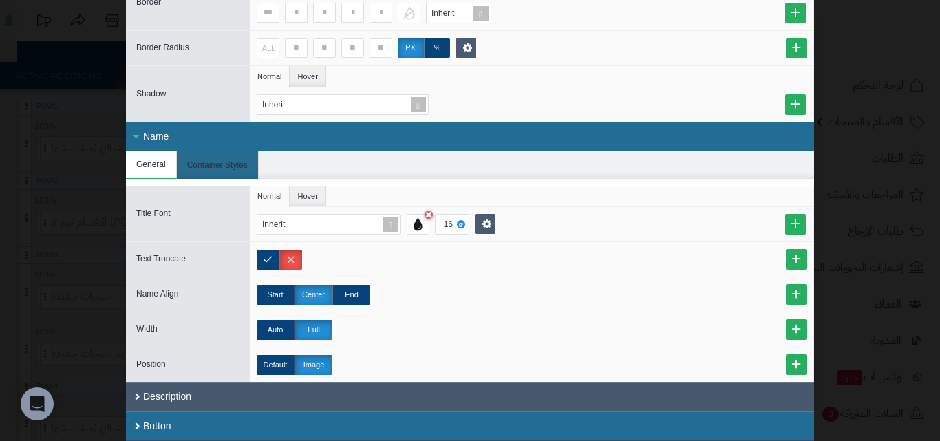
click at [249, 389] on div "Description" at bounding box center [470, 397] width 688 height 30
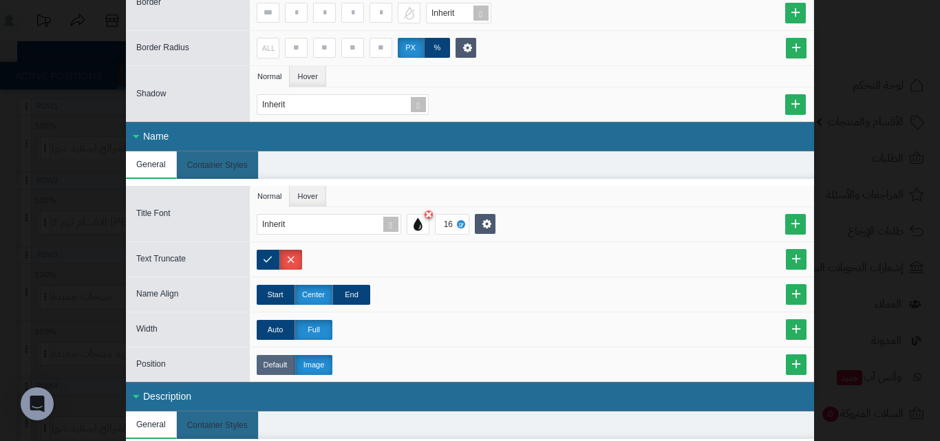
scroll to position [924, 0]
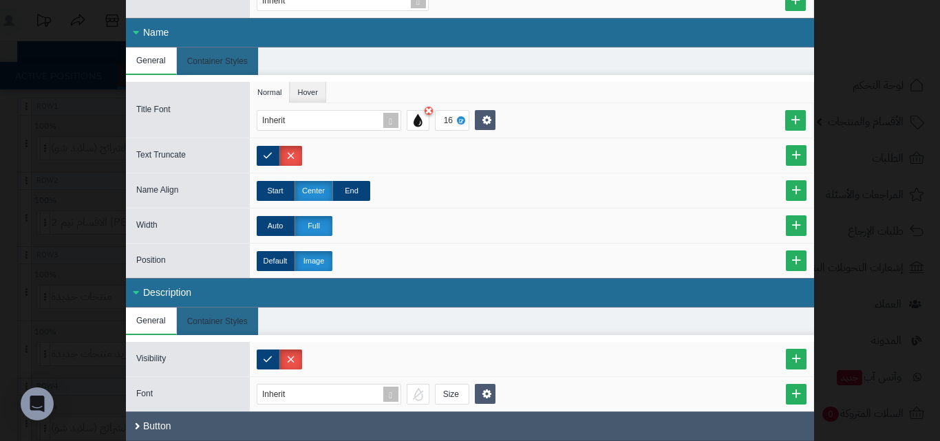
click at [257, 412] on div "Button" at bounding box center [470, 427] width 688 height 30
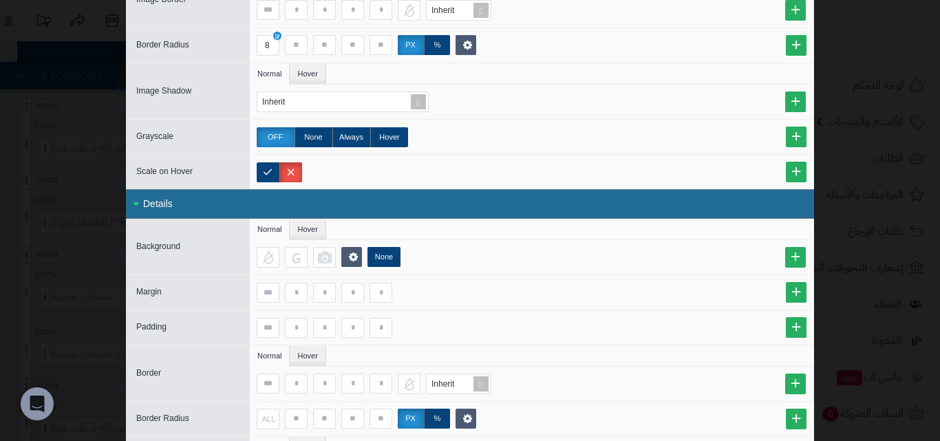
scroll to position [0, 0]
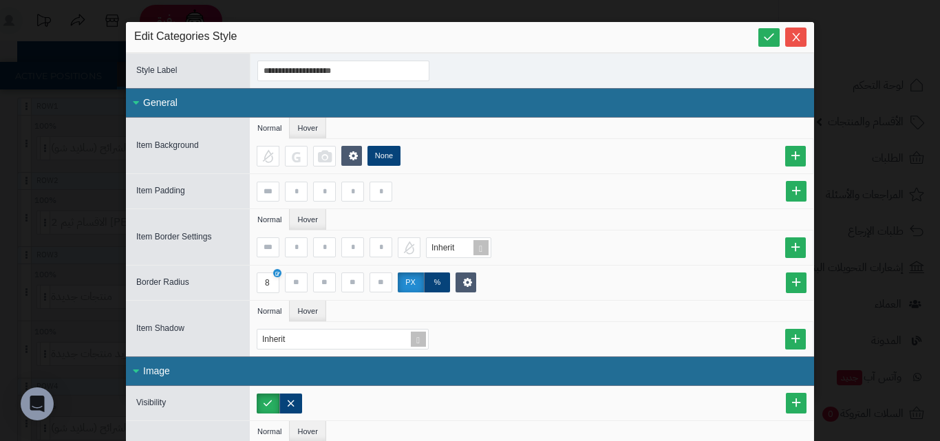
click at [48, 191] on div "**********" at bounding box center [470, 220] width 940 height 441
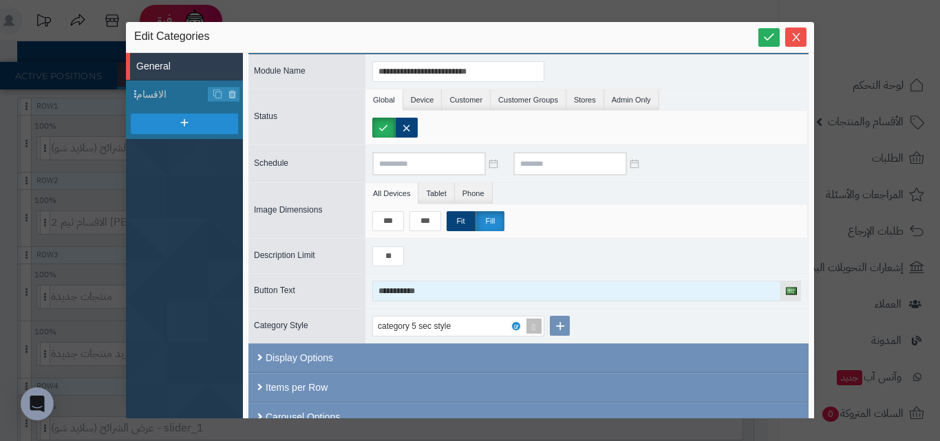
scroll to position [52, 0]
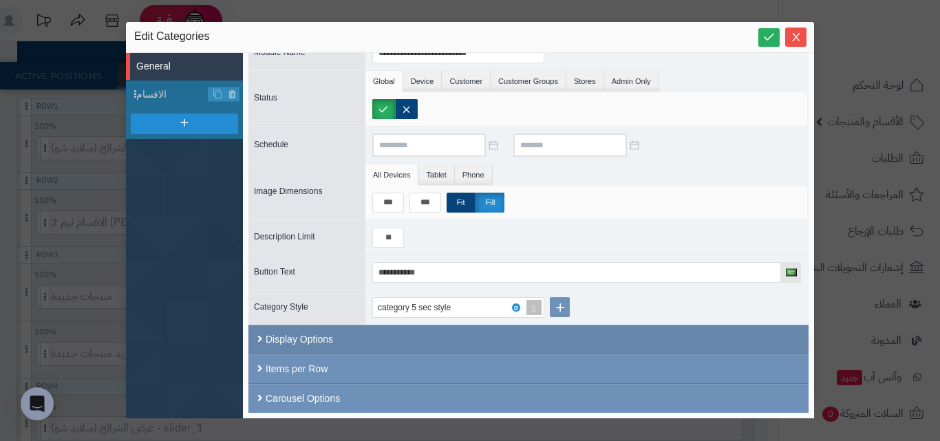
click at [355, 334] on div "Display Options" at bounding box center [528, 340] width 560 height 30
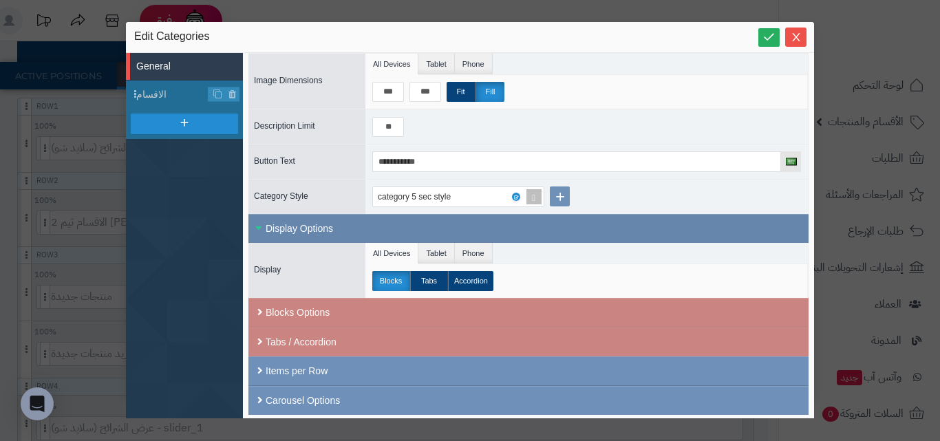
scroll to position [165, 0]
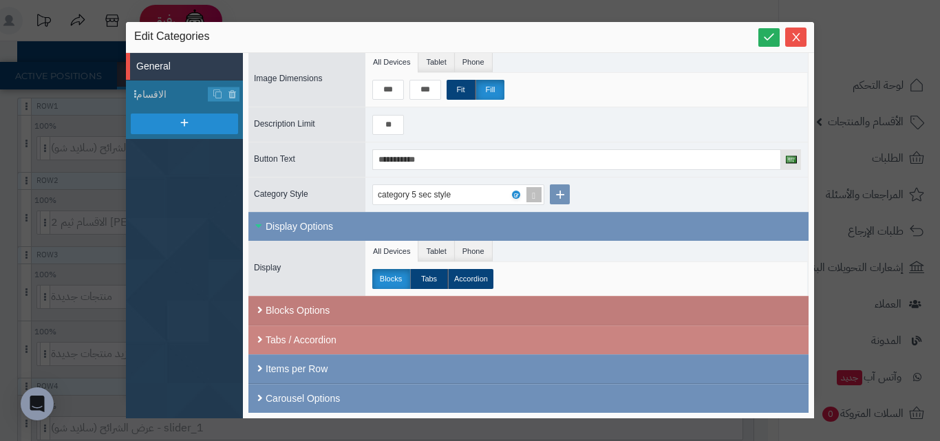
click at [394, 313] on div "Blocks Options" at bounding box center [528, 311] width 560 height 30
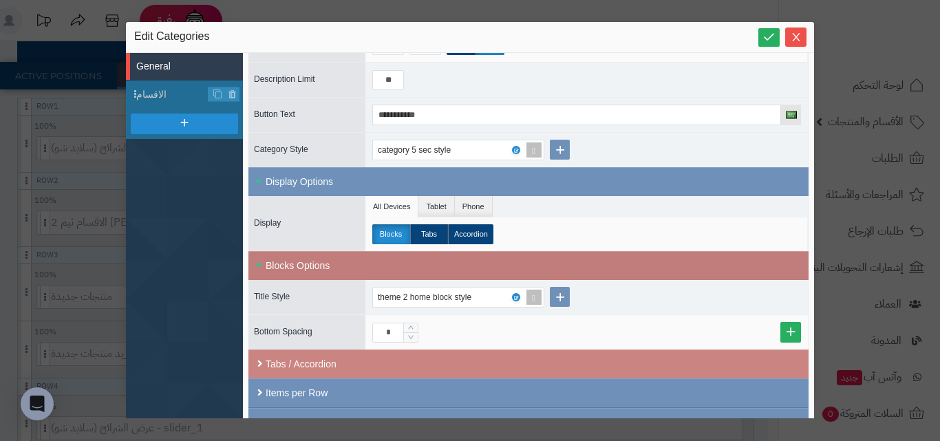
scroll to position [234, 0]
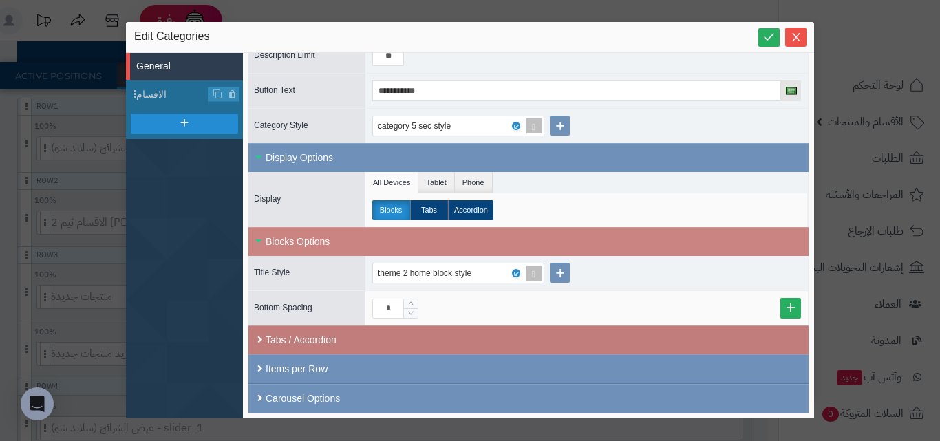
click at [366, 348] on div "Tabs / Accordion" at bounding box center [528, 339] width 560 height 29
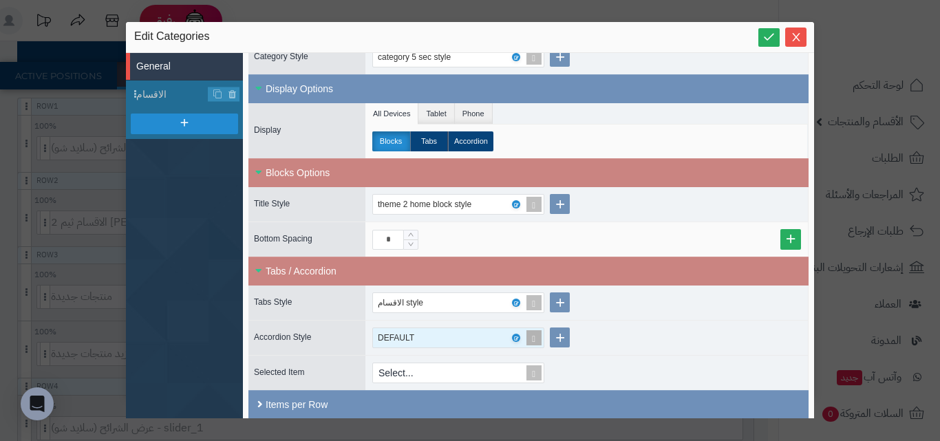
scroll to position [339, 0]
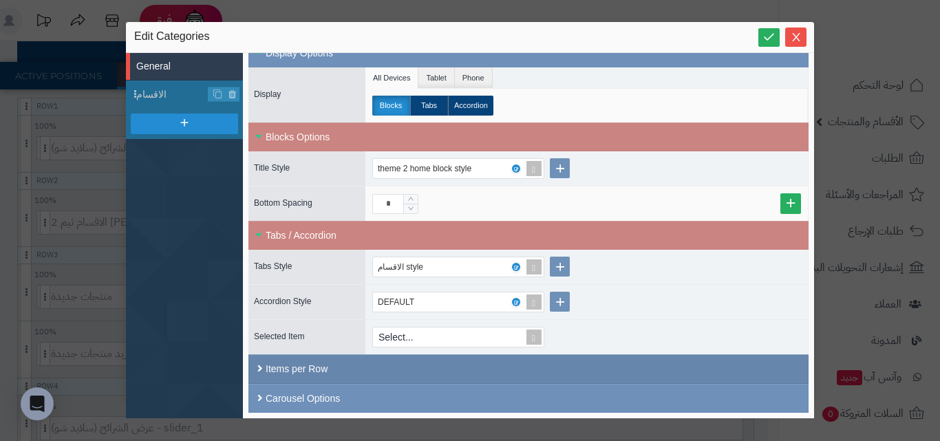
click at [352, 373] on div "Items per Row" at bounding box center [528, 369] width 560 height 30
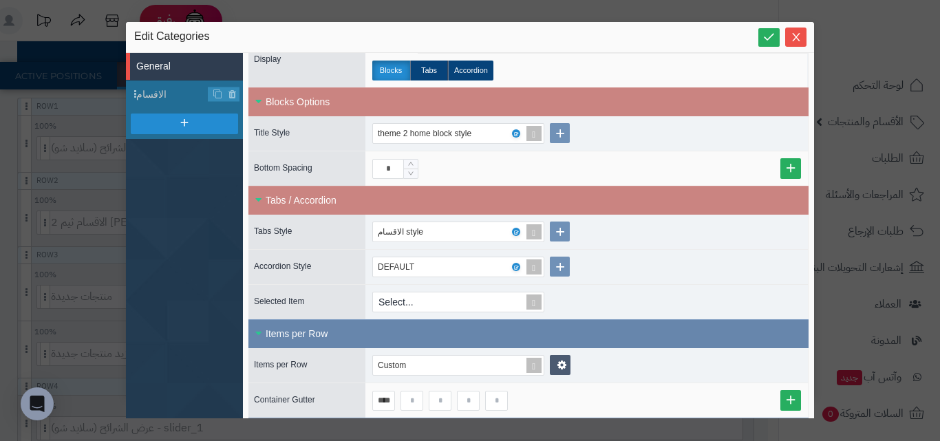
scroll to position [407, 0]
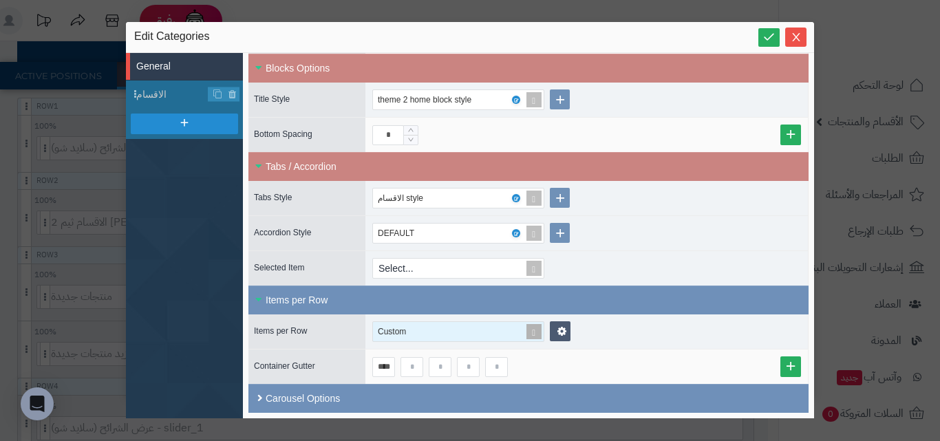
click at [451, 337] on div "Custom" at bounding box center [452, 331] width 149 height 19
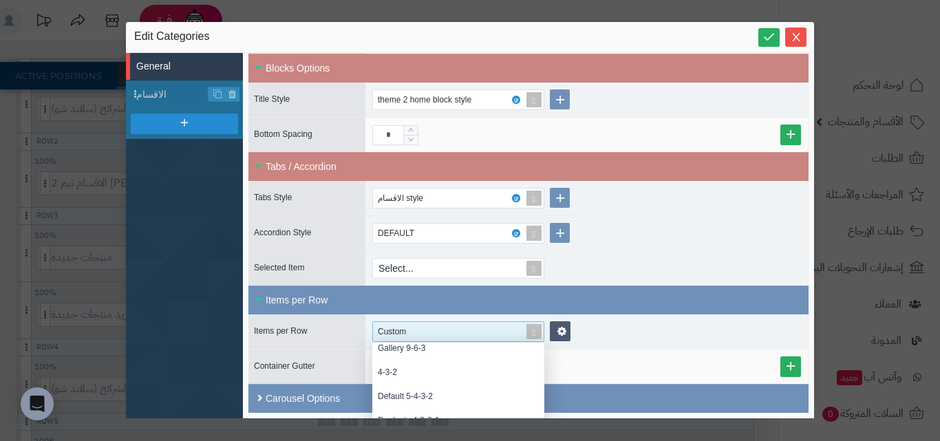
scroll to position [0, 0]
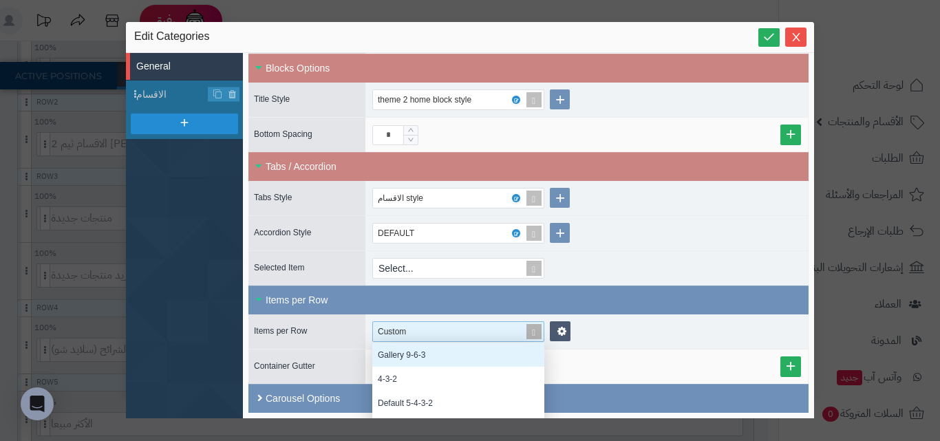
click at [458, 339] on div "Custom" at bounding box center [452, 331] width 149 height 19
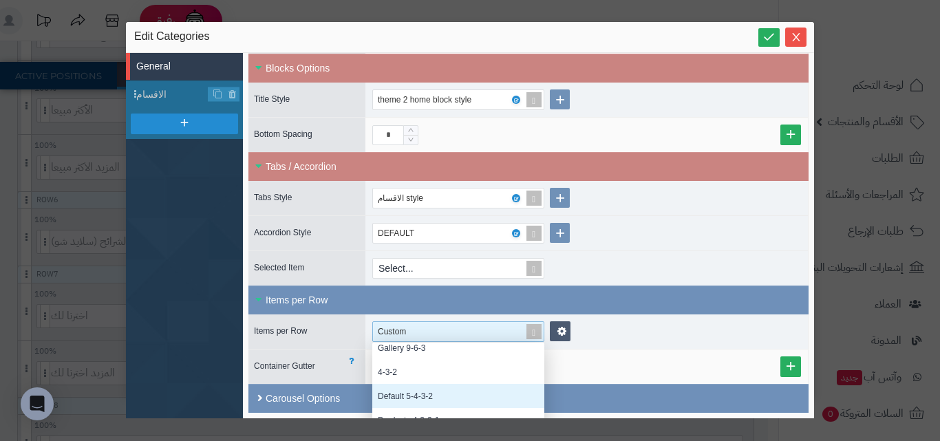
scroll to position [677, 0]
click at [320, 368] on div "Container Gutter" at bounding box center [303, 367] width 110 height 16
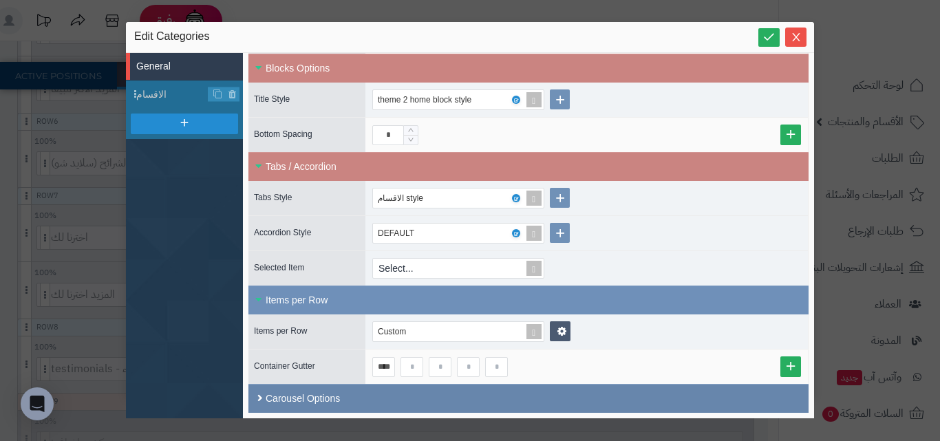
click at [367, 393] on div "Carousel Options" at bounding box center [528, 398] width 560 height 29
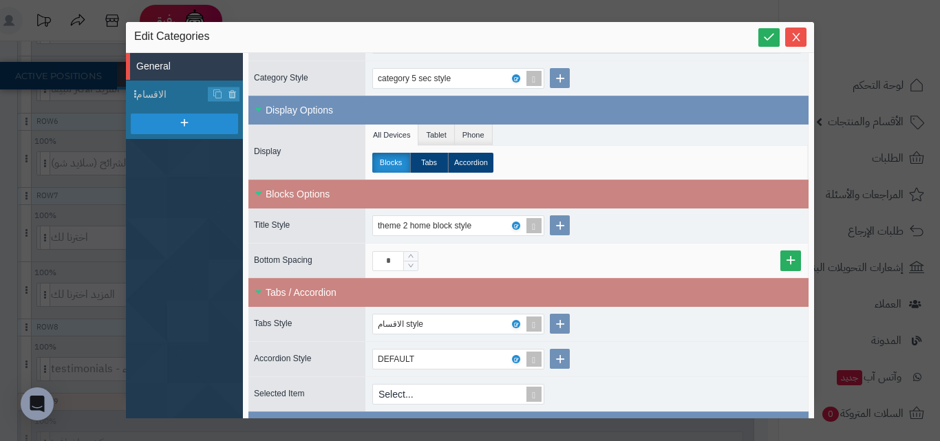
scroll to position [257, 0]
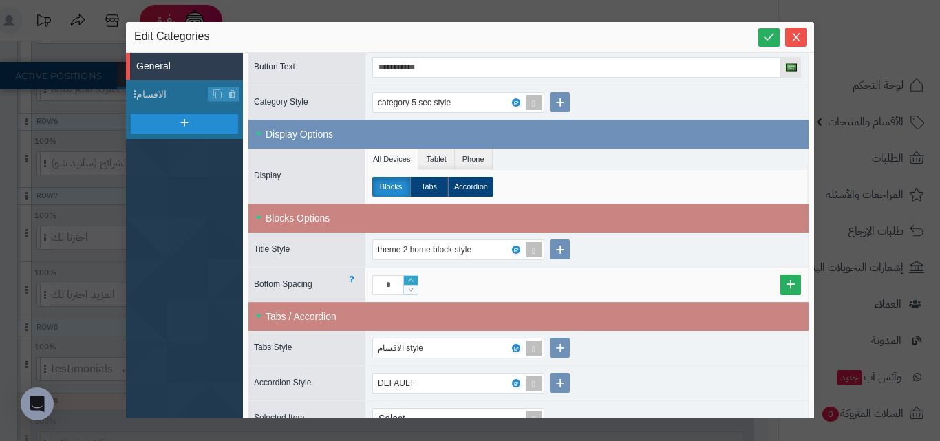
click at [412, 279] on icon "Increase Value" at bounding box center [411, 280] width 6 height 3
type input "**"
click at [412, 279] on icon "Increase Value" at bounding box center [411, 280] width 6 height 3
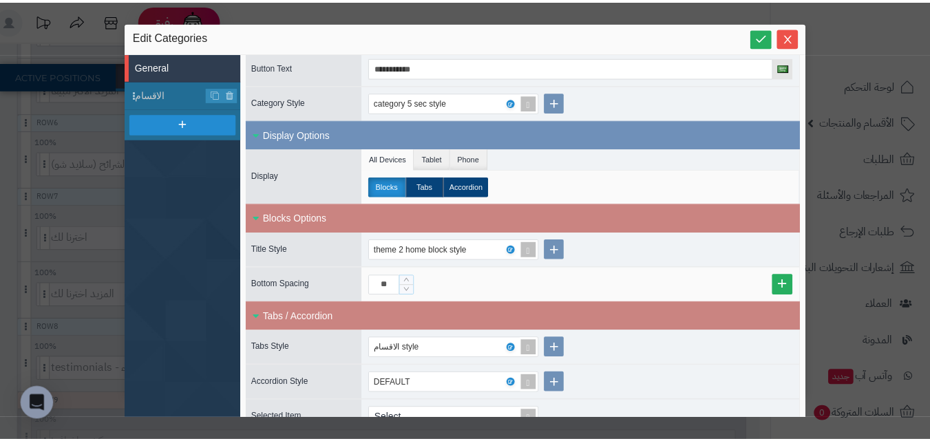
scroll to position [0, 0]
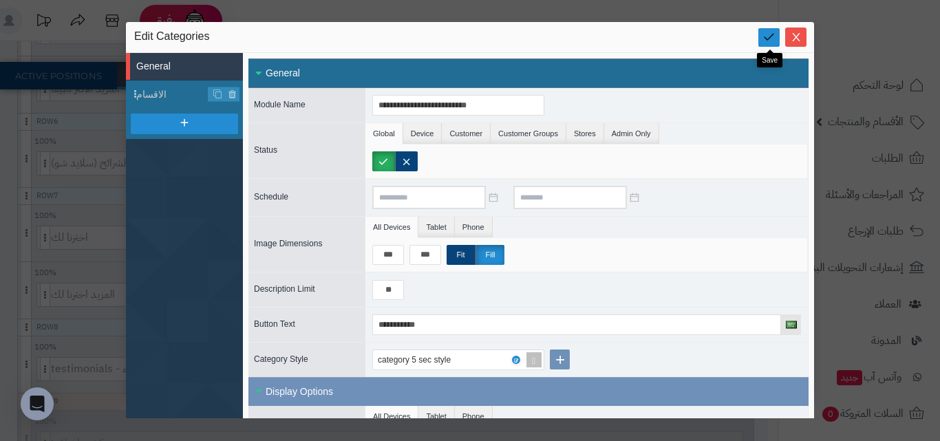
click at [762, 43] on icon at bounding box center [768, 36] width 13 height 13
click at [787, 43] on button "Close" at bounding box center [795, 36] width 21 height 19
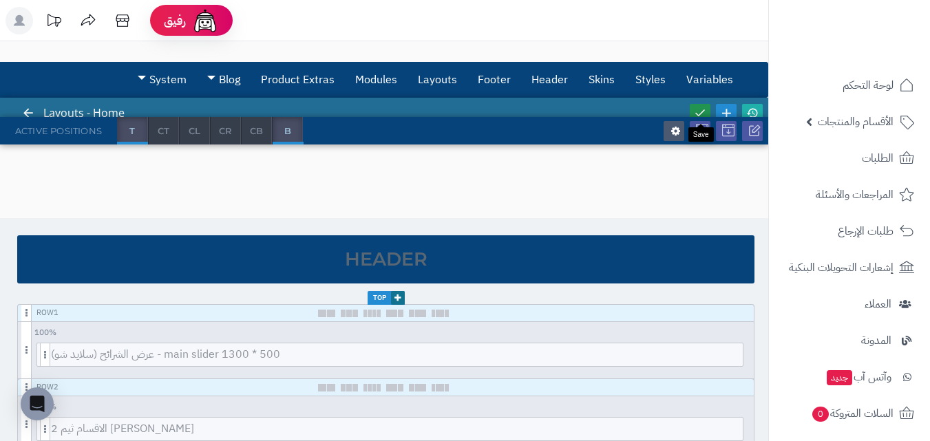
click at [704, 107] on icon at bounding box center [699, 112] width 14 height 14
click at [749, 110] on icon at bounding box center [752, 113] width 12 height 12
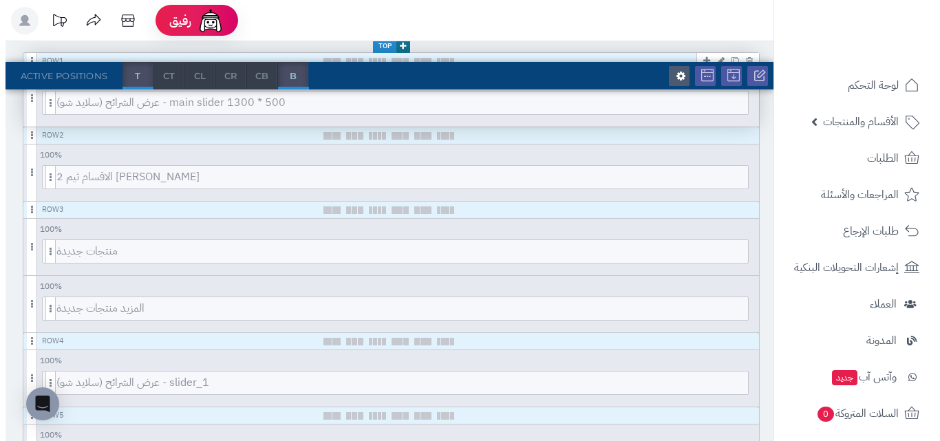
scroll to position [275, 0]
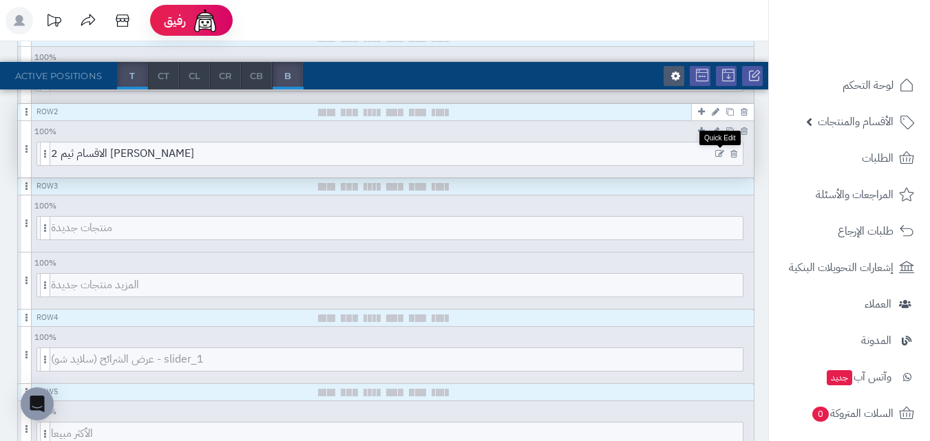
click at [716, 154] on icon at bounding box center [719, 154] width 9 height 10
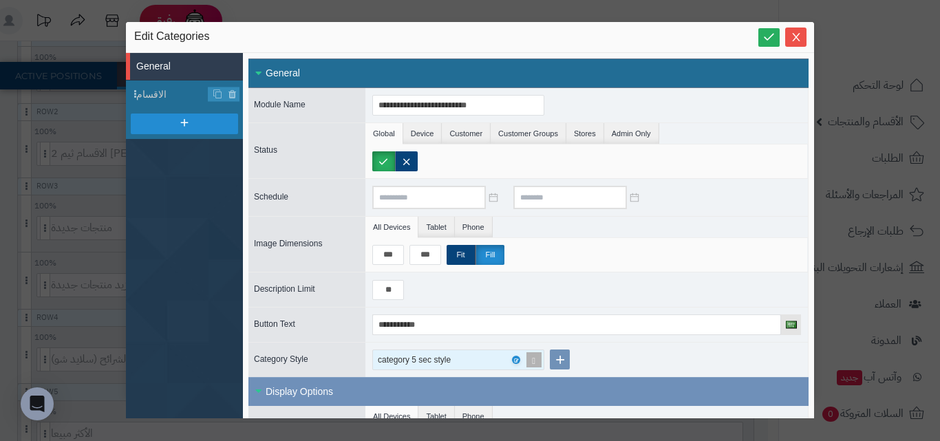
click at [458, 354] on div "category 5 sec style" at bounding box center [421, 359] width 87 height 19
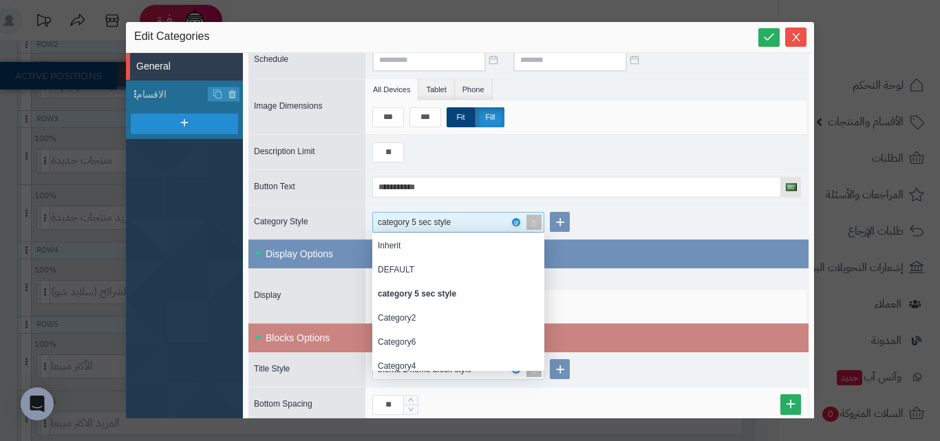
scroll to position [7, 0]
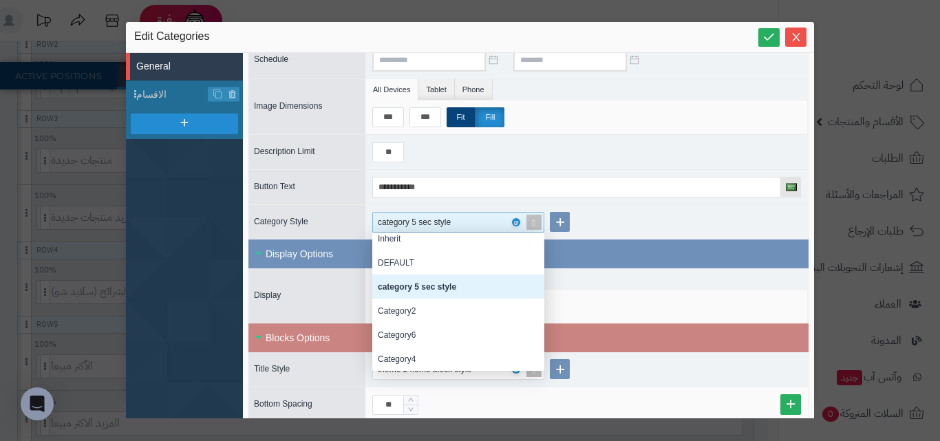
click at [622, 218] on div "category 5 sec style Inherit DEFAULT category 5 sec style Category2 Category6 C…" at bounding box center [586, 222] width 442 height 34
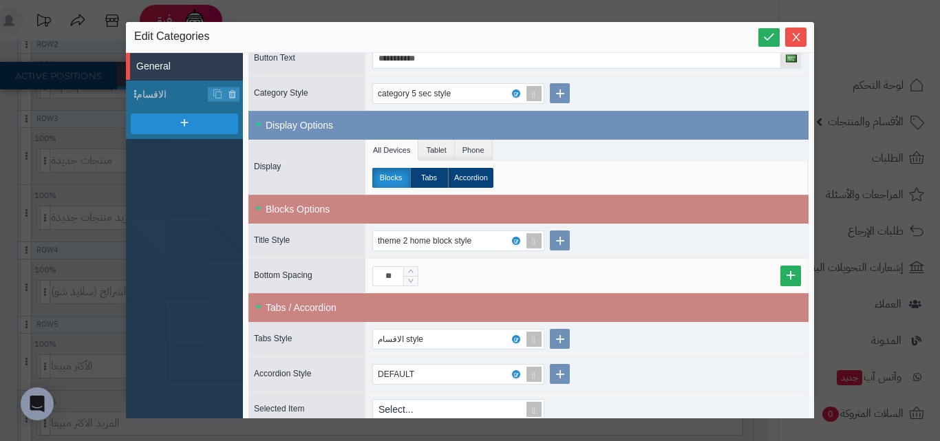
scroll to position [275, 0]
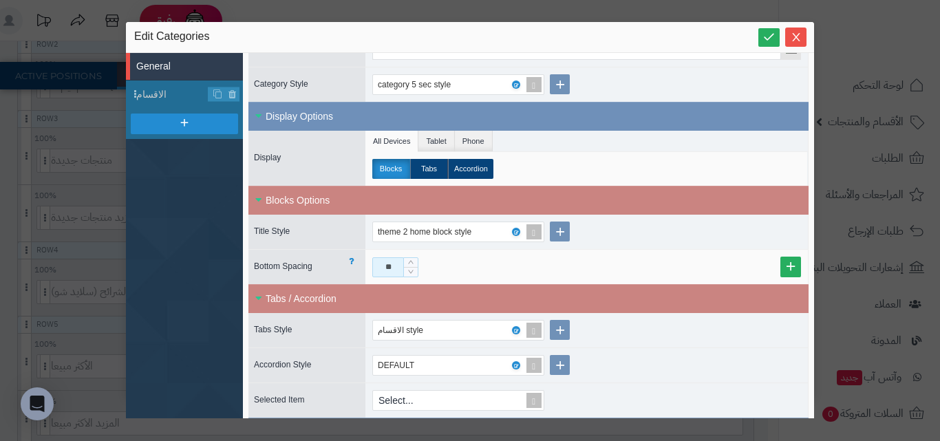
click at [396, 269] on input "**" at bounding box center [388, 267] width 32 height 20
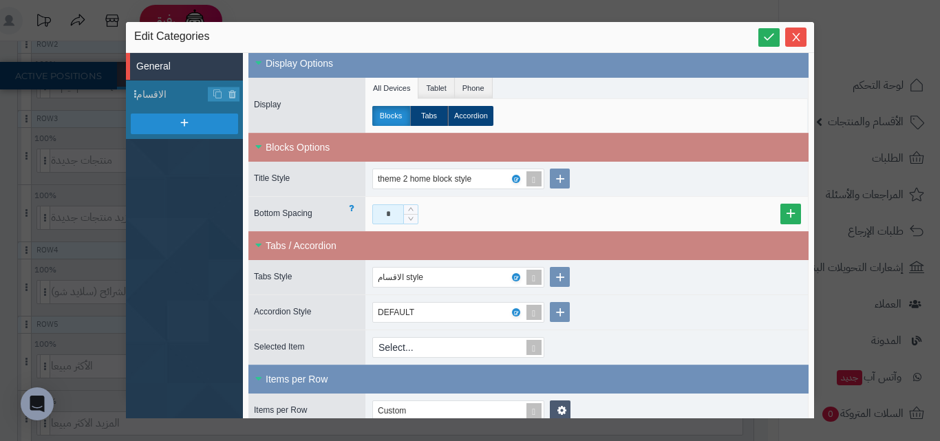
scroll to position [413, 0]
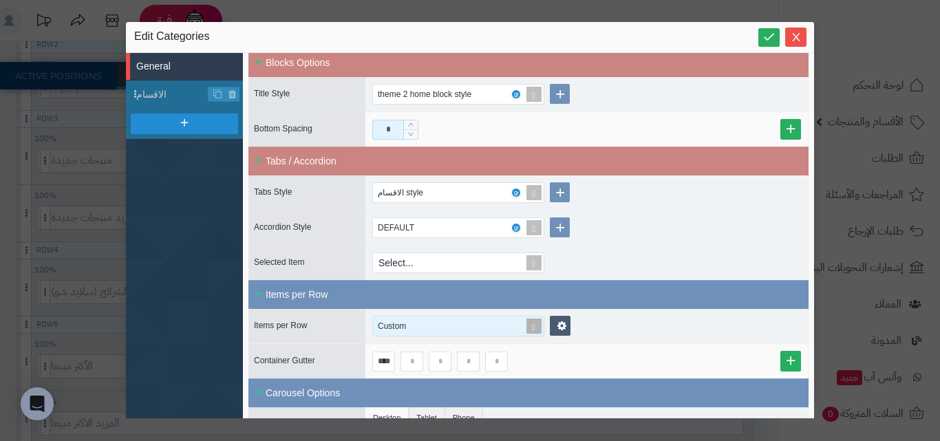
type input "*"
click at [416, 327] on div "Custom" at bounding box center [399, 326] width 42 height 19
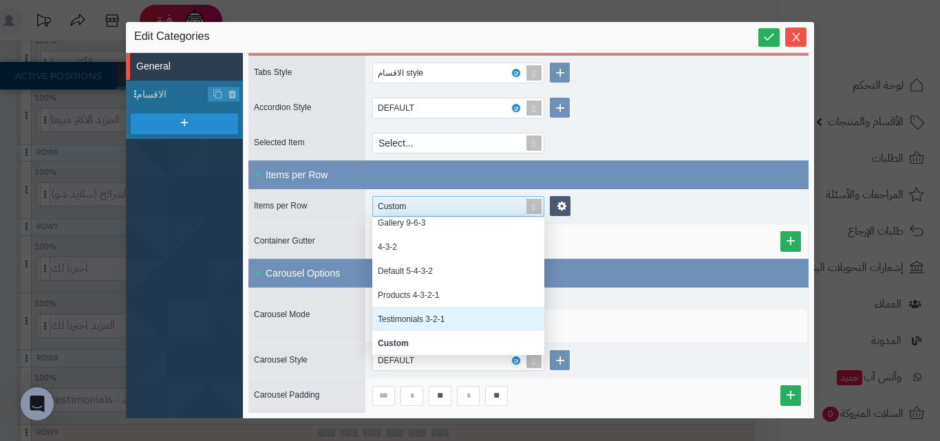
scroll to position [0, 0]
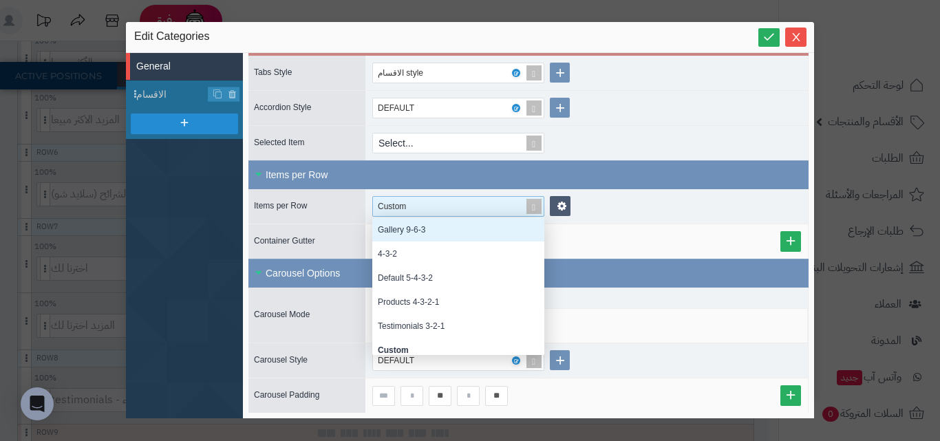
click at [456, 224] on div "Gallery 9-6-3" at bounding box center [458, 229] width 172 height 24
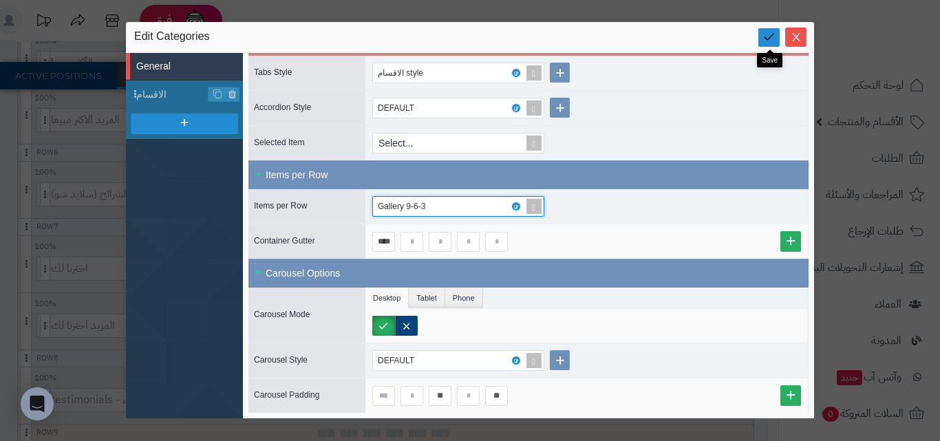
click at [765, 32] on icon at bounding box center [768, 36] width 13 height 13
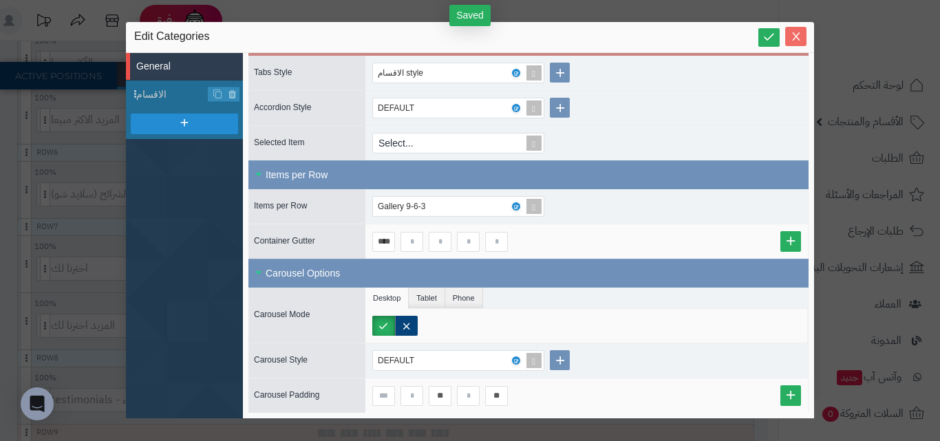
click at [800, 30] on button "Close" at bounding box center [795, 36] width 21 height 19
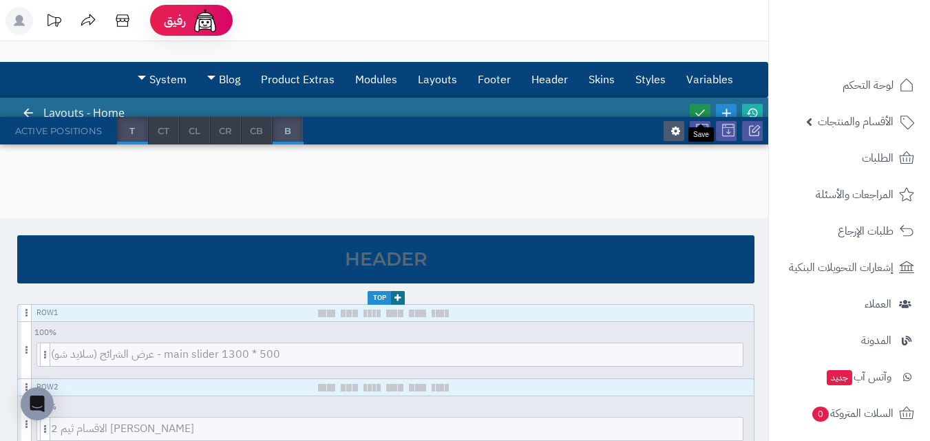
click at [705, 104] on link at bounding box center [700, 113] width 21 height 19
click at [746, 108] on icon at bounding box center [752, 113] width 12 height 12
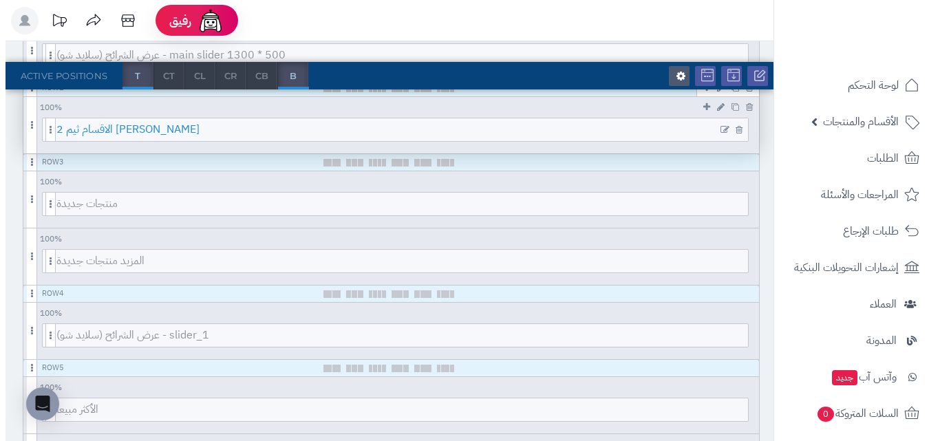
scroll to position [275, 0]
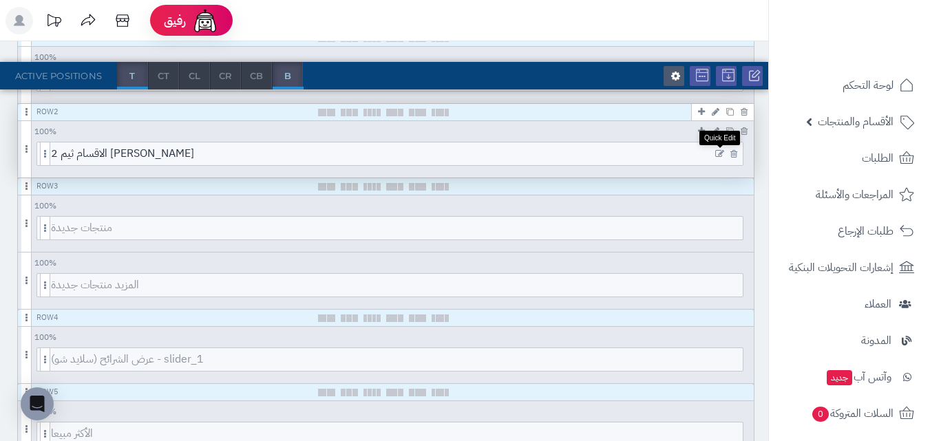
click at [716, 151] on icon at bounding box center [719, 154] width 9 height 10
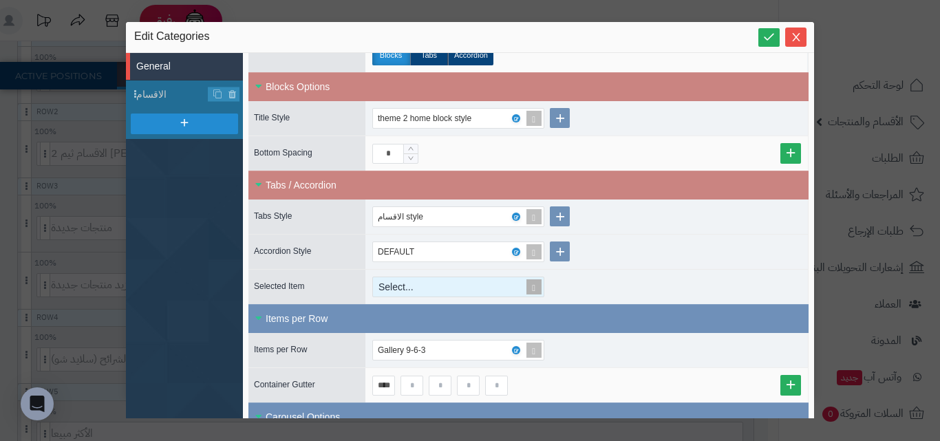
scroll to position [413, 0]
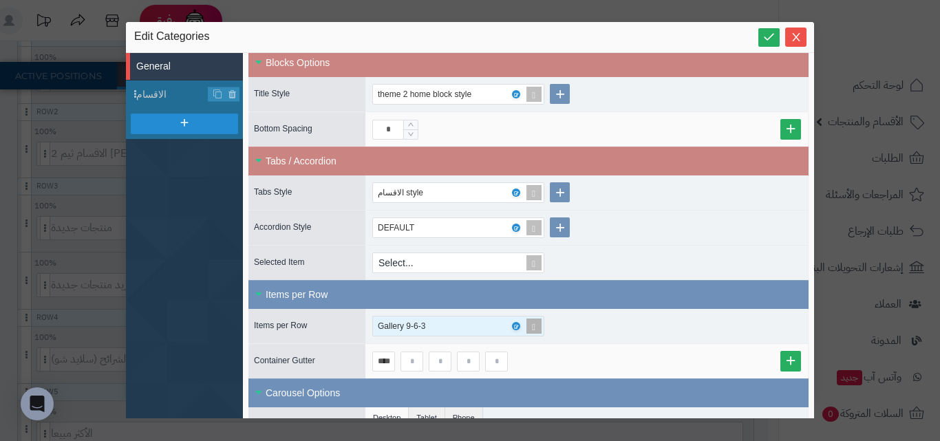
click at [453, 326] on div "Gallery 9-6-3" at bounding box center [452, 326] width 149 height 19
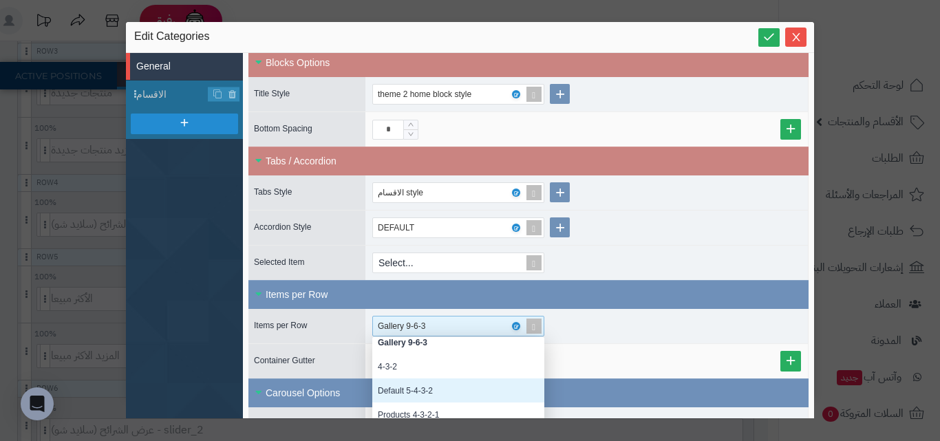
scroll to position [482, 0]
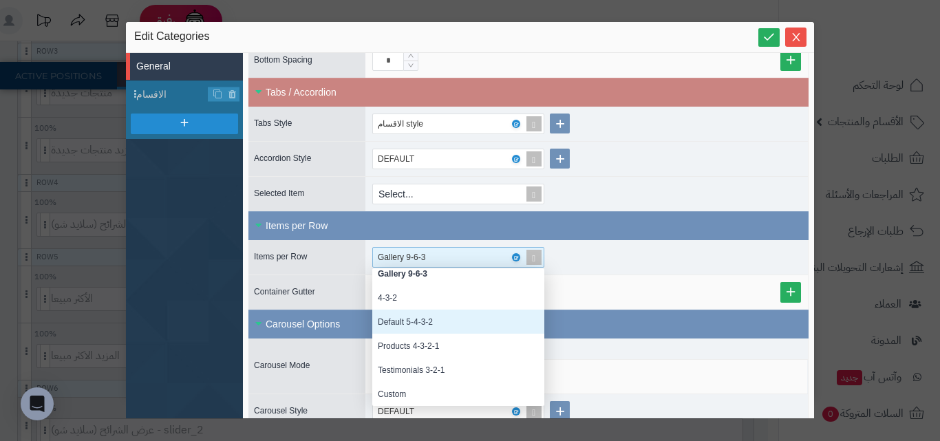
click at [446, 324] on div "Default 5-4-3-2" at bounding box center [458, 322] width 172 height 24
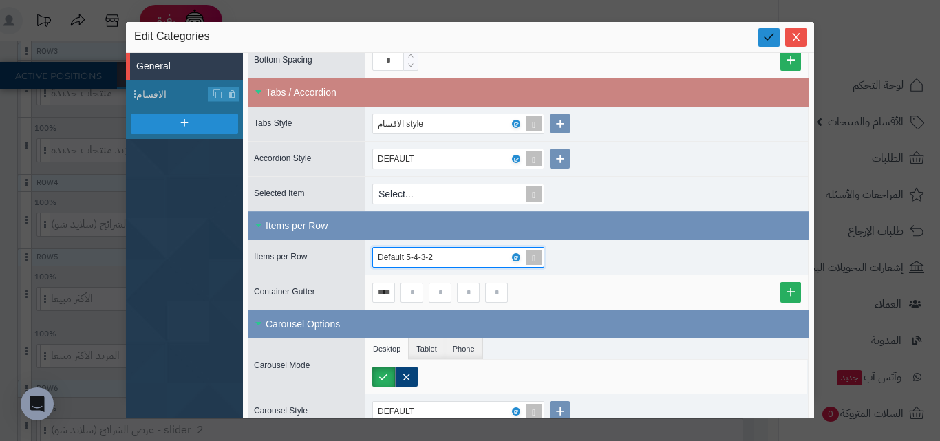
click at [772, 40] on icon at bounding box center [768, 36] width 13 height 13
click at [479, 251] on div "Default 5-4-3-2" at bounding box center [452, 257] width 149 height 19
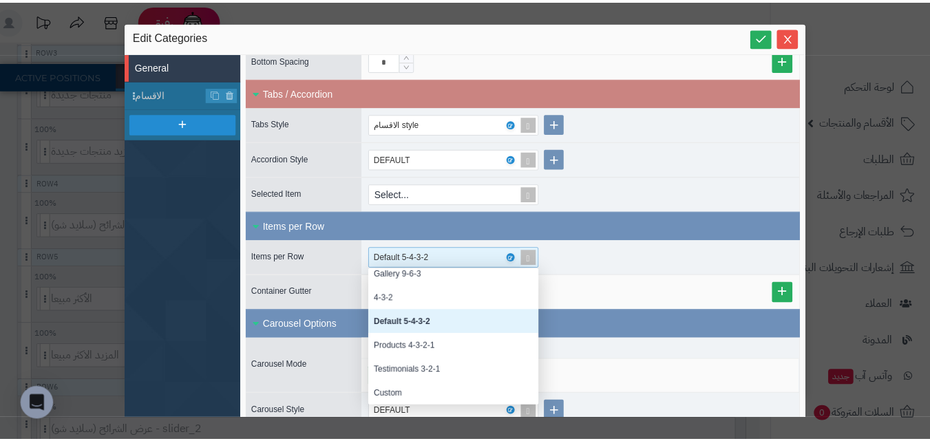
scroll to position [0, 0]
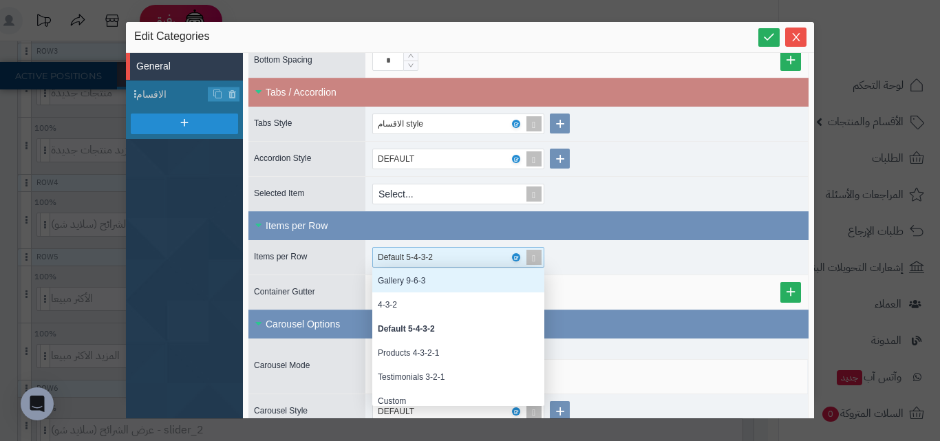
click at [472, 271] on div "Gallery 9-6-3" at bounding box center [458, 280] width 172 height 24
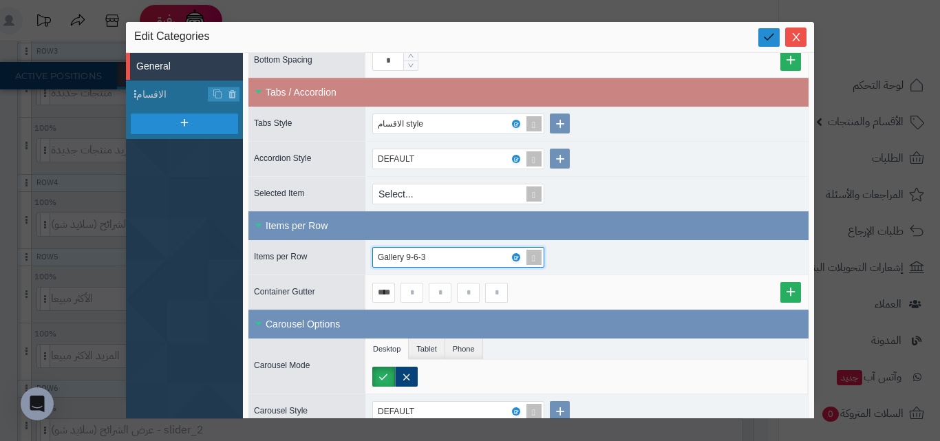
click at [769, 28] on link at bounding box center [768, 37] width 21 height 19
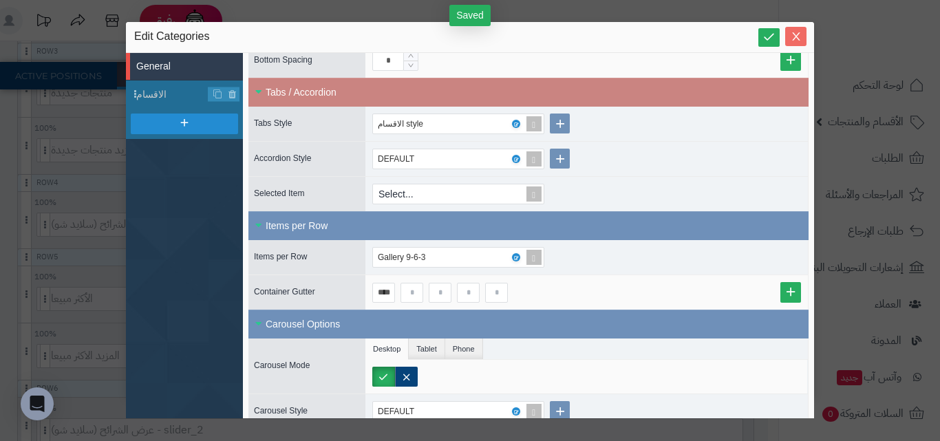
click at [800, 36] on icon "Close" at bounding box center [796, 36] width 11 height 11
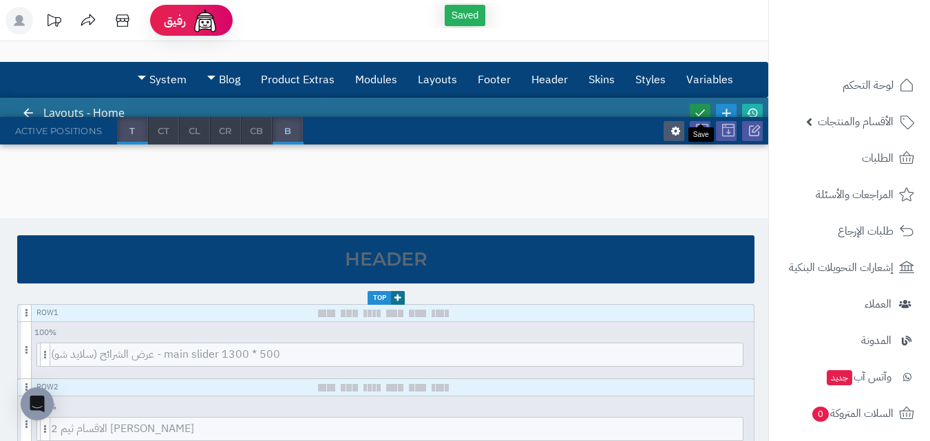
click at [700, 111] on icon at bounding box center [699, 112] width 17 height 17
click at [749, 111] on icon at bounding box center [752, 113] width 12 height 12
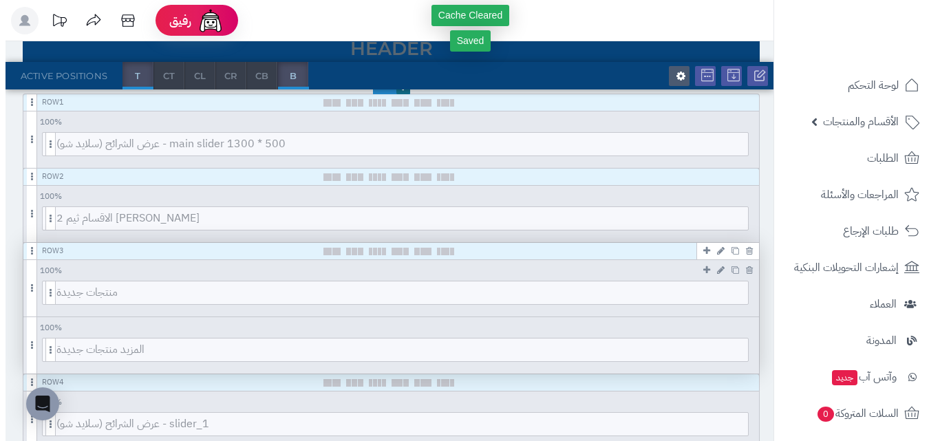
scroll to position [206, 0]
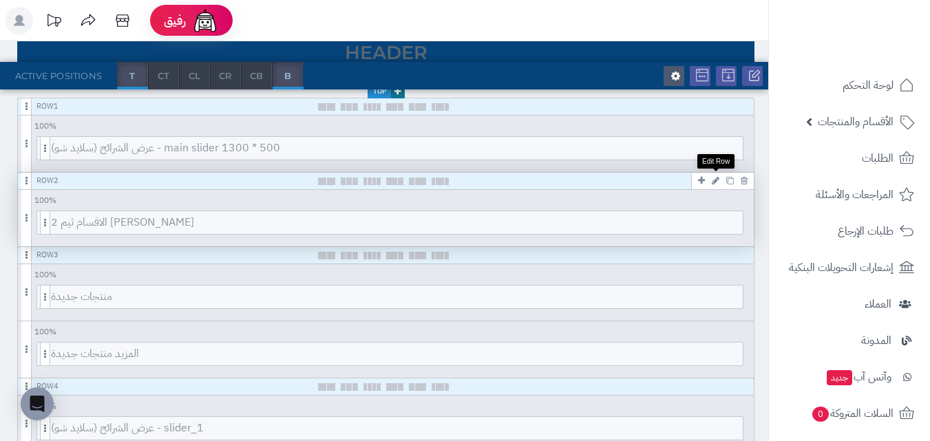
click at [712, 179] on icon at bounding box center [716, 180] width 8 height 9
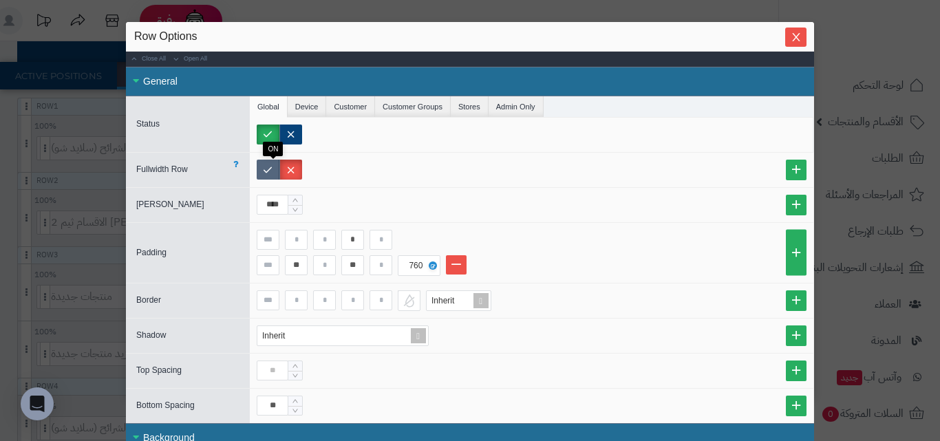
click at [279, 166] on label at bounding box center [268, 170] width 23 height 20
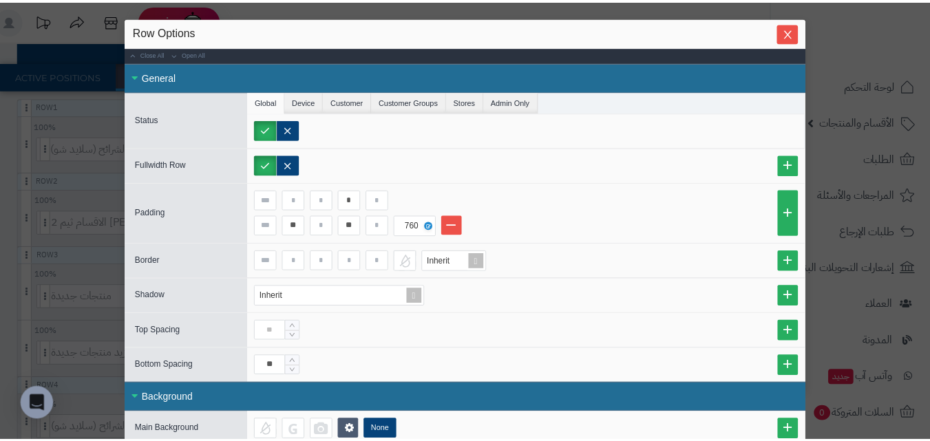
scroll to position [0, 0]
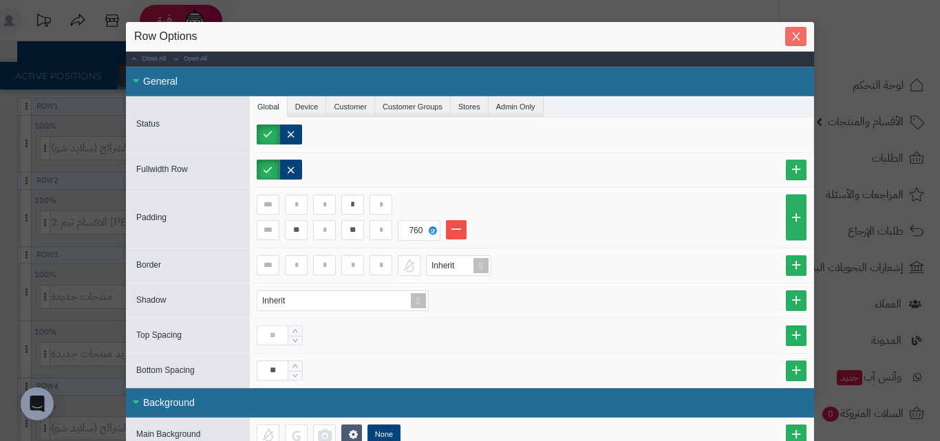
click at [806, 36] on span "Close" at bounding box center [795, 37] width 21 height 12
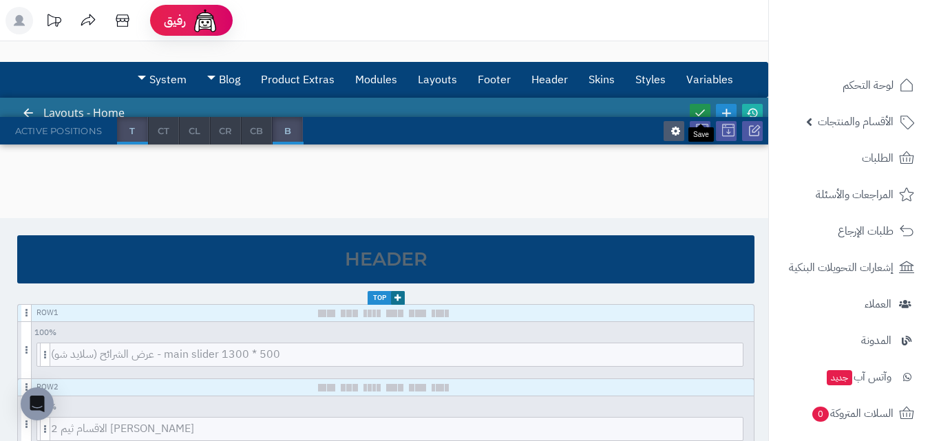
click at [707, 107] on link at bounding box center [700, 113] width 21 height 19
click at [756, 114] on icon at bounding box center [752, 113] width 12 height 12
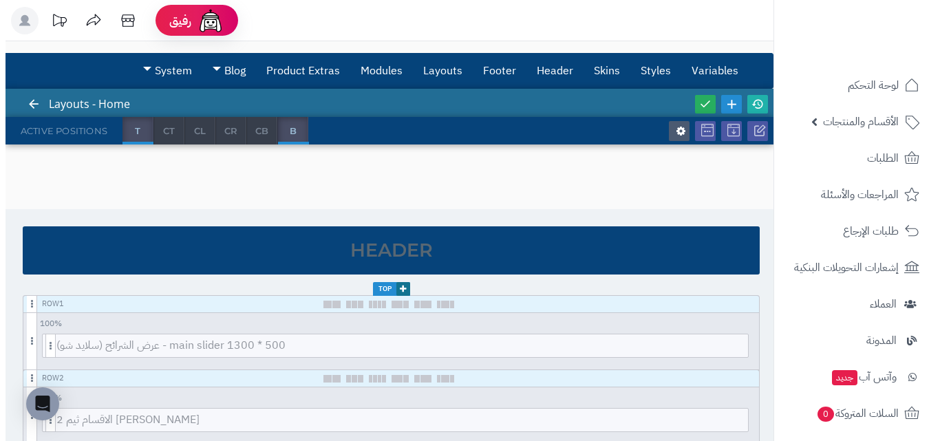
scroll to position [138, 0]
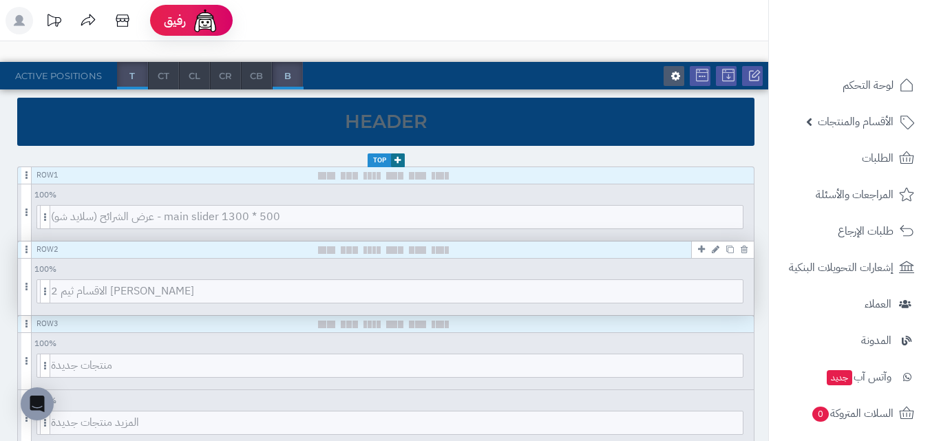
click at [718, 248] on icon at bounding box center [716, 249] width 8 height 9
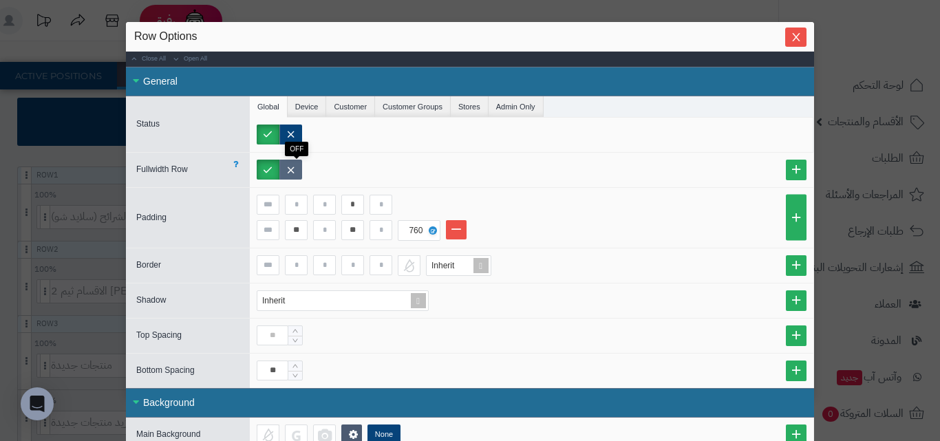
click at [297, 173] on label at bounding box center [290, 170] width 23 height 20
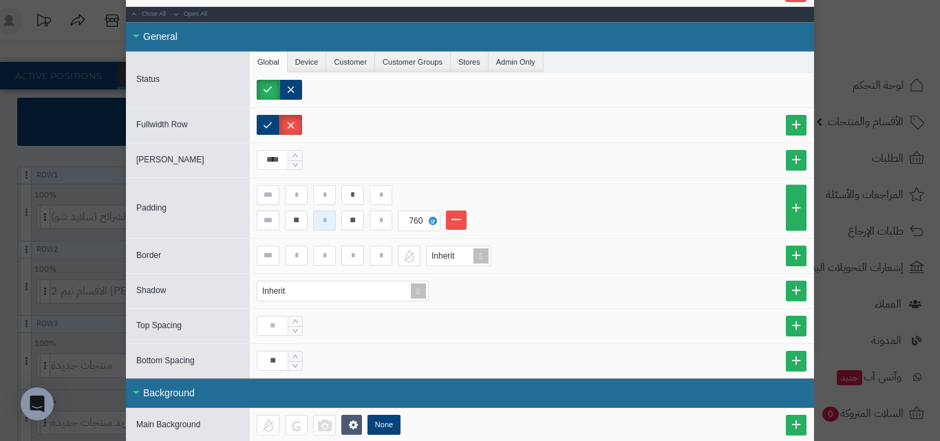
scroll to position [69, 0]
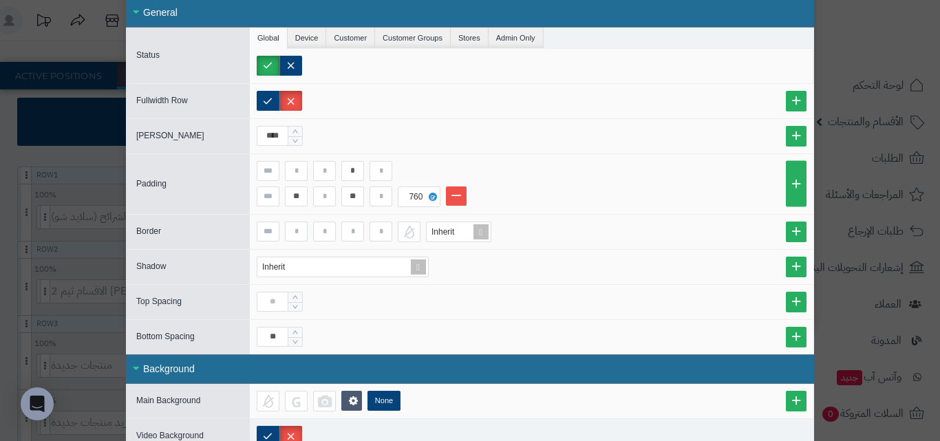
click at [864, 150] on div "sentinelStart Row Options Close All Open All General Status Global Device Custo…" at bounding box center [470, 220] width 940 height 441
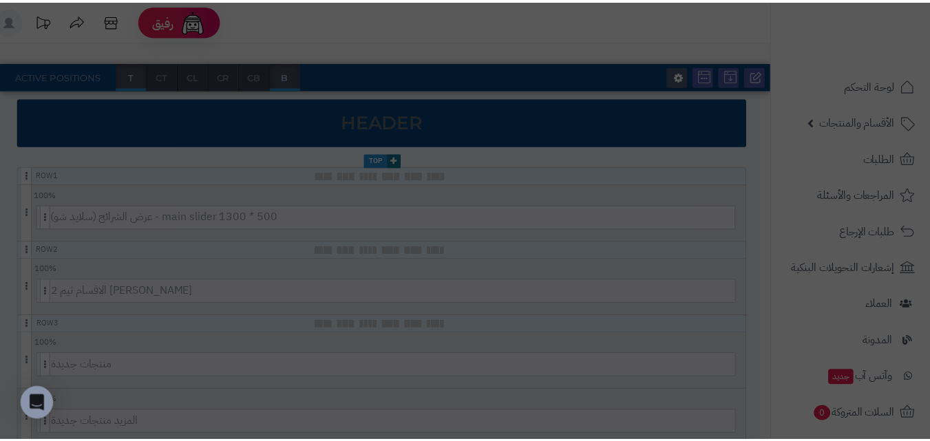
scroll to position [0, 0]
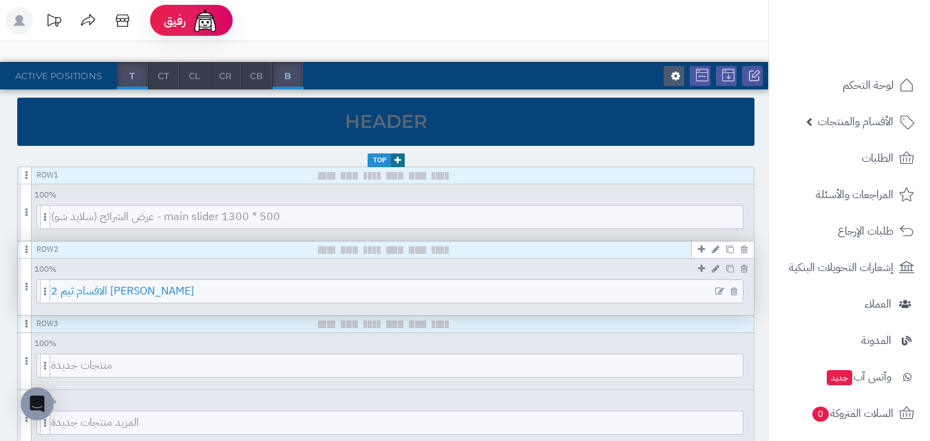
click at [391, 281] on span "الاقسام ثيم 2 [PERSON_NAME]" at bounding box center [397, 291] width 692 height 23
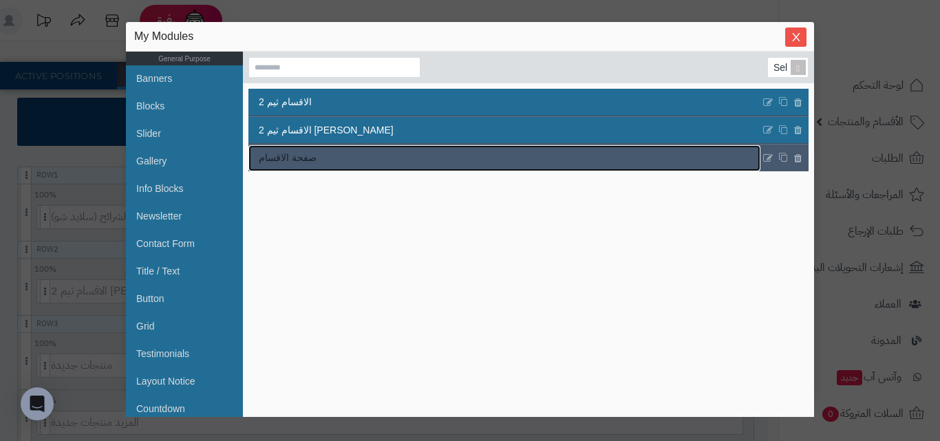
click at [401, 158] on link "صفحة الاقسام" at bounding box center [504, 158] width 512 height 26
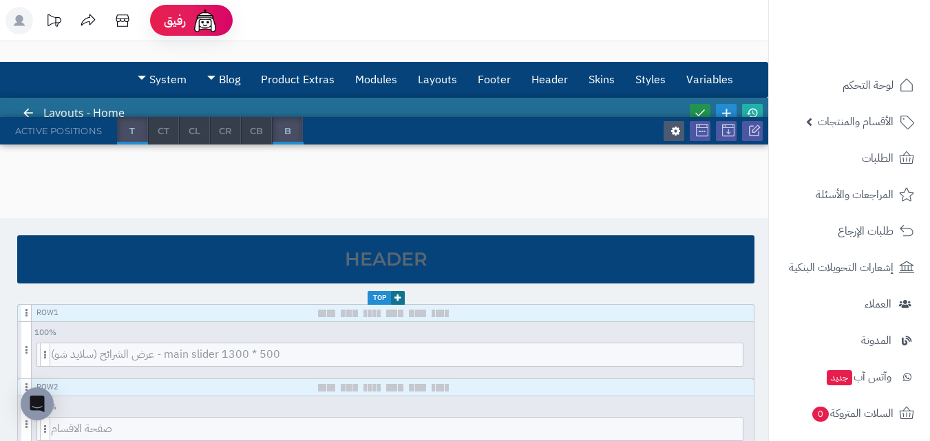
click at [703, 107] on icon at bounding box center [700, 113] width 16 height 16
click at [758, 110] on icon at bounding box center [752, 113] width 12 height 12
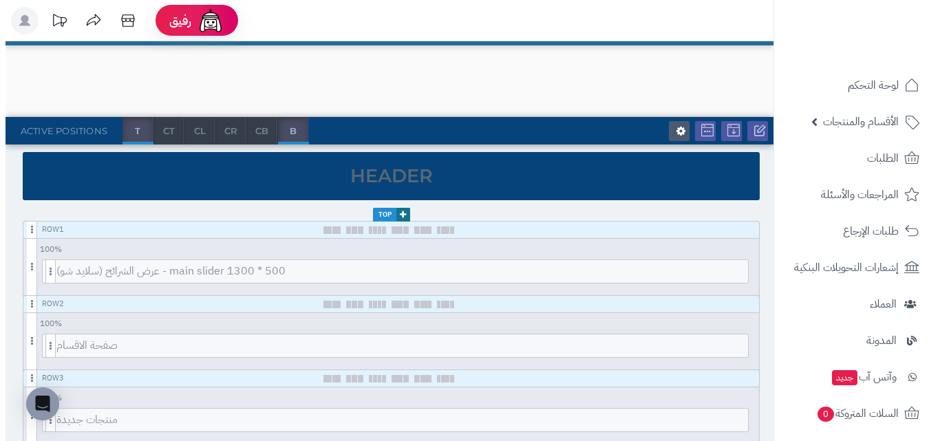
scroll to position [275, 0]
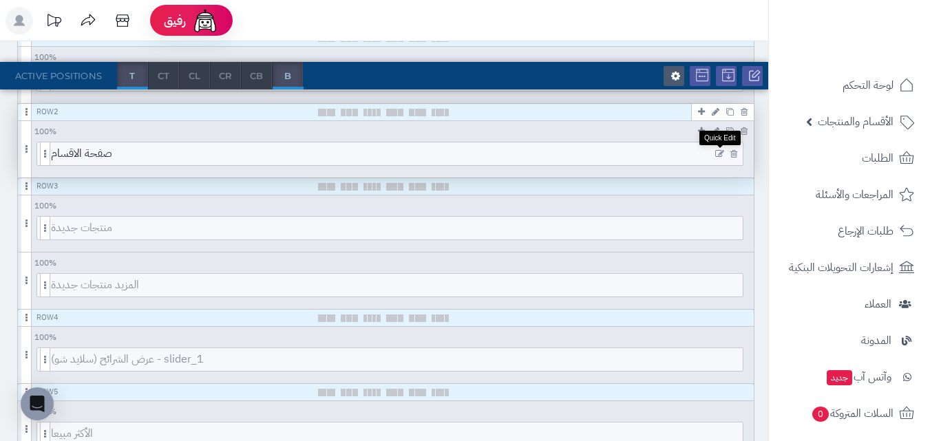
click at [716, 156] on icon at bounding box center [719, 154] width 9 height 10
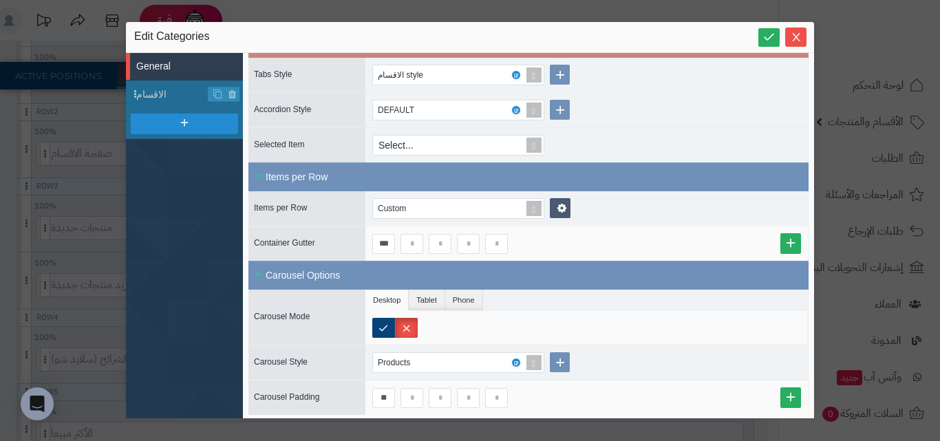
scroll to position [533, 0]
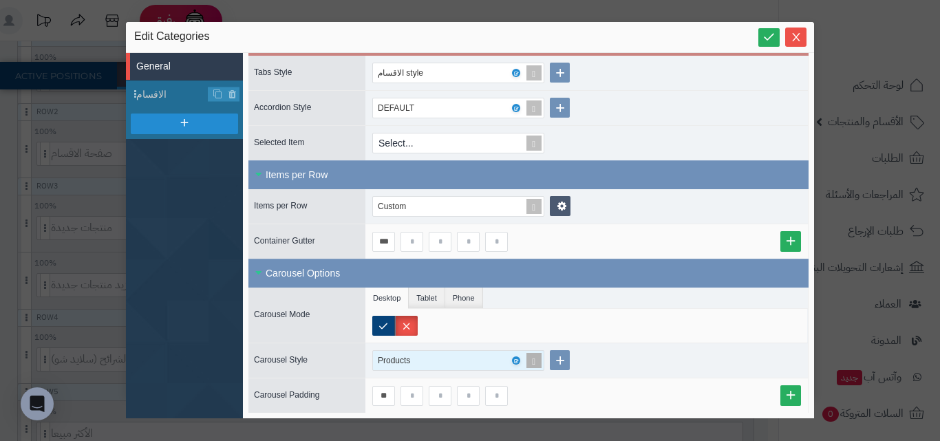
click at [465, 354] on div "Products" at bounding box center [452, 360] width 149 height 19
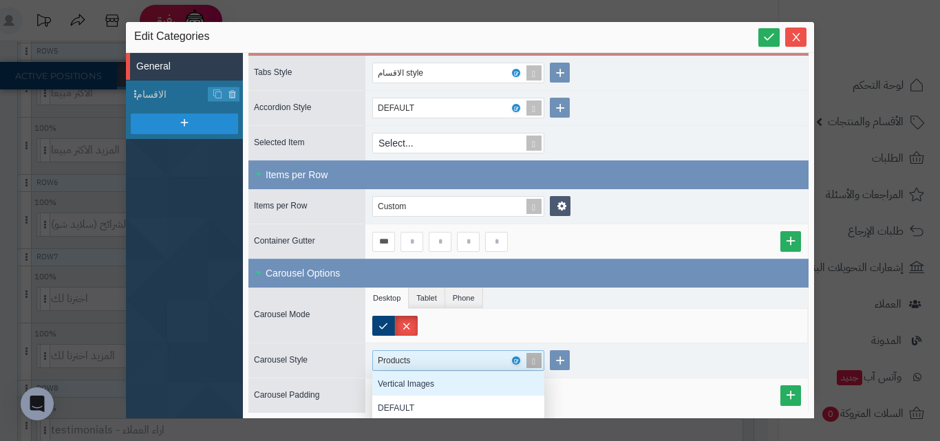
scroll to position [601, 0]
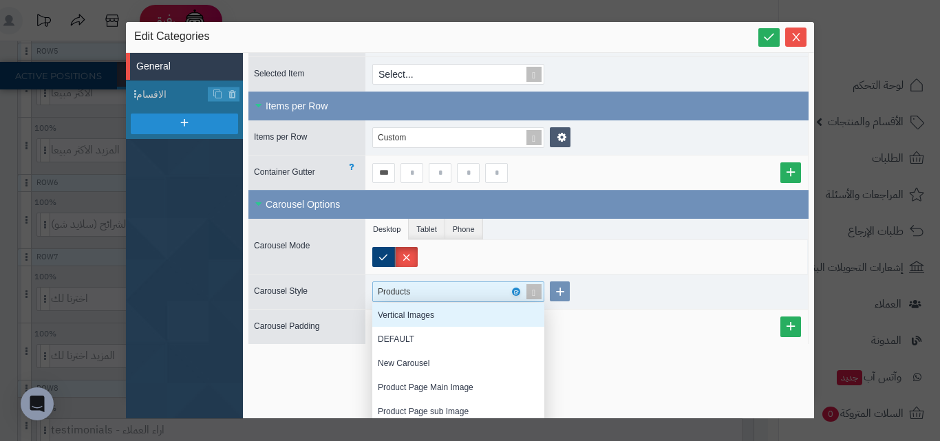
click at [579, 173] on div "Items per Row Items per Row Custom Container Gutter ***" at bounding box center [528, 141] width 560 height 98
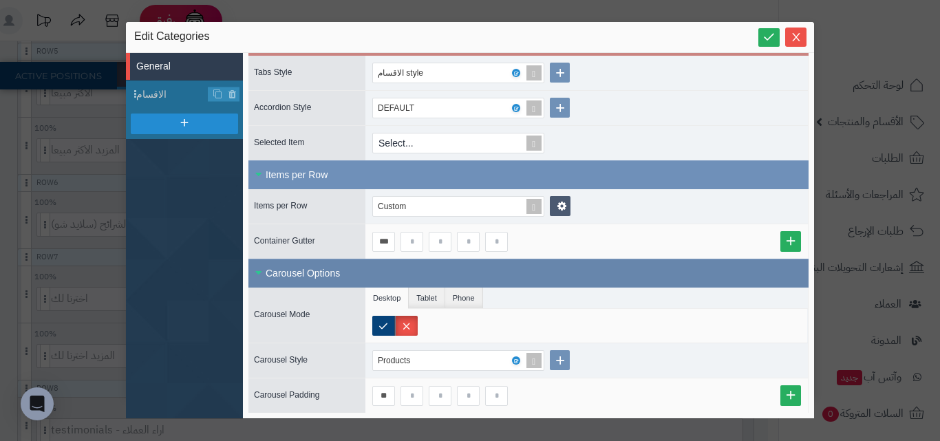
click at [511, 275] on div "Carousel Options" at bounding box center [528, 273] width 560 height 29
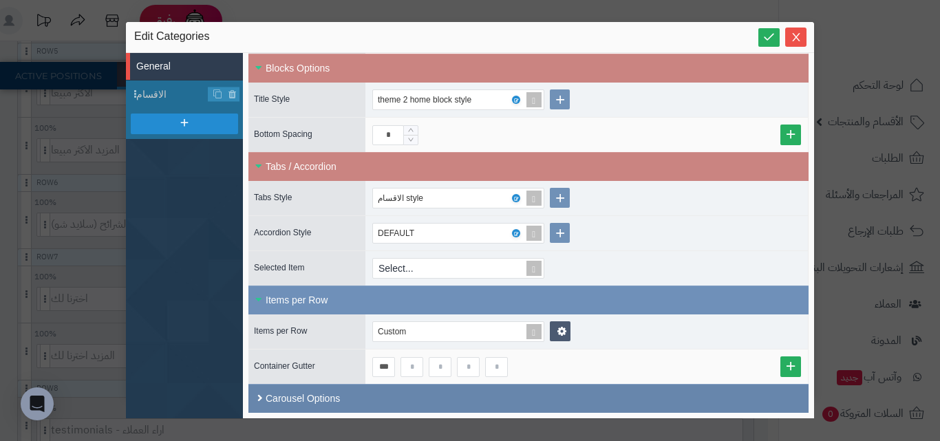
click at [520, 388] on div "Carousel Options" at bounding box center [528, 398] width 560 height 29
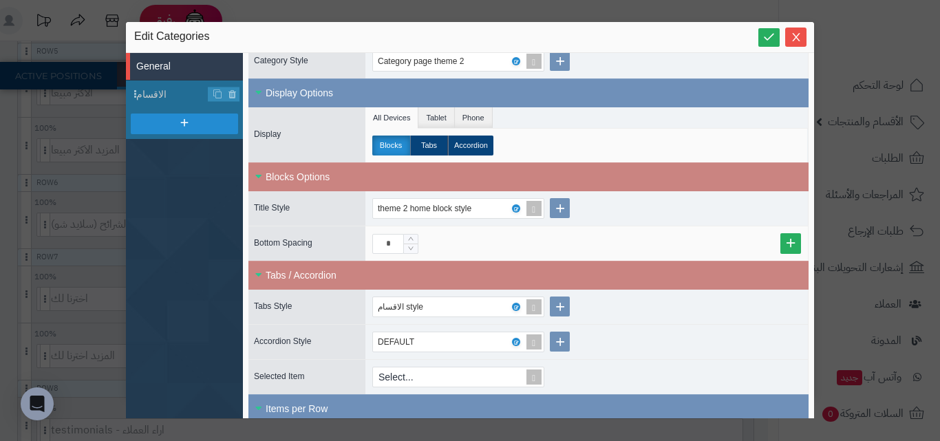
scroll to position [344, 0]
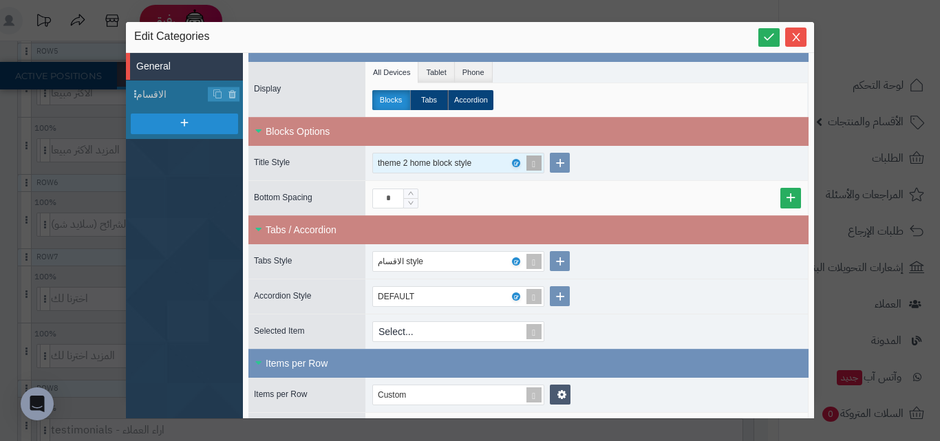
click at [498, 169] on div "theme 2 home block style" at bounding box center [452, 162] width 149 height 19
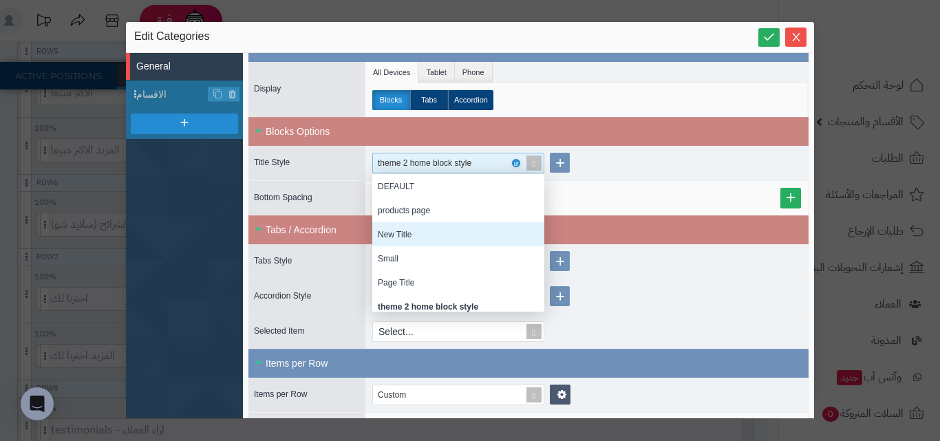
scroll to position [0, 0]
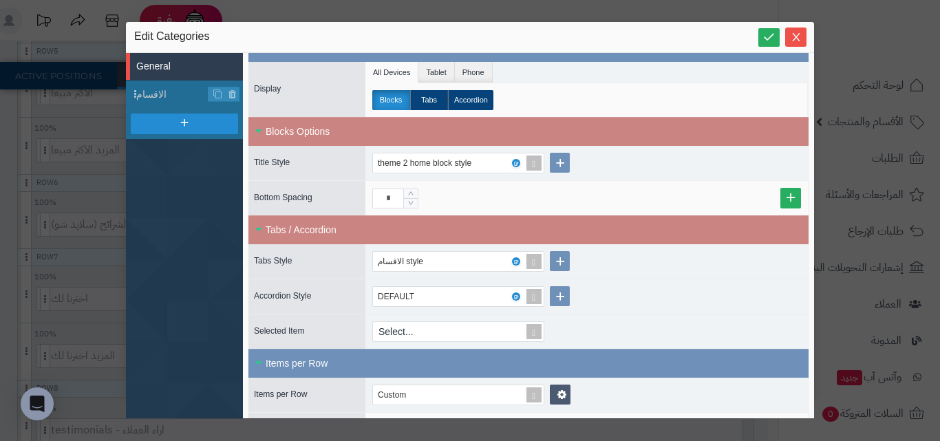
click at [642, 272] on div "الاقسام style" at bounding box center [586, 261] width 442 height 34
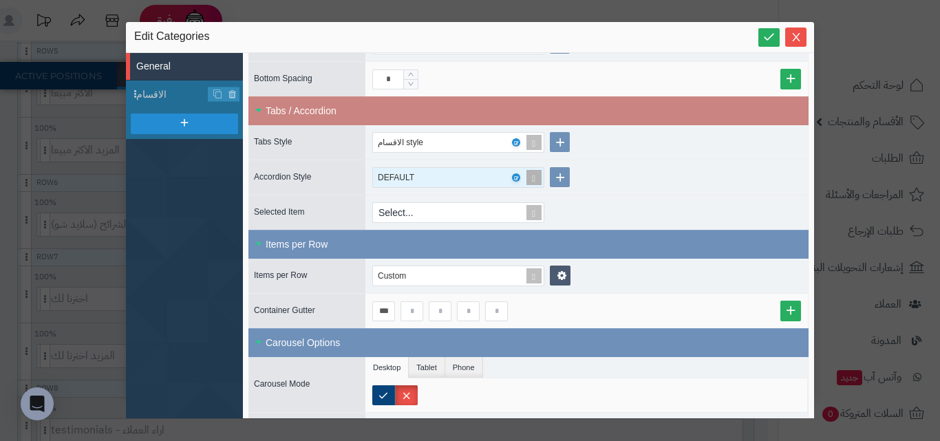
scroll to position [482, 0]
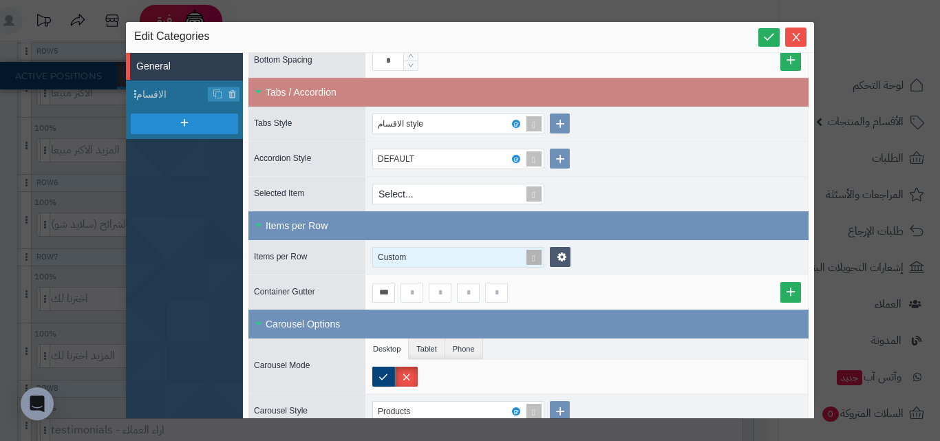
click at [484, 266] on div "Custom" at bounding box center [452, 257] width 149 height 19
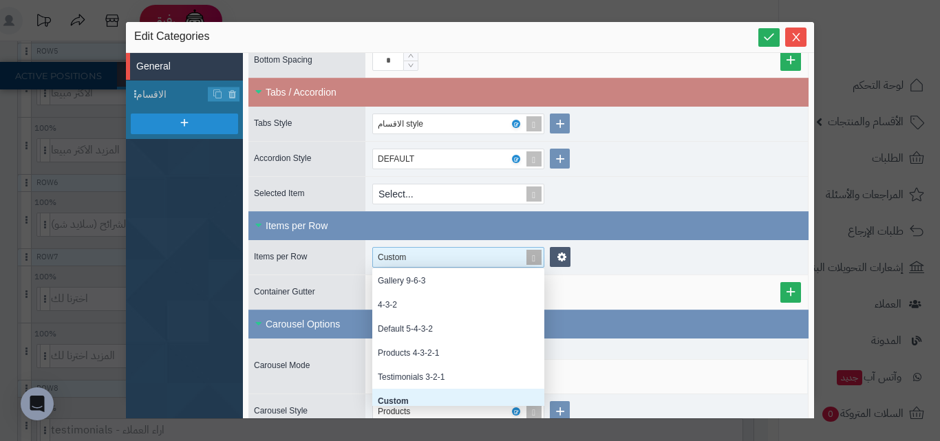
scroll to position [0, 0]
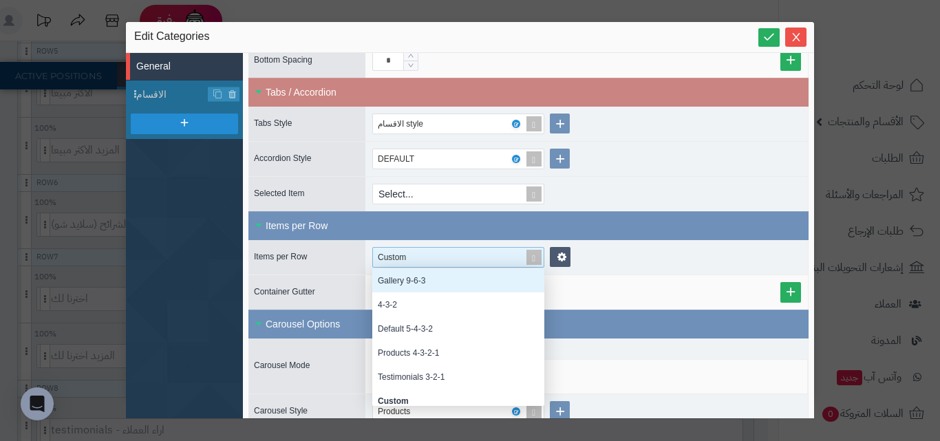
click at [482, 288] on div "Gallery 9-6-3" at bounding box center [458, 280] width 172 height 24
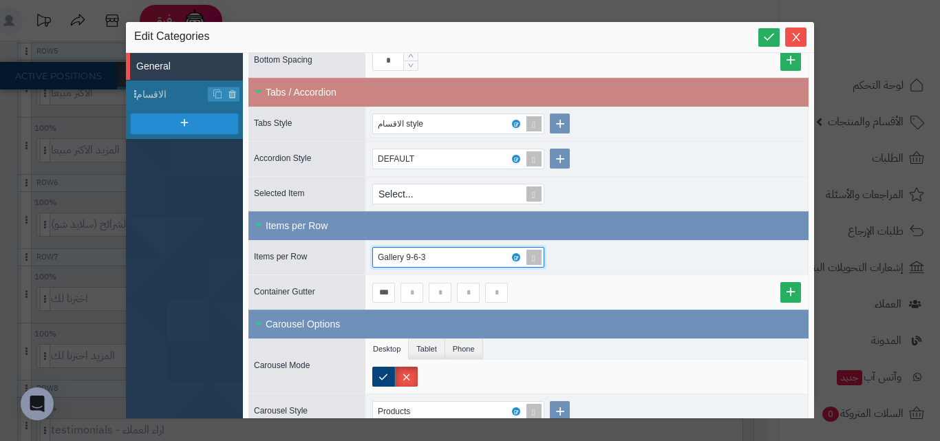
click at [752, 39] on div "Edit Categories" at bounding box center [470, 37] width 672 height 17
click at [758, 41] on link at bounding box center [768, 37] width 21 height 19
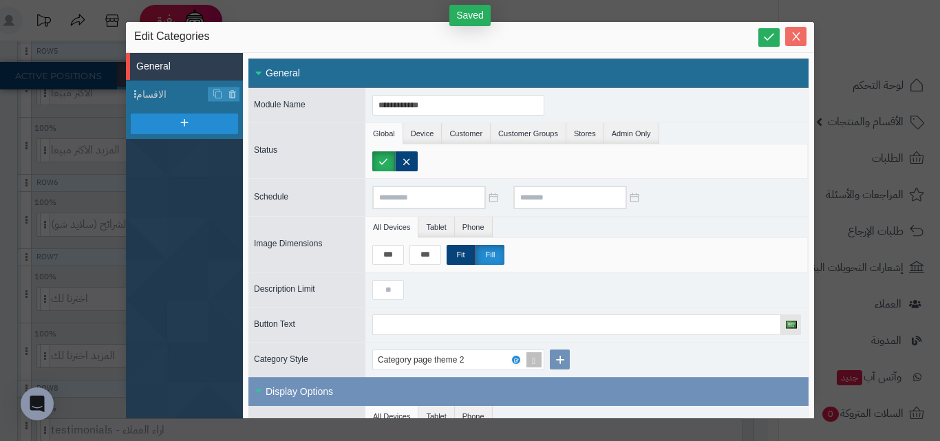
click at [793, 36] on icon "Close" at bounding box center [796, 36] width 11 height 11
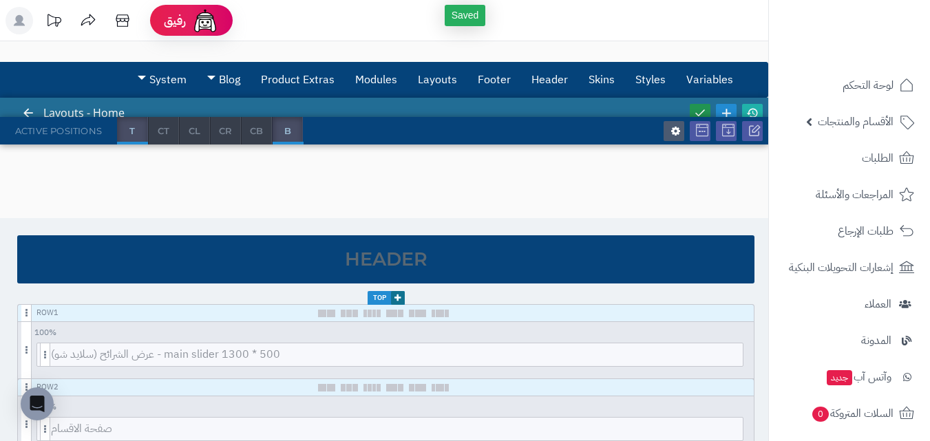
click at [705, 109] on icon at bounding box center [700, 113] width 12 height 12
click at [750, 107] on icon at bounding box center [752, 113] width 12 height 12
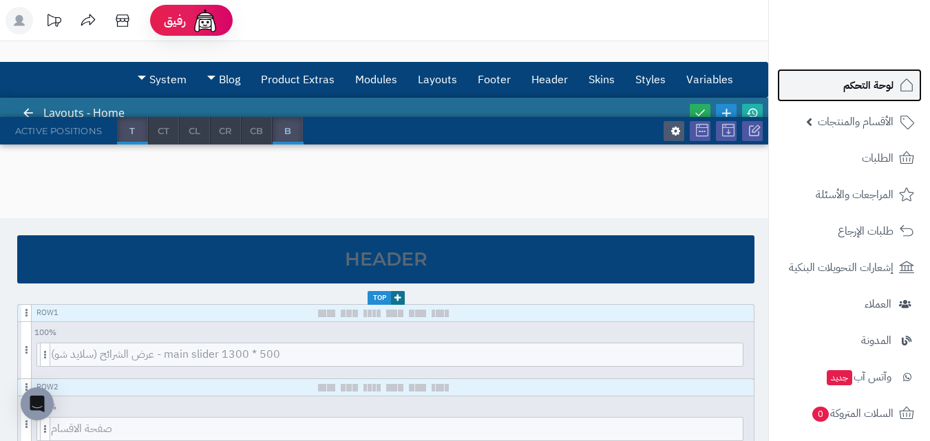
click at [859, 101] on link "لوحة التحكم" at bounding box center [849, 85] width 145 height 33
